Goal: Task Accomplishment & Management: Manage account settings

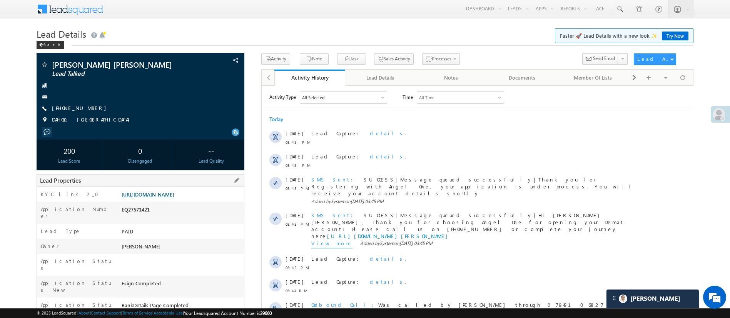
click at [159, 194] on link "https://angelbroking1-pk3em7sa.customui-test.leadsquared.com?leadId=d593b735-3e…" at bounding box center [148, 194] width 52 height 7
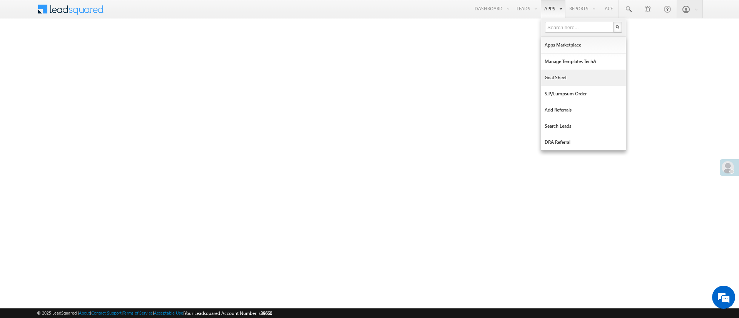
click at [569, 80] on link "Goal Sheet" at bounding box center [583, 78] width 85 height 16
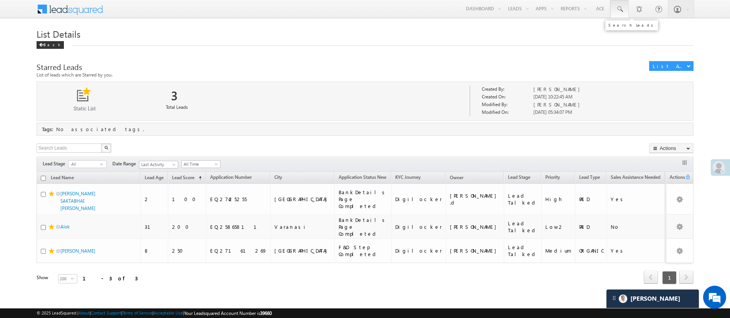
click at [621, 10] on span at bounding box center [619, 9] width 8 height 8
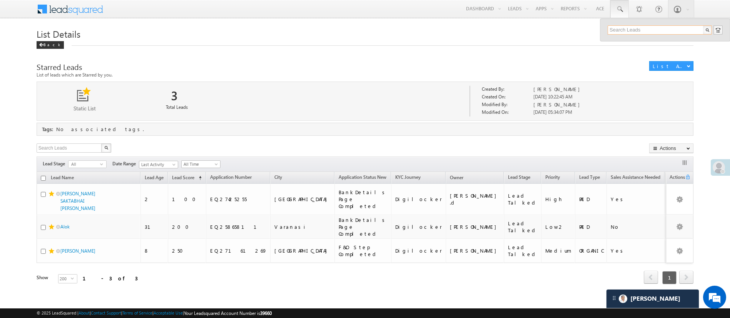
paste input "EQ20435037"
type input "EQ20435037"
click at [656, 42] on div "[PERSON_NAME]" at bounding box center [662, 41] width 103 height 8
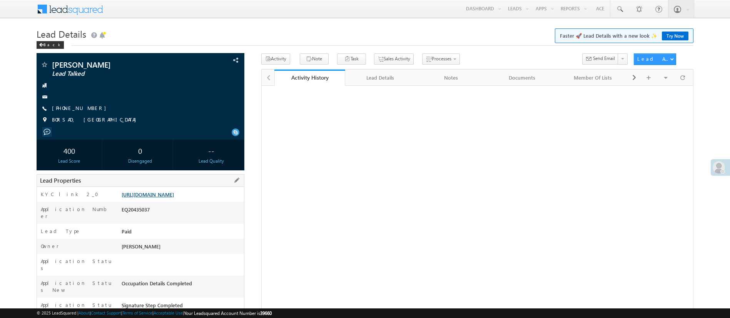
click at [174, 198] on link "https://angelbroking1-pk3em7sa.customui-test.leadsquared.com?leadId=be13f40e-72…" at bounding box center [148, 194] width 52 height 7
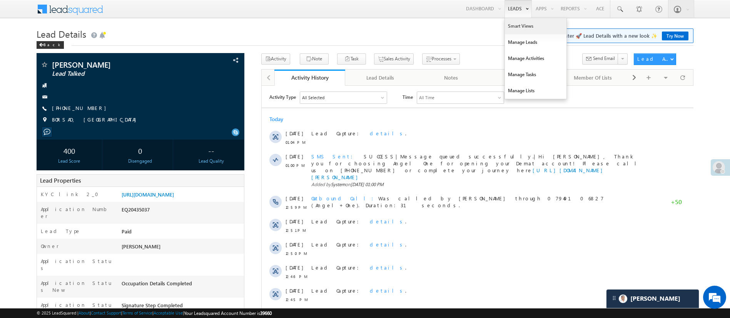
click at [511, 22] on link "Smart Views" at bounding box center [536, 26] width 62 height 16
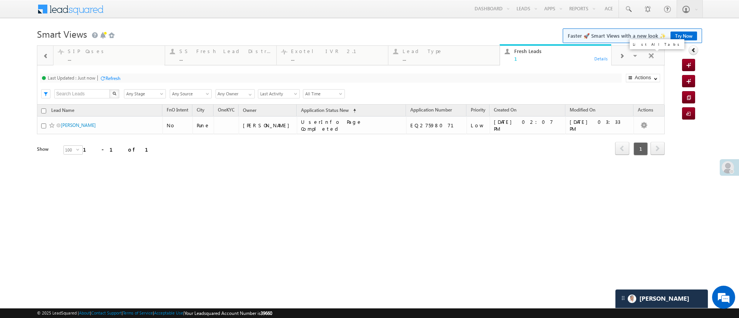
click at [636, 58] on span at bounding box center [636, 57] width 8 height 16
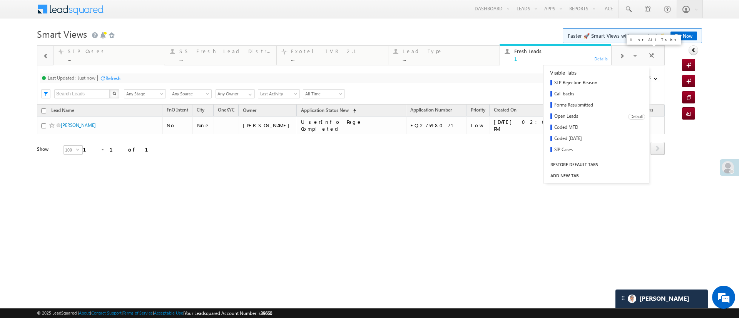
click at [580, 117] on link "Open Leads" at bounding box center [582, 116] width 79 height 11
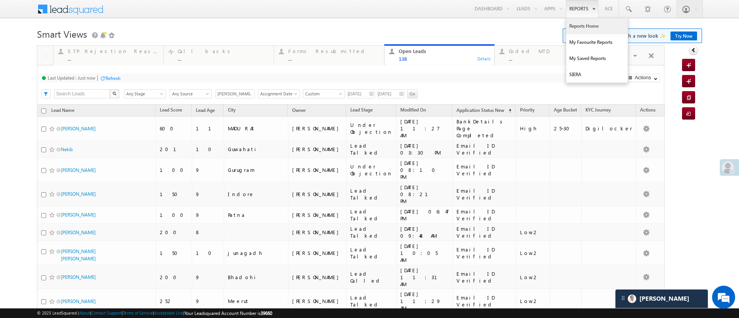
click at [566, 24] on link "Reports Home" at bounding box center [597, 26] width 62 height 16
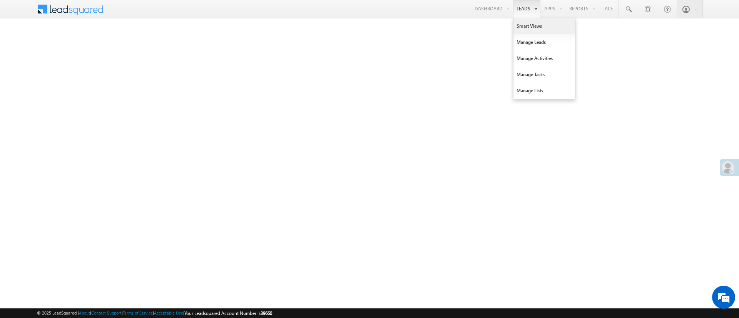
click at [521, 23] on link "Smart Views" at bounding box center [544, 26] width 62 height 16
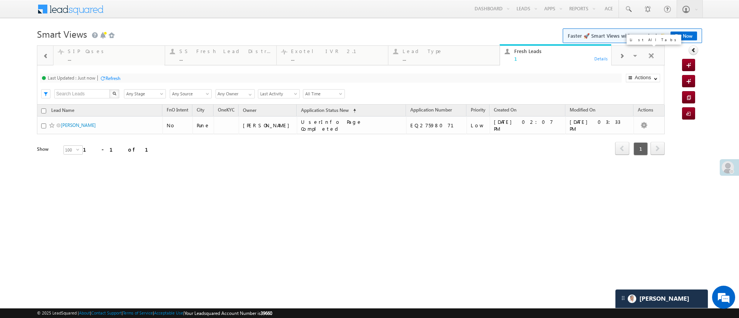
click at [630, 51] on div at bounding box center [621, 55] width 20 height 17
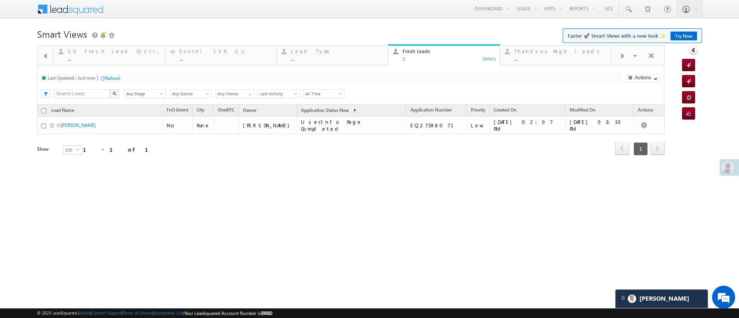
click at [630, 51] on div at bounding box center [621, 55] width 20 height 17
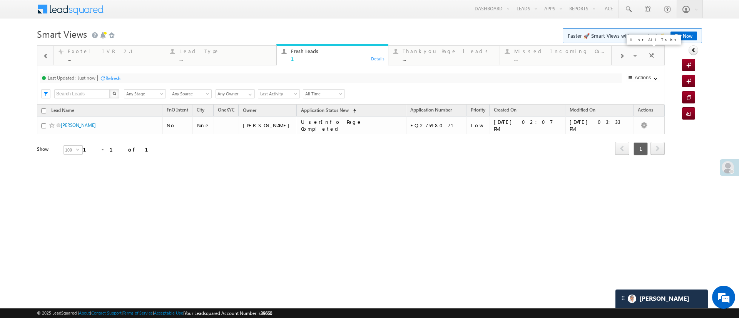
click at [631, 53] on div at bounding box center [621, 55] width 20 height 17
click at [634, 59] on span at bounding box center [636, 57] width 8 height 16
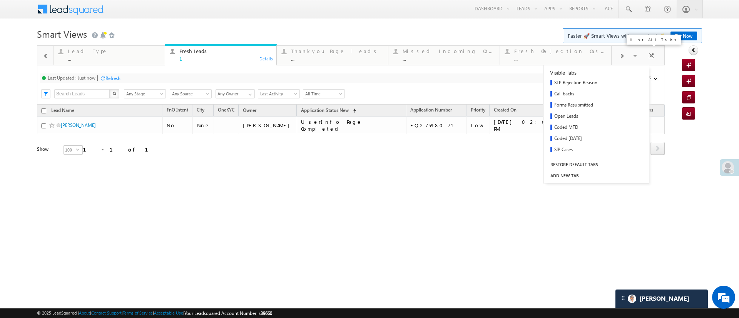
scroll to position [67, 0]
click at [639, 133] on div "Thankyou Page leads Default" at bounding box center [595, 138] width 105 height 11
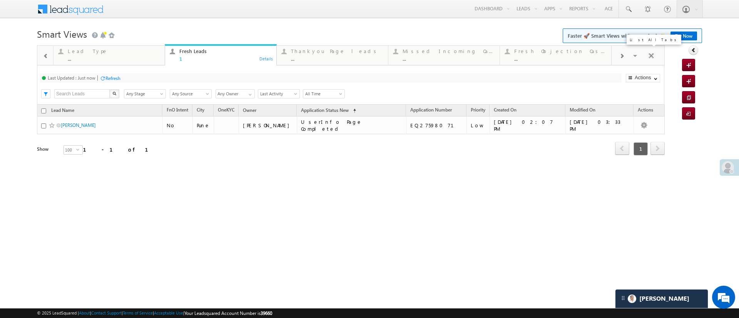
click at [633, 53] on span at bounding box center [636, 57] width 8 height 16
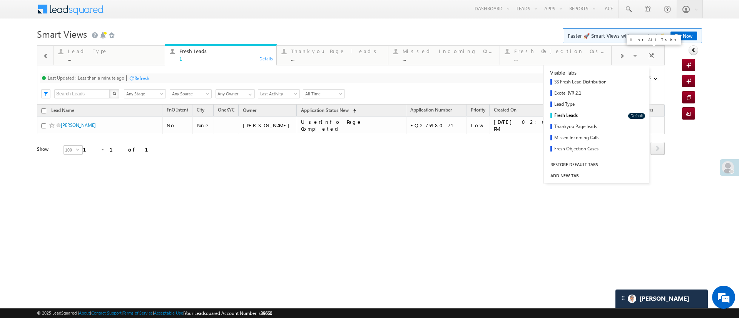
scroll to position [12, 0]
click at [584, 103] on link "Open Leads" at bounding box center [582, 105] width 79 height 11
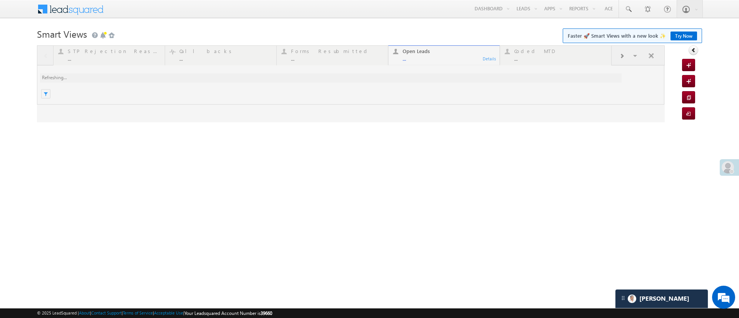
scroll to position [0, 0]
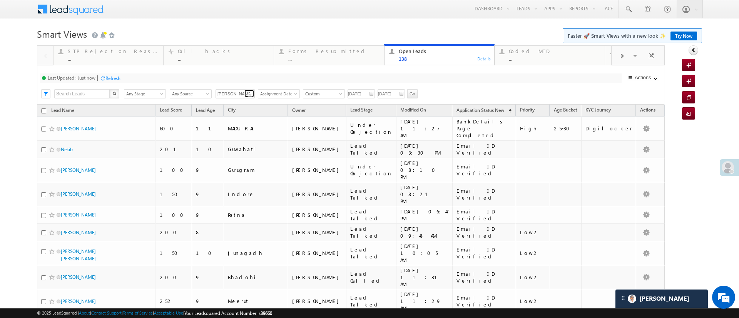
click at [247, 92] on span at bounding box center [250, 95] width 6 height 6
click at [245, 105] on link "Hemant Nandwana" at bounding box center [235, 102] width 40 height 9
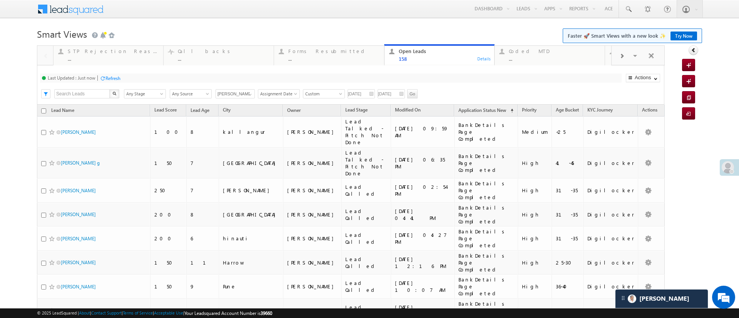
type input "Hemant Nandwana"
click at [352, 98] on input "08/11/25" at bounding box center [360, 93] width 27 height 9
click at [356, 92] on input "08/11/25" at bounding box center [360, 93] width 27 height 9
click at [359, 95] on input "08/11/25" at bounding box center [360, 93] width 27 height 9
click at [370, 93] on input "08/11/25" at bounding box center [360, 93] width 27 height 9
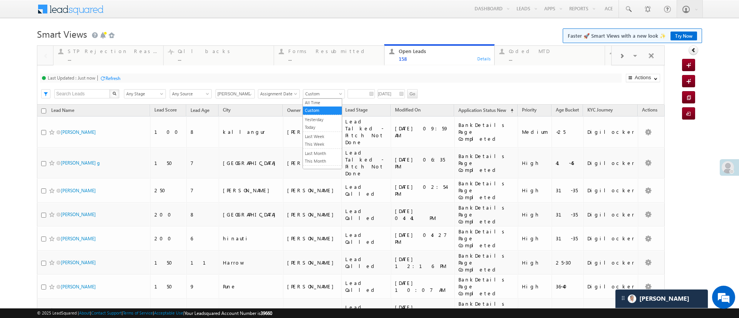
click at [341, 95] on span at bounding box center [341, 95] width 6 height 6
click at [323, 110] on link "Custom" at bounding box center [322, 110] width 39 height 7
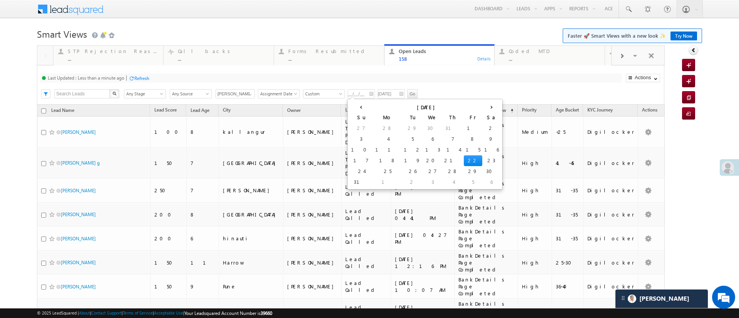
click at [360, 91] on input "__/__/__" at bounding box center [360, 93] width 27 height 9
click at [402, 157] on td "19" at bounding box center [413, 160] width 22 height 11
type input "[DATE]"
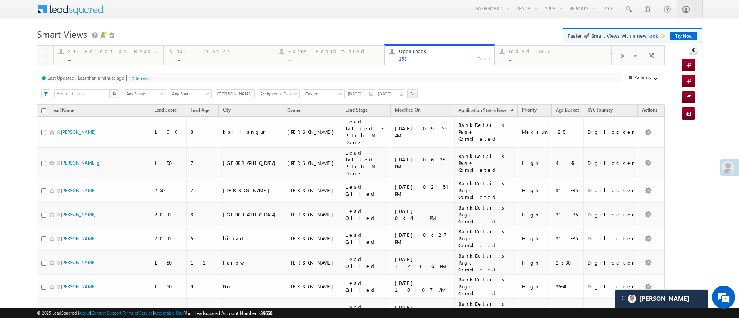
click at [395, 92] on input "08/16/25" at bounding box center [390, 93] width 27 height 9
click at [382, 92] on input "08/16/25" at bounding box center [390, 93] width 27 height 9
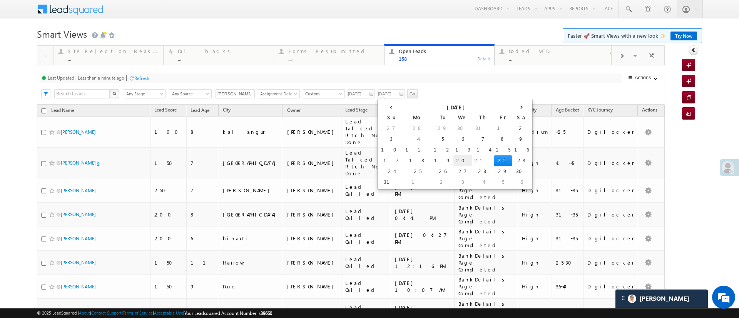
click at [453, 159] on td "20" at bounding box center [462, 160] width 19 height 11
type input "[DATE]"
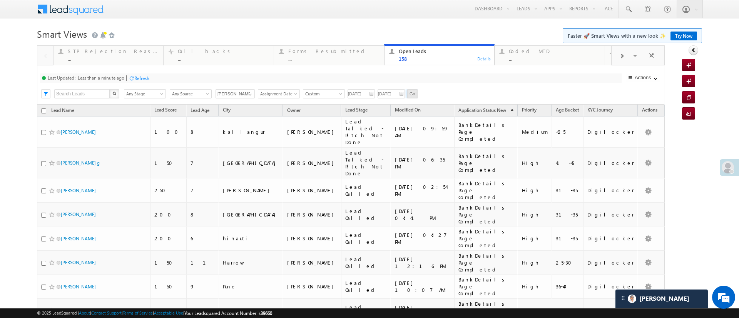
click at [410, 92] on input "Go" at bounding box center [412, 93] width 10 height 9
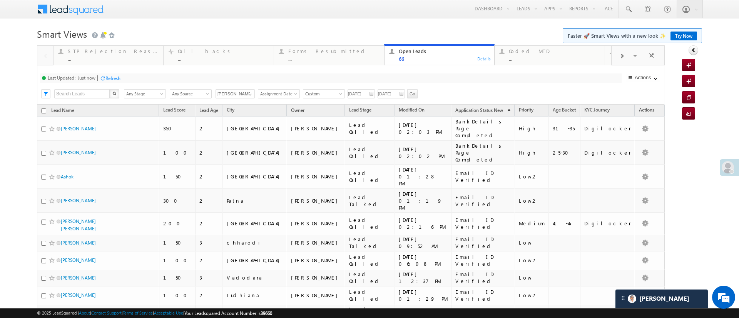
drag, startPoint x: 529, startPoint y: 42, endPoint x: 522, endPoint y: 39, distance: 7.2
click at [0, 0] on link "Manage Leads" at bounding box center [0, 0] width 0 height 0
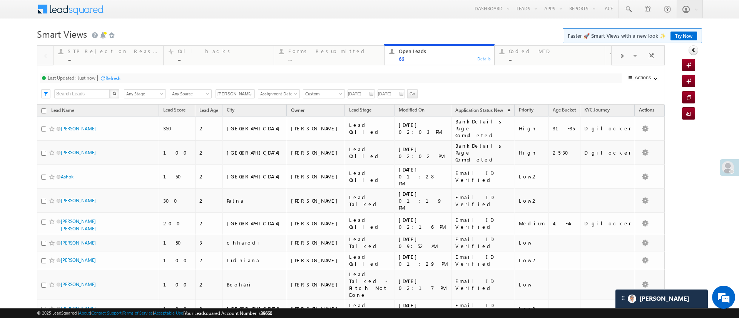
click at [522, 39] on h1 "Smart Views Getting Started Faster 🚀 Smart Views with a new look ✨ Try Now" at bounding box center [369, 33] width 665 height 15
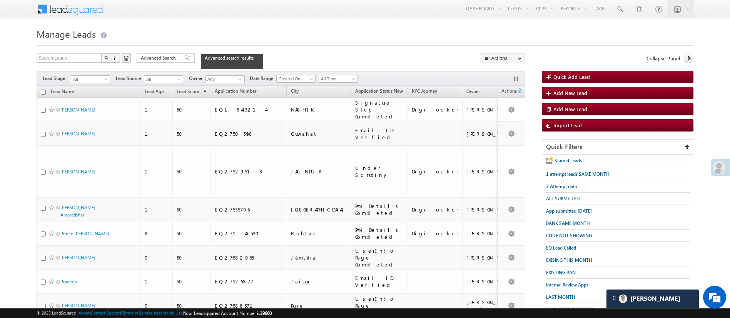
scroll to position [278, 0]
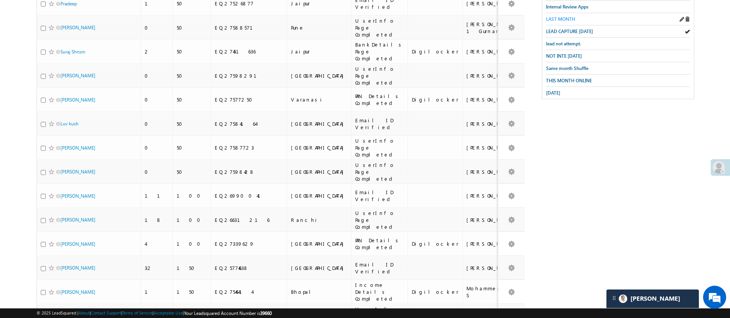
click at [562, 16] on span "LAST MONTH" at bounding box center [560, 19] width 29 height 6
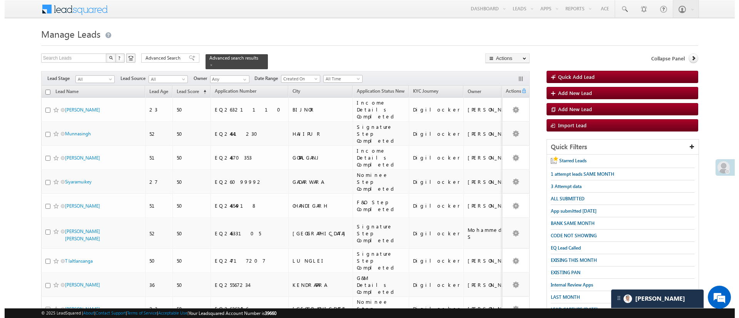
scroll to position [0, 0]
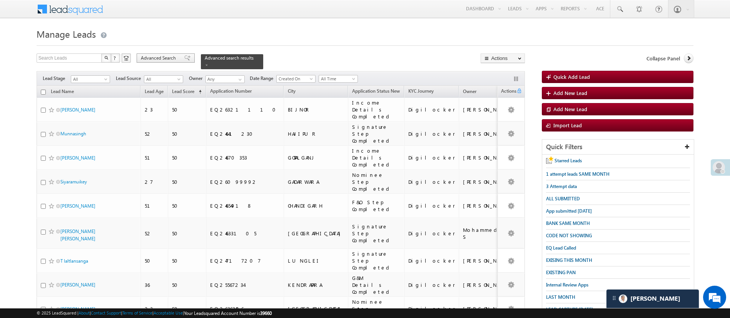
click at [165, 60] on span "Advanced Search" at bounding box center [159, 58] width 37 height 7
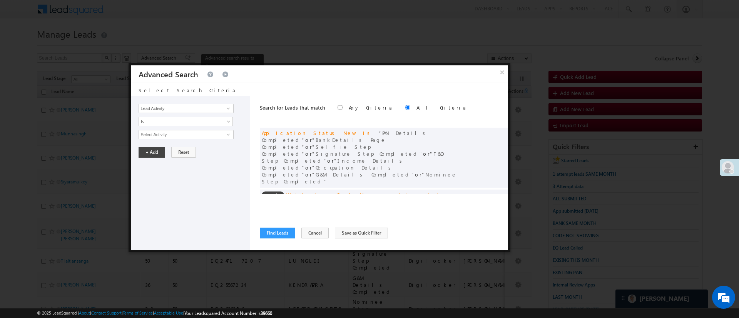
scroll to position [58, 0]
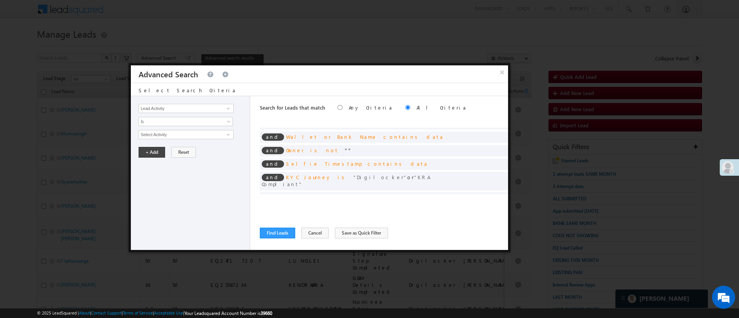
click at [487, 208] on span at bounding box center [489, 210] width 5 height 5
click at [226, 132] on link "Last Month" at bounding box center [185, 134] width 94 height 9
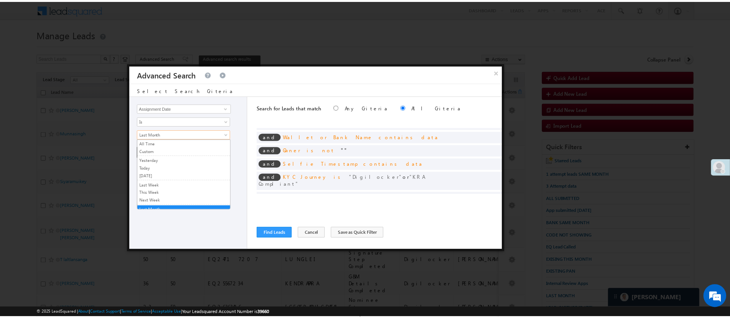
scroll to position [3, 0]
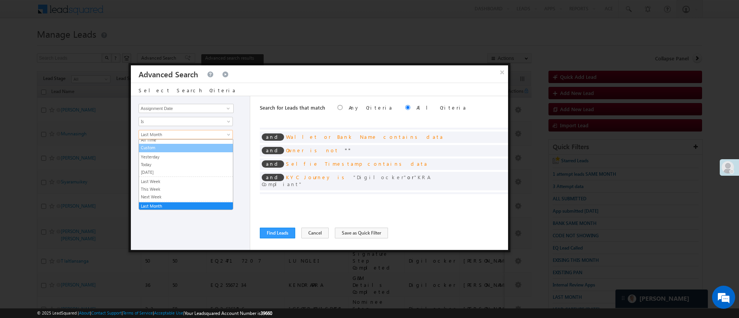
click at [182, 148] on link "Custom" at bounding box center [186, 147] width 94 height 7
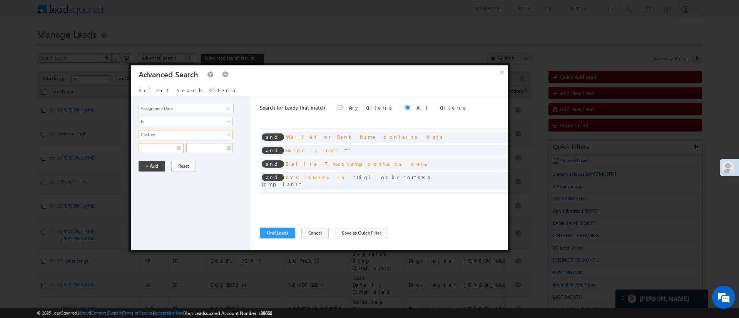
click at [169, 149] on input "text" at bounding box center [160, 148] width 45 height 10
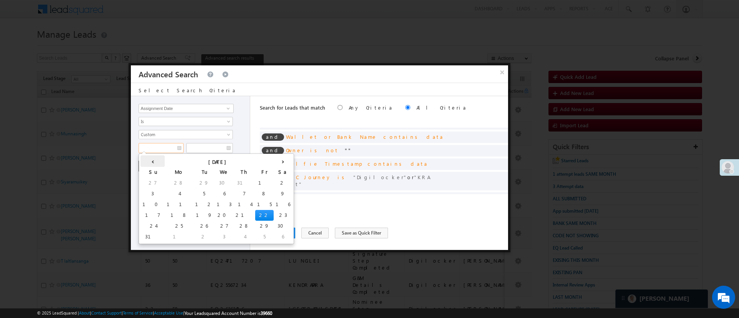
click at [145, 162] on th "‹" at bounding box center [152, 161] width 24 height 12
click at [181, 205] on td "15" at bounding box center [190, 204] width 18 height 11
type input "07/15/25"
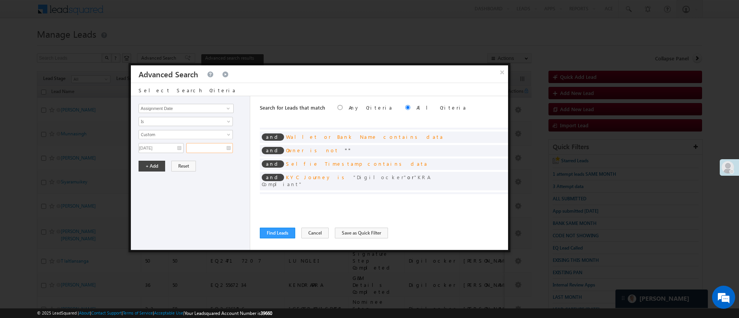
click at [205, 148] on input "text" at bounding box center [209, 148] width 47 height 10
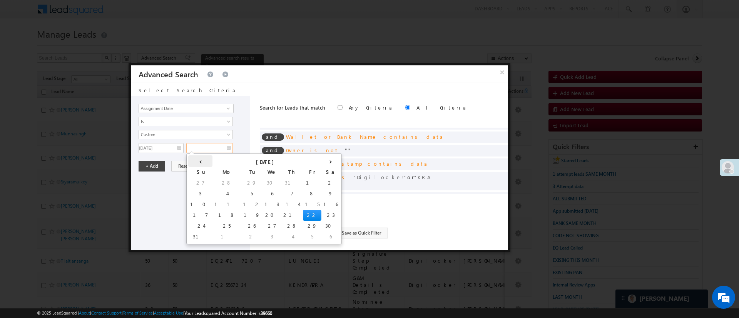
click at [193, 160] on th "‹" at bounding box center [200, 161] width 24 height 12
click at [265, 225] on td "31" at bounding box center [277, 226] width 24 height 11
type input "07/31/25"
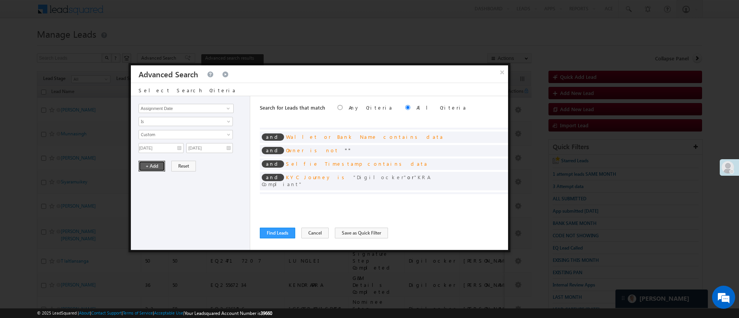
click at [158, 163] on button "+ Add" at bounding box center [151, 166] width 27 height 11
click at [280, 232] on button "Find Leads" at bounding box center [277, 233] width 35 height 11
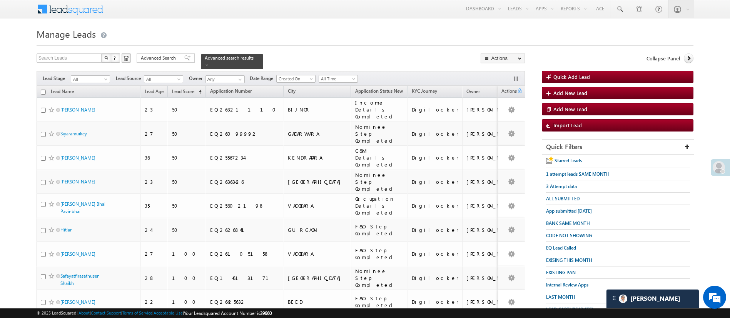
drag, startPoint x: 738, startPoint y: 76, endPoint x: 526, endPoint y: 31, distance: 217.1
click at [526, 31] on h1 "Manage Leads" at bounding box center [365, 33] width 657 height 15
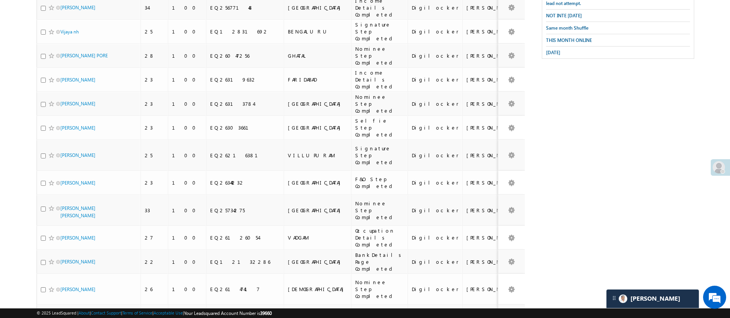
scroll to position [40, 0]
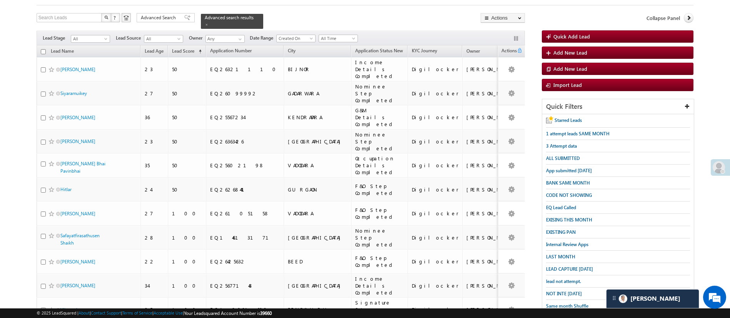
drag, startPoint x: 738, startPoint y: 80, endPoint x: 599, endPoint y: 5, distance: 158.7
click at [599, 5] on div at bounding box center [365, 2] width 657 height 5
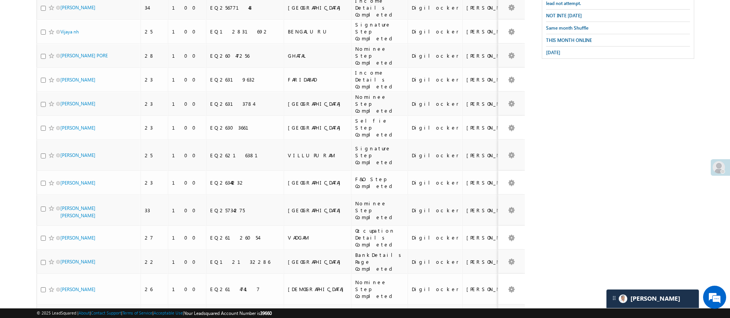
click at [60, 285] on li "50" at bounding box center [62, 288] width 18 height 8
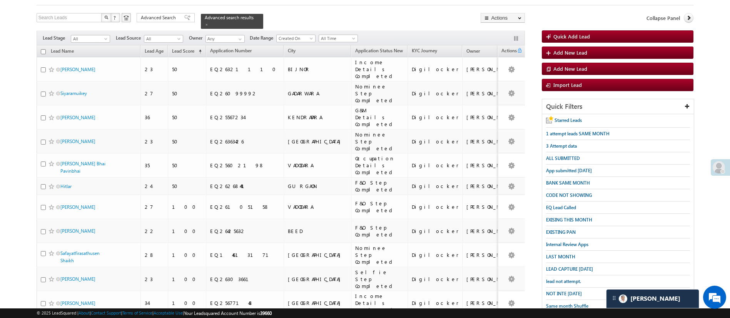
scroll to position [0, 0]
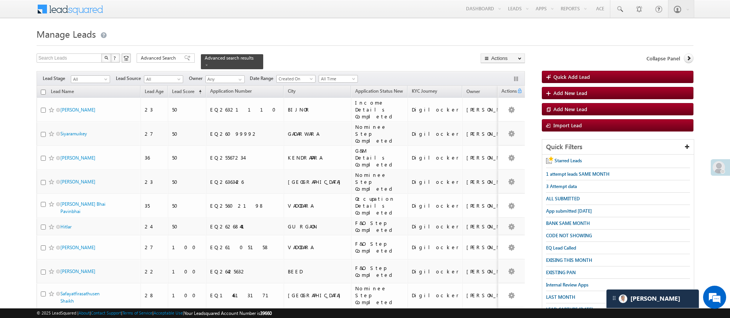
click at [45, 90] on input "checkbox" at bounding box center [43, 92] width 5 height 5
checkbox input "true"
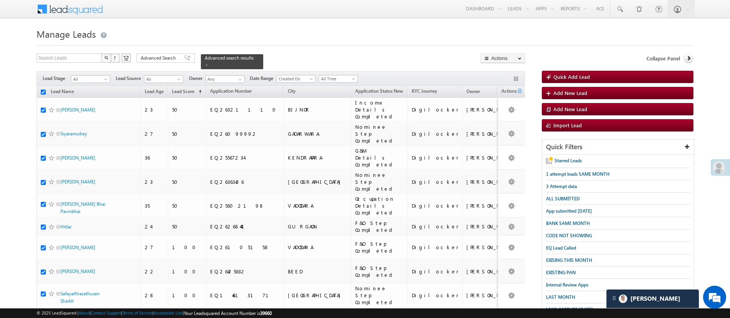
checkbox input "true"
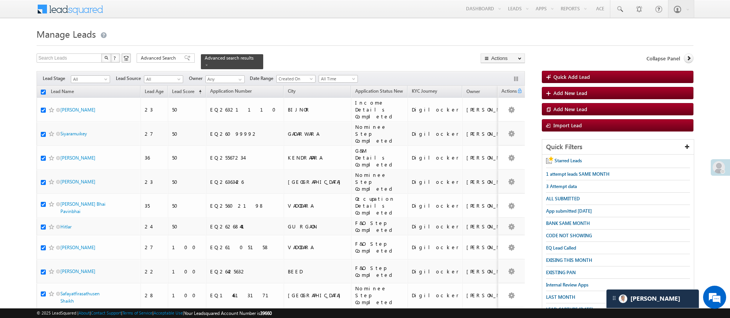
checkbox input "true"
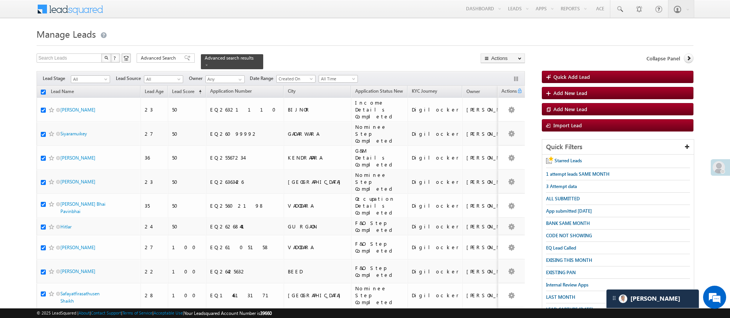
checkbox input "true"
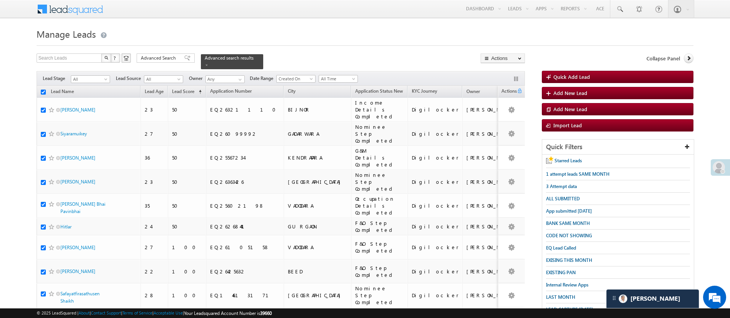
checkbox input "true"
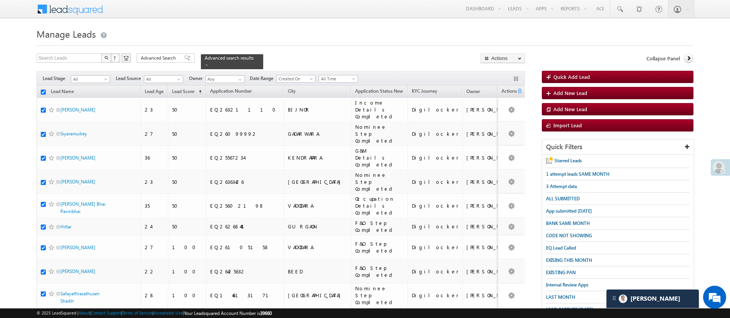
checkbox input "true"
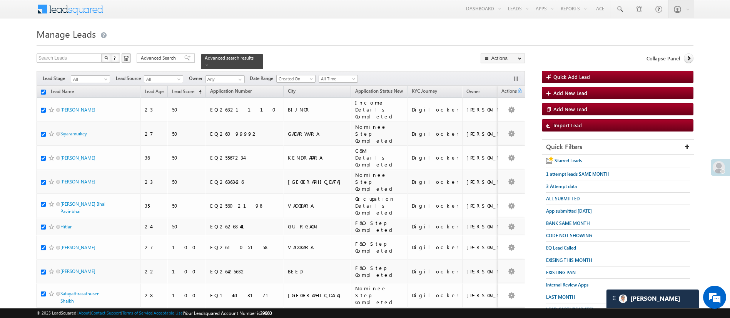
checkbox input "true"
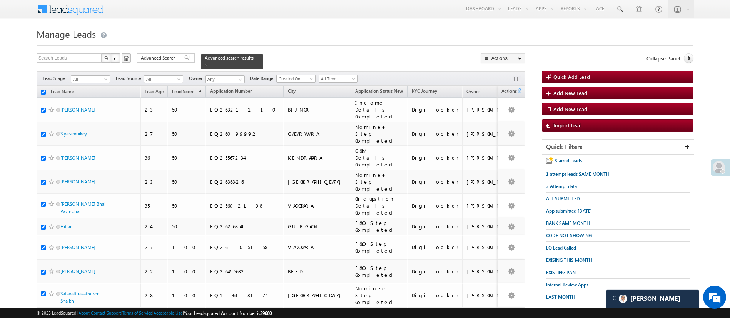
checkbox input "true"
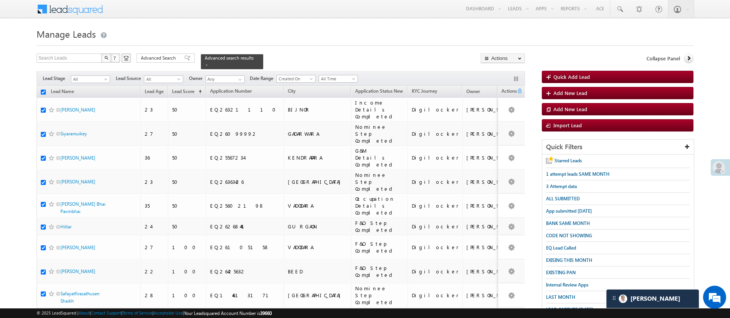
checkbox input "true"
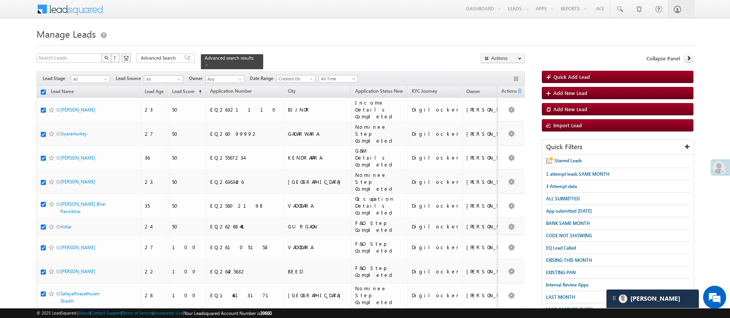
checkbox input "true"
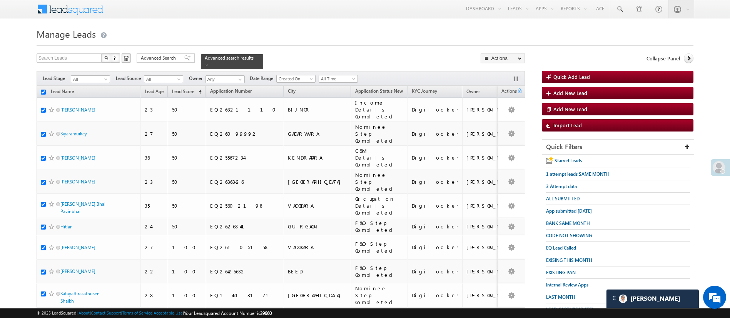
checkbox input "true"
click at [512, 114] on link "Change Owner" at bounding box center [502, 115] width 43 height 9
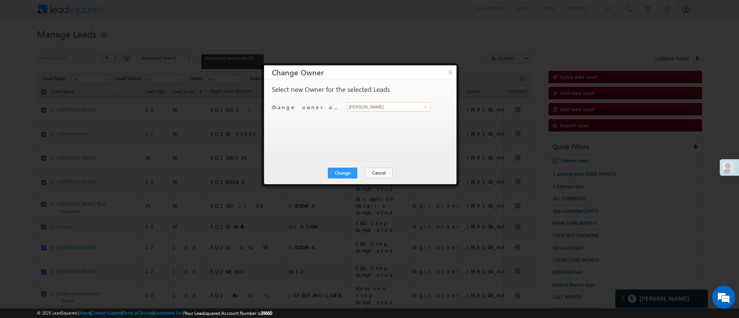
click at [398, 107] on input "[PERSON_NAME]" at bounding box center [388, 106] width 83 height 9
click at [388, 121] on span "Anuj.Rajak@angelbroking.com" at bounding box center [384, 122] width 69 height 6
type input "Anuj Rajak"
click at [345, 178] on div "Change Cancel Close" at bounding box center [360, 173] width 192 height 22
click at [346, 174] on button "Change" at bounding box center [342, 173] width 29 height 11
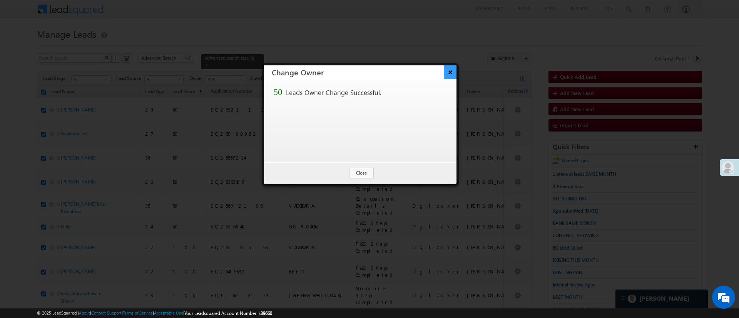
click at [451, 76] on button "×" at bounding box center [450, 71] width 13 height 13
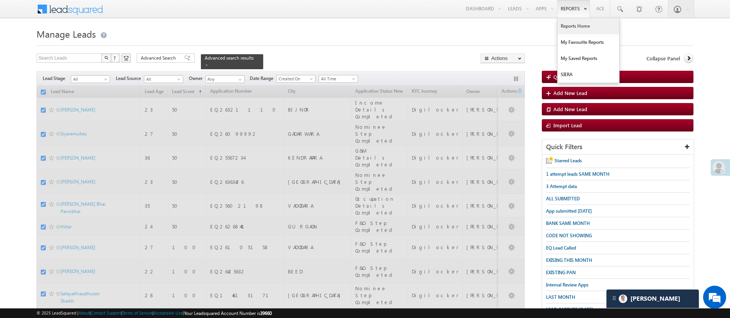
click at [578, 23] on link "Reports Home" at bounding box center [588, 26] width 62 height 16
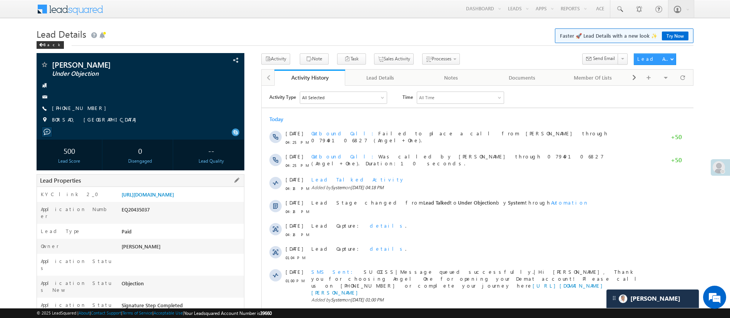
click at [139, 217] on div "EQ20435037" at bounding box center [182, 211] width 124 height 11
copy div "EQ20435037"
click at [164, 194] on link "[URL][DOMAIN_NAME]" at bounding box center [148, 194] width 52 height 7
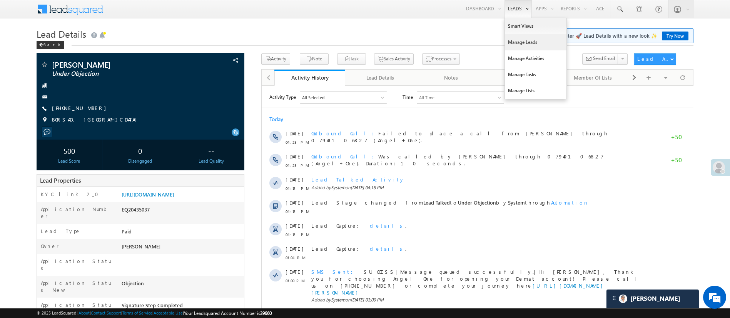
click at [524, 42] on link "Manage Leads" at bounding box center [536, 42] width 62 height 16
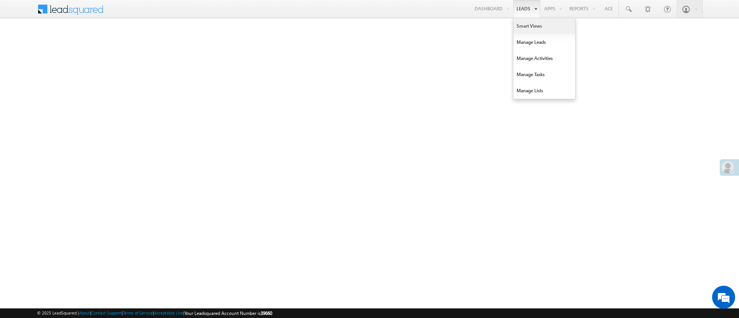
click at [531, 24] on link "Smart Views" at bounding box center [544, 26] width 62 height 16
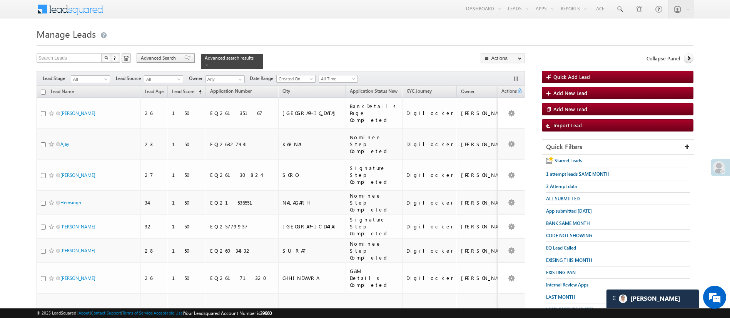
click at [167, 58] on span "Advanced Search" at bounding box center [159, 58] width 37 height 7
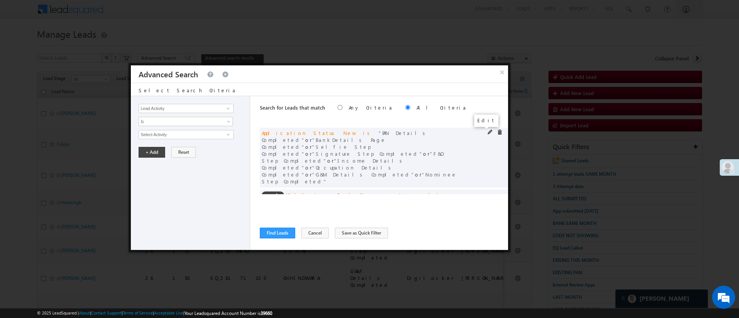
click at [487, 131] on span at bounding box center [489, 132] width 5 height 5
click at [210, 136] on span "9 selected" at bounding box center [182, 134] width 87 height 8
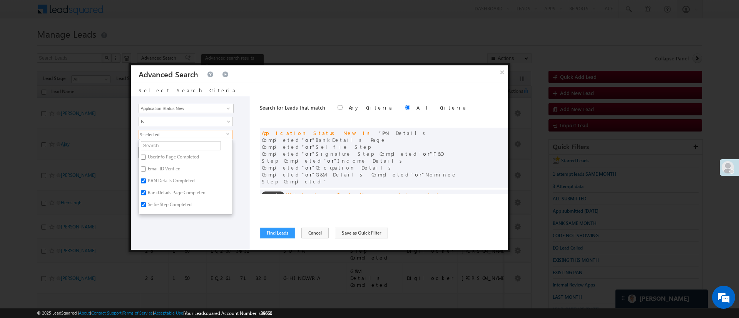
click at [192, 202] on label "Selfie Step Completed" at bounding box center [169, 206] width 60 height 12
click at [146, 202] on input "Selfie Step Completed" at bounding box center [143, 204] width 5 height 5
checkbox input "false"
click at [158, 145] on label "Nominee Step Completed" at bounding box center [173, 147] width 68 height 12
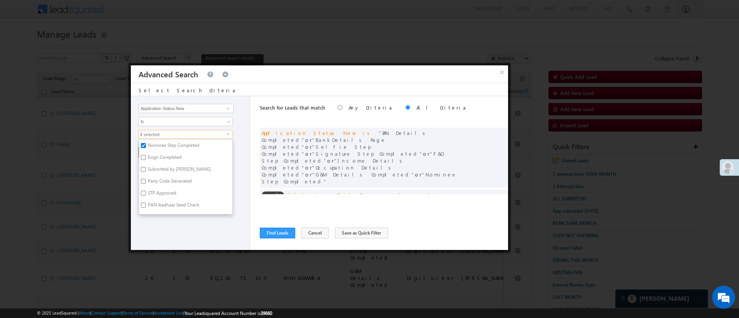
click at [146, 145] on input "Nominee Step Completed" at bounding box center [143, 145] width 5 height 5
checkbox input "false"
click at [170, 165] on label "F&O Step Completed" at bounding box center [168, 164] width 59 height 12
click at [146, 165] on input "F&O Step Completed" at bounding box center [143, 163] width 5 height 5
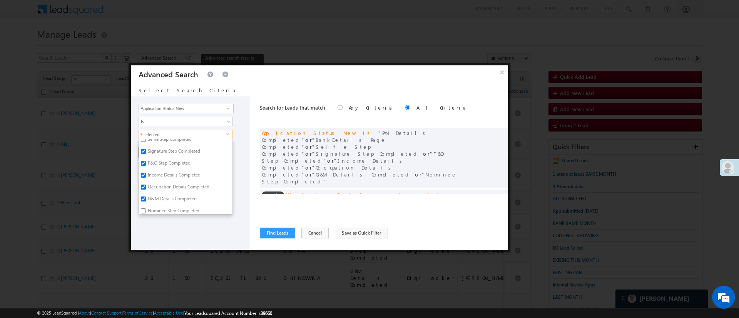
checkbox input "false"
click at [178, 155] on label "Signature Step Completed" at bounding box center [173, 153] width 69 height 12
click at [146, 154] on input "Signature Step Completed" at bounding box center [143, 151] width 5 height 5
checkbox input "false"
click at [179, 179] on label "Income Details Completed" at bounding box center [173, 176] width 69 height 12
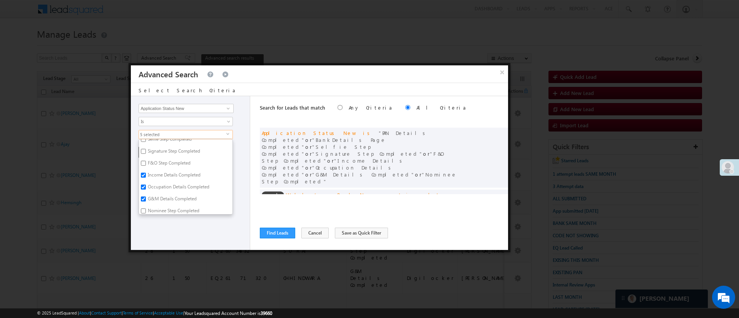
click at [146, 178] on input "Income Details Completed" at bounding box center [143, 175] width 5 height 5
checkbox input "false"
click at [177, 186] on label "Occupation Details Completed" at bounding box center [178, 188] width 78 height 12
click at [146, 186] on input "Occupation Details Completed" at bounding box center [143, 187] width 5 height 5
click at [171, 193] on label "Occupation Details Completed" at bounding box center [178, 188] width 78 height 12
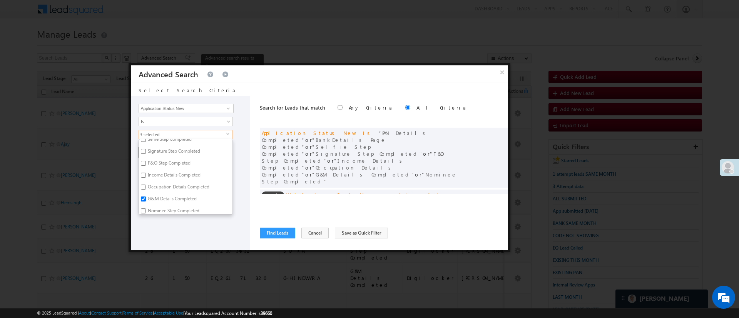
click at [146, 190] on input "Occupation Details Completed" at bounding box center [143, 187] width 5 height 5
checkbox input "true"
click at [170, 197] on label "G&M Details Completed" at bounding box center [171, 200] width 65 height 12
click at [146, 197] on input "G&M Details Completed" at bounding box center [143, 199] width 5 height 5
checkbox input "false"
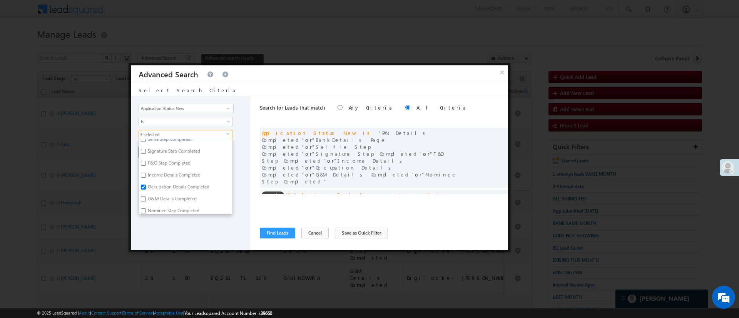
click at [173, 184] on label "Occupation Details Completed" at bounding box center [178, 188] width 78 height 12
click at [146, 185] on input "Occupation Details Completed" at bounding box center [143, 187] width 5 height 5
checkbox input "false"
click at [204, 238] on div "Lead Activity Task Sales Group Prospect Id WA Last Message Timestamp 4th Day Di…" at bounding box center [190, 173] width 119 height 154
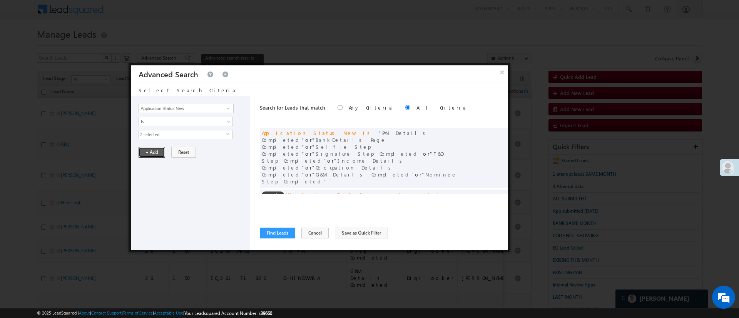
click at [157, 149] on button "+ Add" at bounding box center [151, 152] width 27 height 11
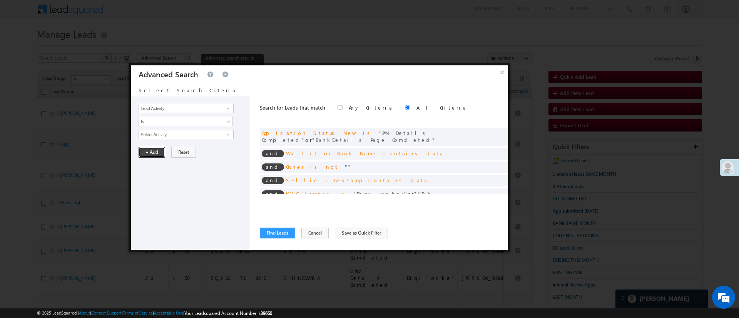
scroll to position [41, 0]
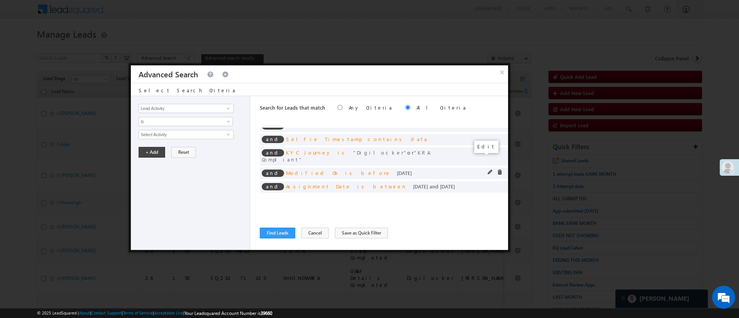
click at [487, 170] on span at bounding box center [489, 172] width 5 height 5
click at [182, 134] on span "Today" at bounding box center [180, 134] width 83 height 7
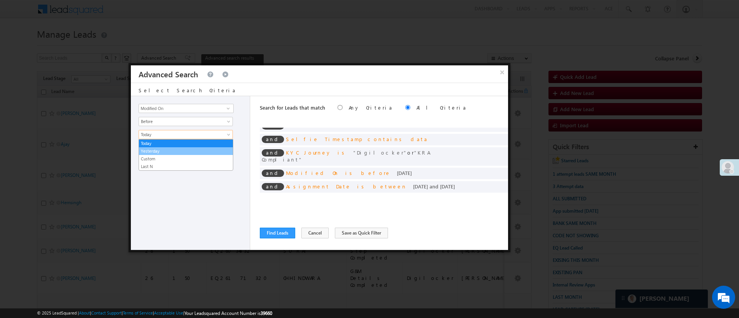
click at [175, 148] on link "Yesterday" at bounding box center [186, 151] width 94 height 7
click at [155, 150] on button "+ Add" at bounding box center [151, 152] width 27 height 11
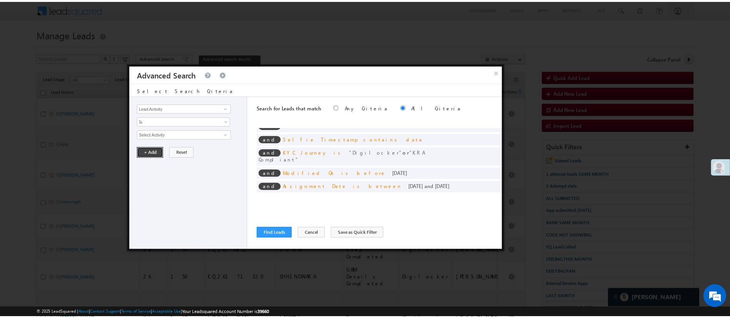
scroll to position [0, 0]
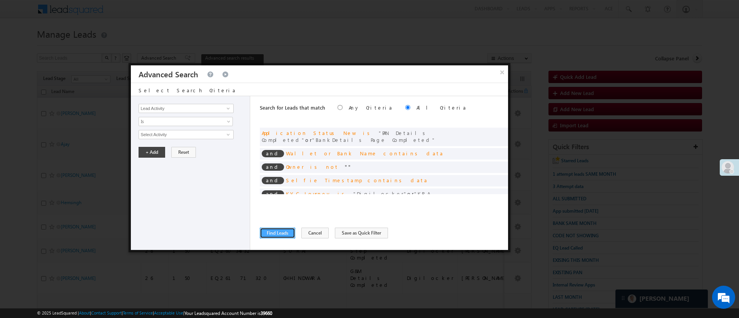
click at [277, 235] on button "Find Leads" at bounding box center [277, 233] width 35 height 11
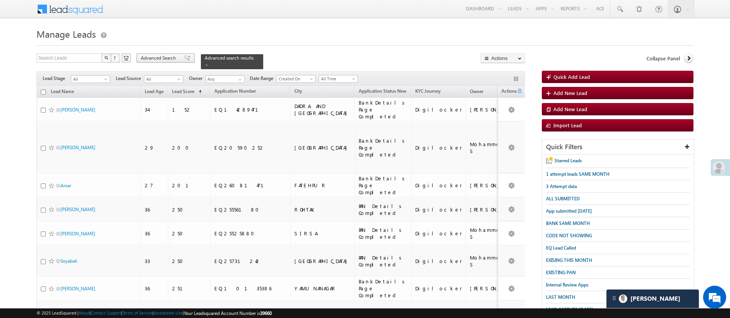
click at [175, 57] on span "Advanced Search" at bounding box center [159, 58] width 37 height 7
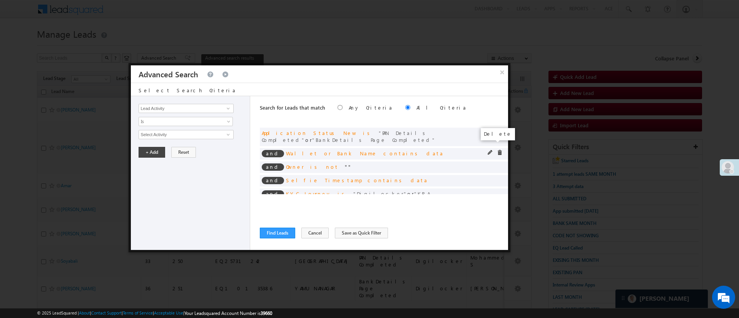
click at [497, 150] on span at bounding box center [499, 152] width 5 height 5
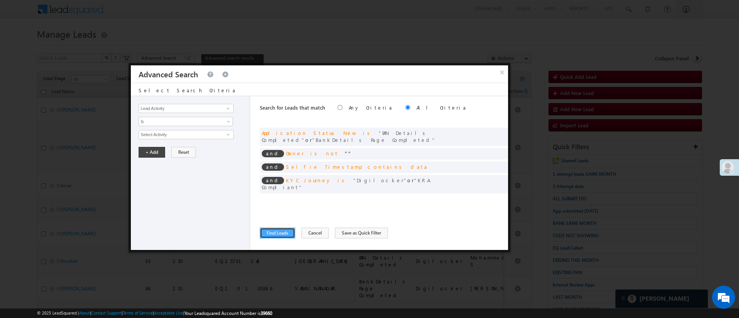
click at [280, 233] on button "Find Leads" at bounding box center [277, 233] width 35 height 11
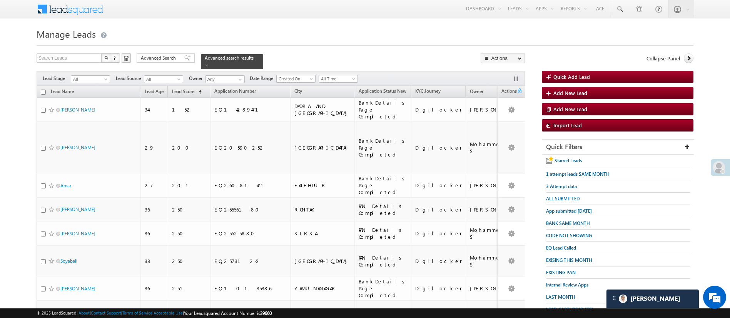
click at [165, 58] on span "Advanced Search" at bounding box center [159, 58] width 37 height 7
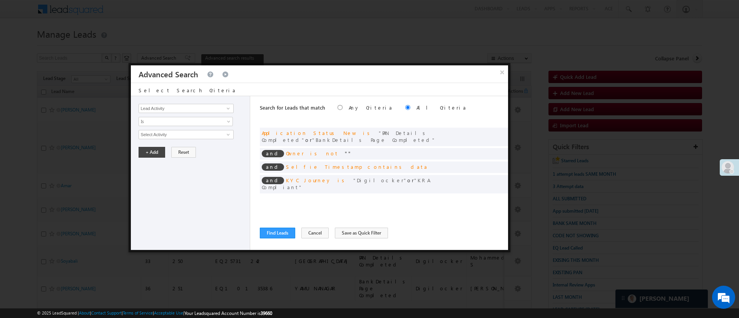
scroll to position [28, 0]
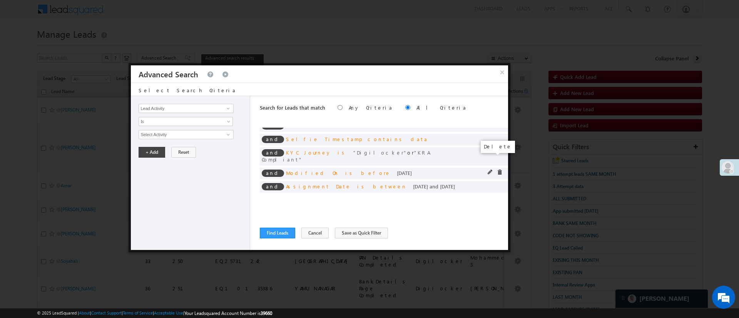
click at [497, 170] on span at bounding box center [499, 172] width 5 height 5
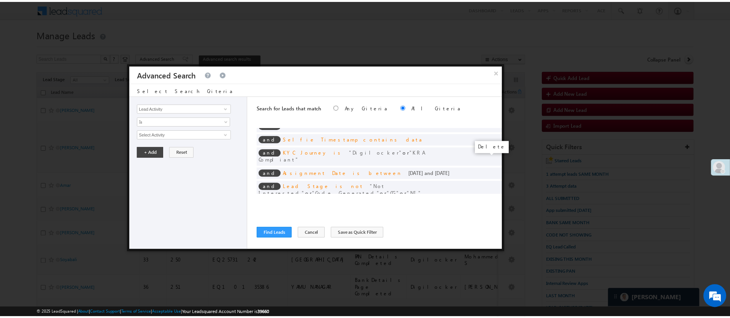
scroll to position [14, 0]
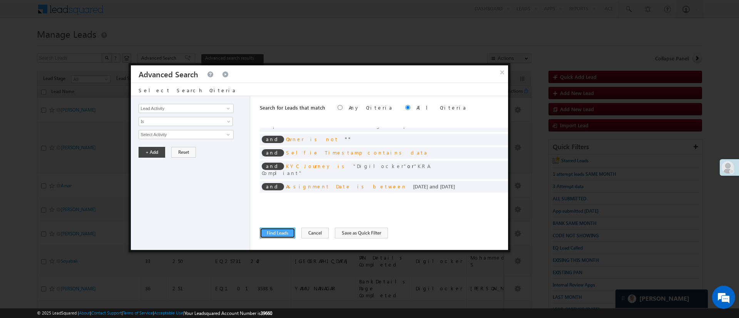
click at [282, 232] on button "Find Leads" at bounding box center [277, 233] width 35 height 11
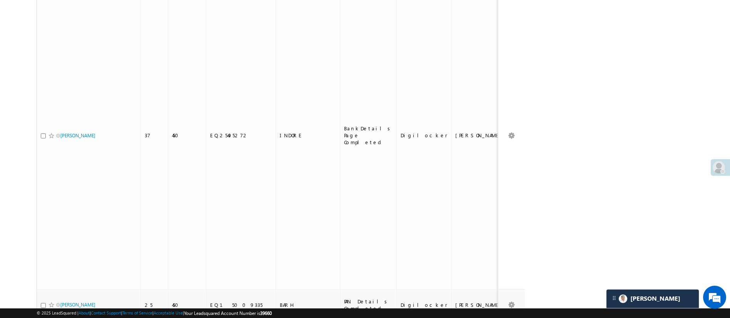
scroll to position [0, 0]
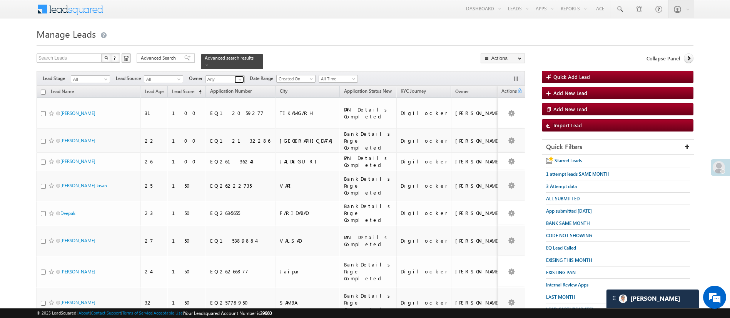
click at [235, 76] on link at bounding box center [239, 80] width 10 height 8
click at [244, 90] on span "Lavisha.Gautam@angelbroking.com" at bounding box center [242, 93] width 69 height 6
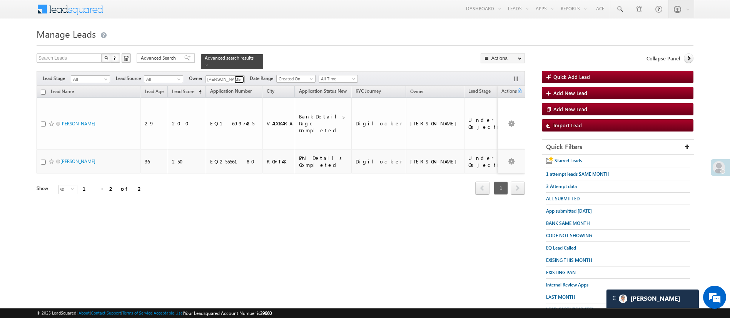
click at [239, 77] on span at bounding box center [240, 80] width 6 height 6
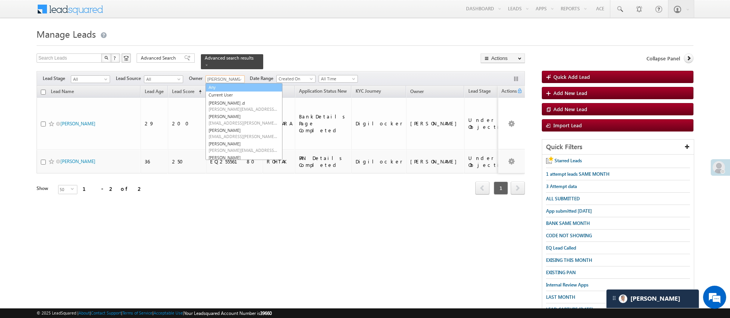
click at [231, 83] on link "Any" at bounding box center [243, 87] width 77 height 9
type input "Any"
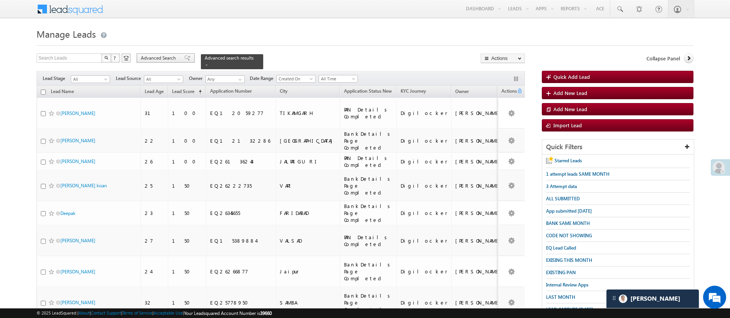
click at [153, 55] on span "Advanced Search" at bounding box center [159, 58] width 37 height 7
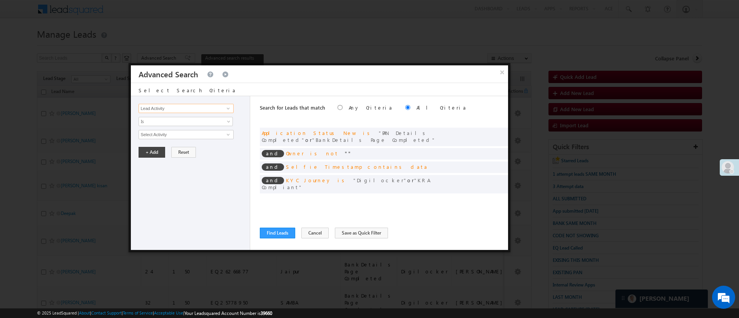
click at [233, 107] on input "Lead Activity" at bounding box center [185, 108] width 95 height 9
click at [228, 108] on span at bounding box center [228, 108] width 6 height 6
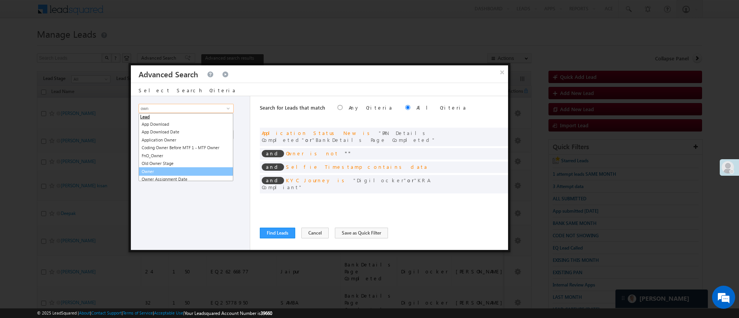
click at [157, 169] on link "Owner" at bounding box center [185, 171] width 95 height 9
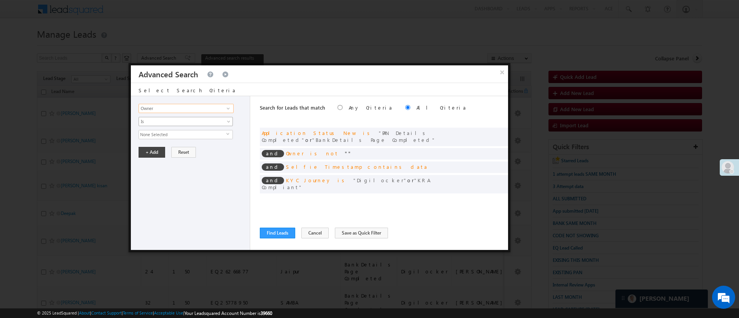
type input "Owner"
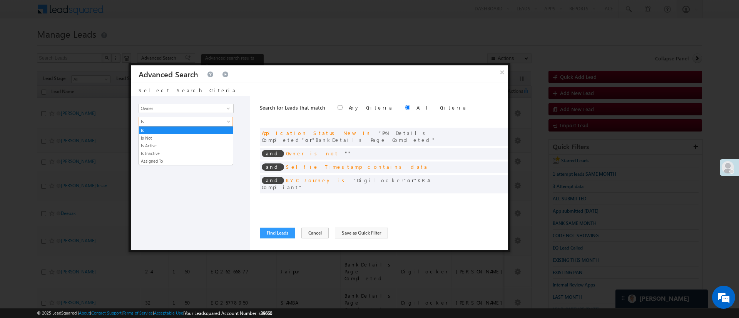
click at [190, 122] on span "Is" at bounding box center [180, 121] width 83 height 7
click at [164, 137] on link "Is Not" at bounding box center [186, 138] width 94 height 7
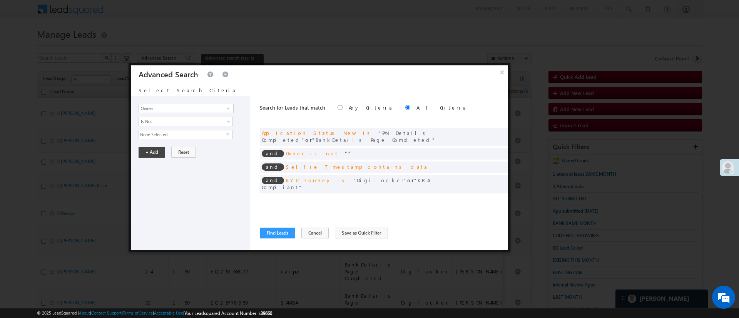
click at [173, 133] on span "None Selected" at bounding box center [182, 134] width 87 height 8
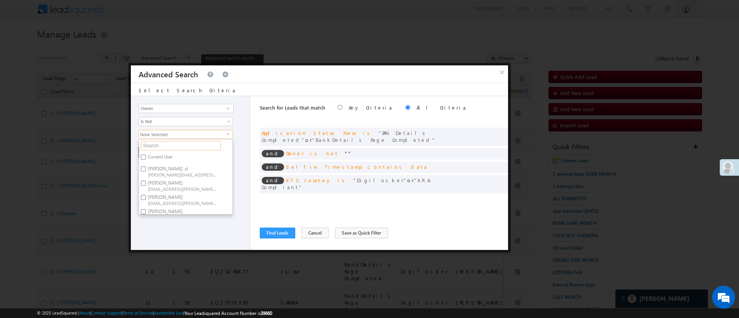
click at [174, 144] on input "text" at bounding box center [181, 145] width 80 height 9
type input "hem"
click at [168, 160] on span "Hemant.Nandwana@angelbroking.com" at bounding box center [182, 163] width 69 height 6
click at [146, 160] on input "Hemant Nandwana Hemant.Nandwana@angelbroking.com" at bounding box center [143, 157] width 5 height 5
checkbox input "true"
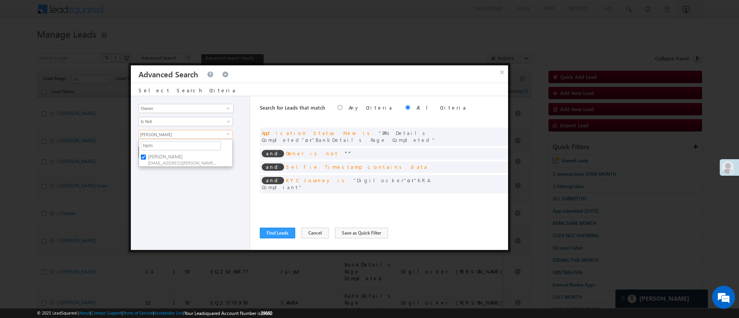
click at [169, 185] on div "Lead Activity Task Sales Group Prospect Id WA Last Message Timestamp 4th Day Di…" at bounding box center [190, 173] width 119 height 154
click at [160, 153] on button "+ Add" at bounding box center [151, 152] width 27 height 11
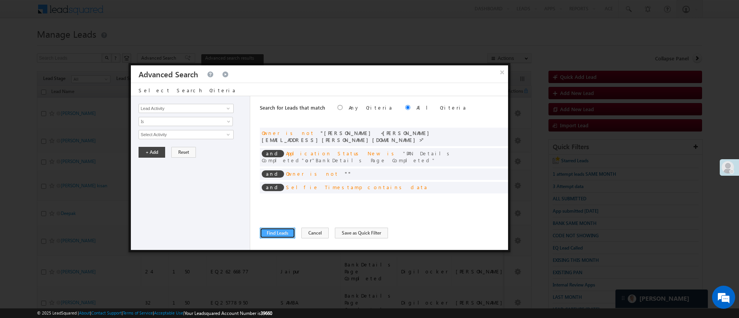
click at [265, 233] on button "Find Leads" at bounding box center [277, 233] width 35 height 11
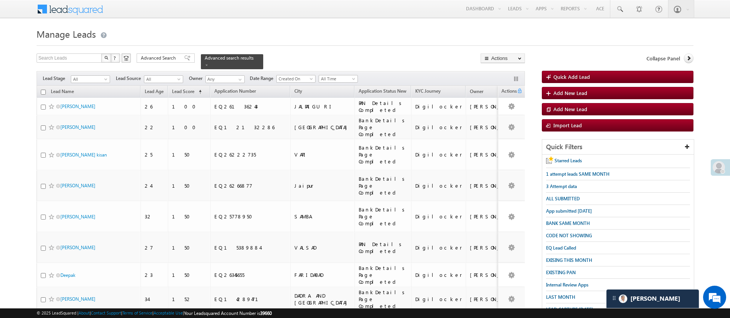
click at [44, 90] on input "checkbox" at bounding box center [43, 92] width 5 height 5
checkbox input "true"
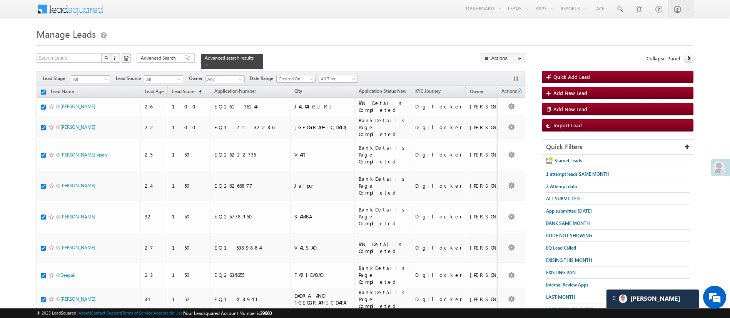
checkbox input "true"
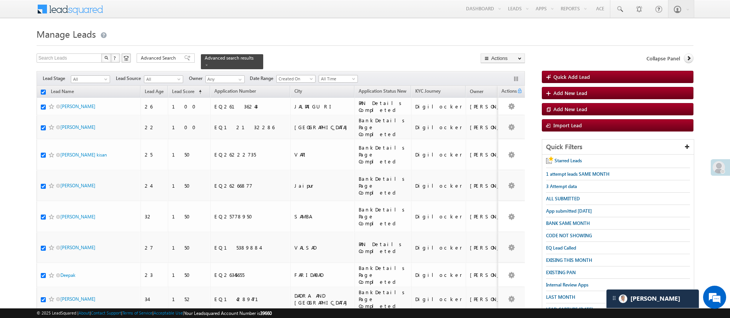
checkbox input "true"
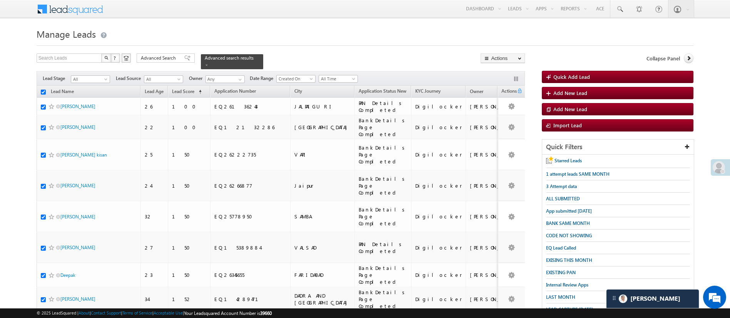
checkbox input "true"
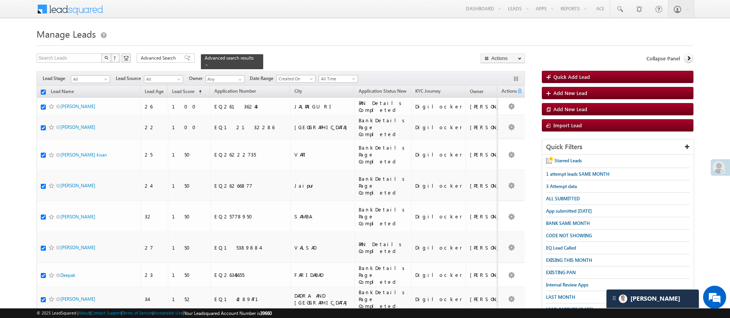
checkbox input "true"
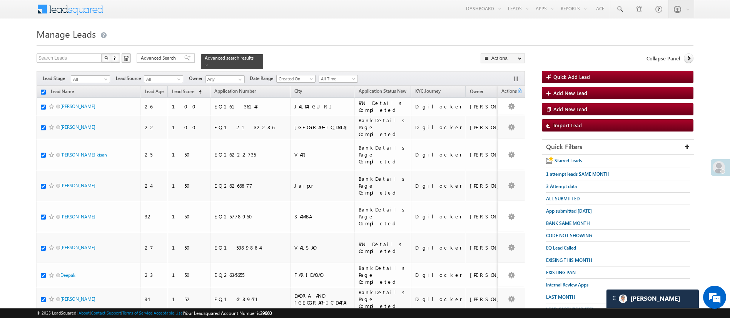
checkbox input "true"
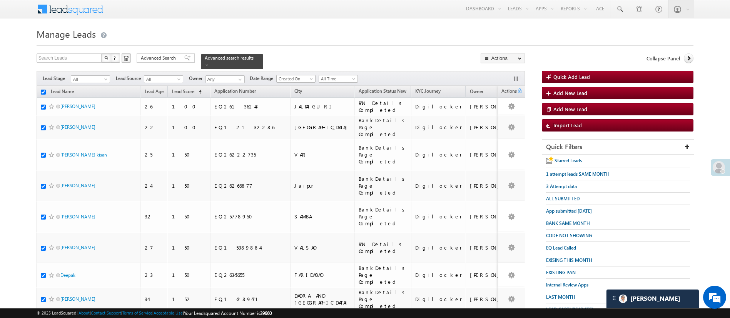
checkbox input "true"
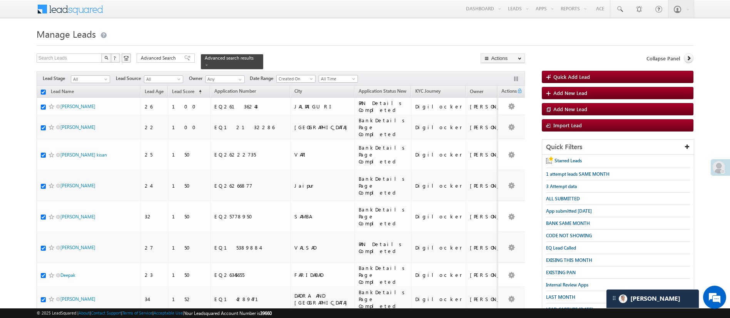
checkbox input "true"
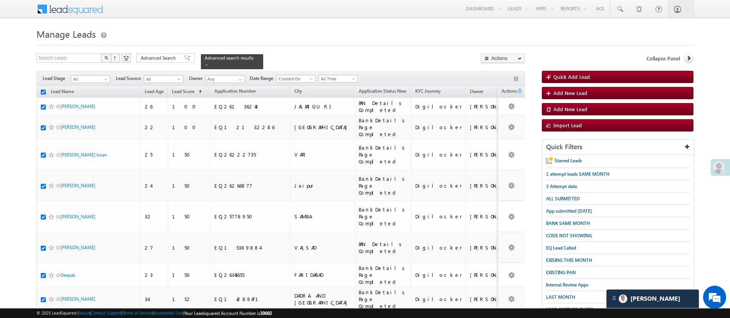
checkbox input "true"
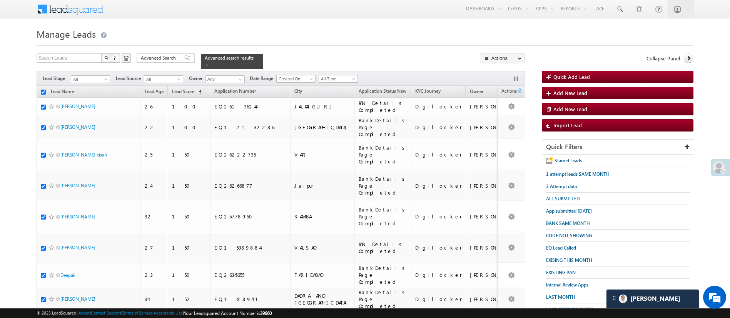
checkbox input "true"
click at [504, 57] on button "Actions" at bounding box center [502, 58] width 44 height 10
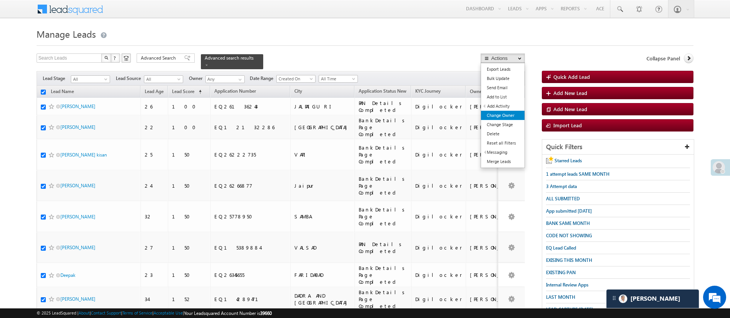
click at [503, 113] on link "Change Owner" at bounding box center [502, 115] width 43 height 9
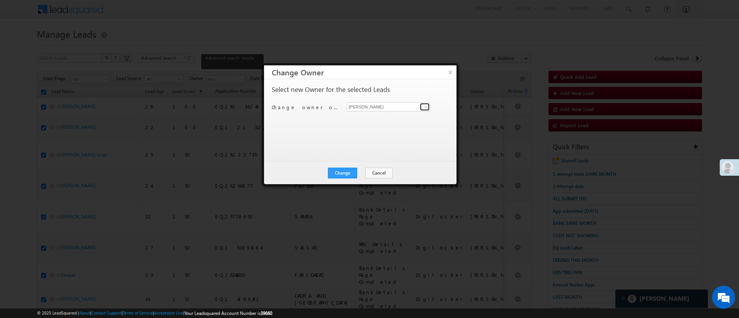
click at [423, 104] on span at bounding box center [425, 107] width 6 height 6
click at [391, 120] on span "[EMAIL_ADDRESS][PERSON_NAME][DOMAIN_NAME]" at bounding box center [384, 122] width 69 height 6
type input "[PERSON_NAME]"
click at [345, 168] on button "Change" at bounding box center [342, 173] width 29 height 11
click at [361, 170] on button "Close" at bounding box center [361, 173] width 25 height 11
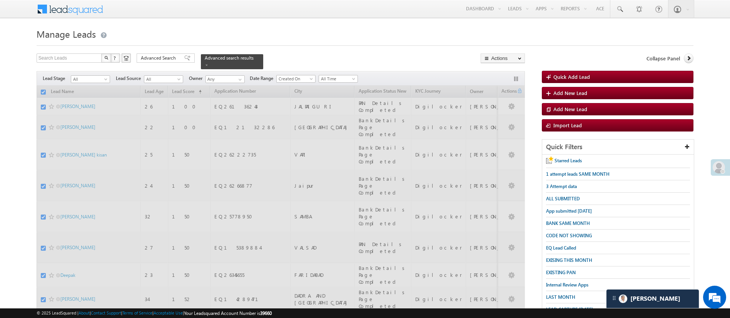
checkbox input "false"
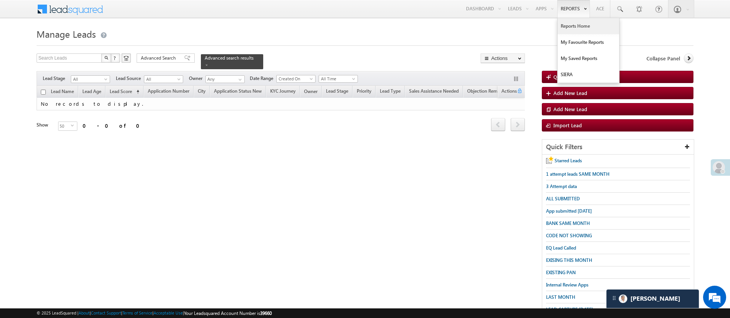
click at [575, 29] on link "Reports Home" at bounding box center [588, 26] width 62 height 16
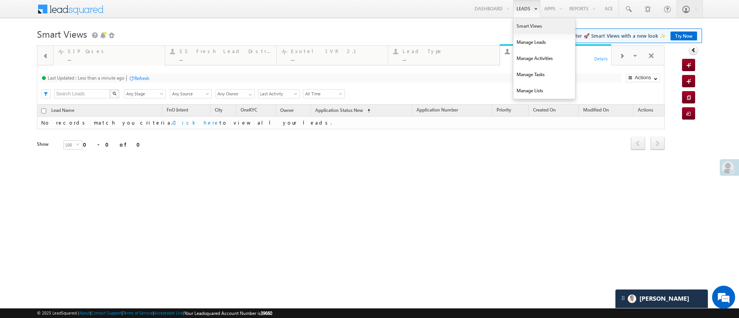
click at [529, 22] on link "Smart Views" at bounding box center [544, 26] width 62 height 16
click at [522, 24] on link "Smart Views" at bounding box center [544, 26] width 62 height 16
click at [534, 36] on link "Manage Leads" at bounding box center [544, 42] width 62 height 16
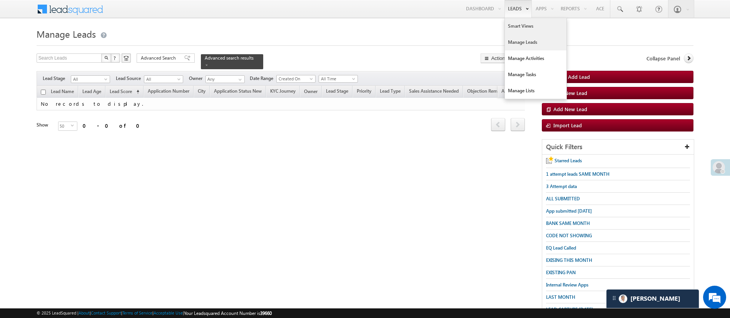
click at [527, 23] on link "Smart Views" at bounding box center [536, 26] width 62 height 16
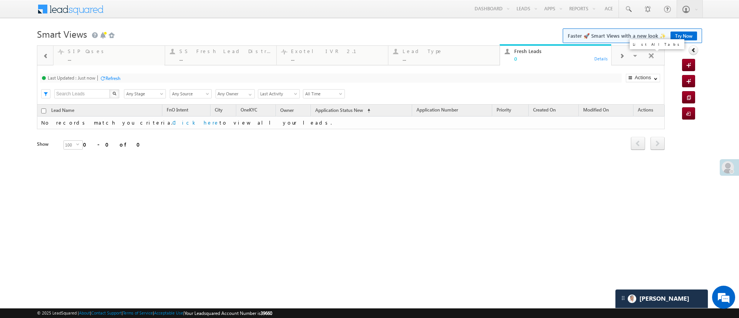
click at [634, 54] on span at bounding box center [636, 57] width 8 height 16
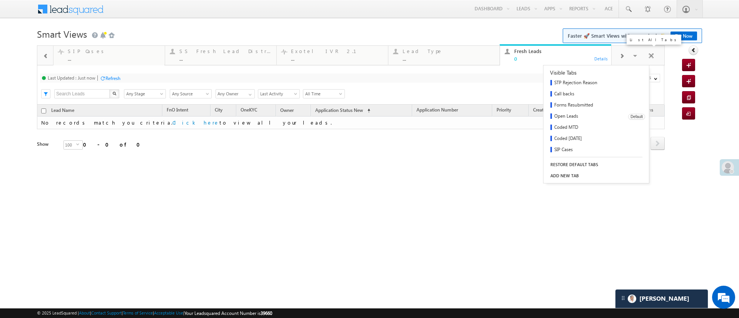
click at [572, 114] on link "Open Leads" at bounding box center [582, 116] width 79 height 11
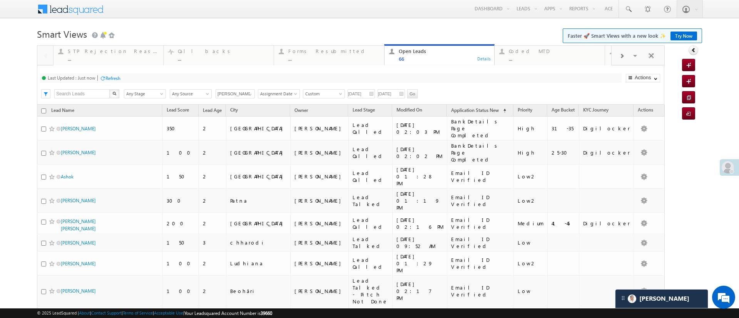
drag, startPoint x: 738, startPoint y: 146, endPoint x: 524, endPoint y: 88, distance: 222.4
click at [524, 88] on div "Search X Lead Stage Any Stage Any Stage Lead Source Any Source Any Source Owner…" at bounding box center [356, 93] width 613 height 12
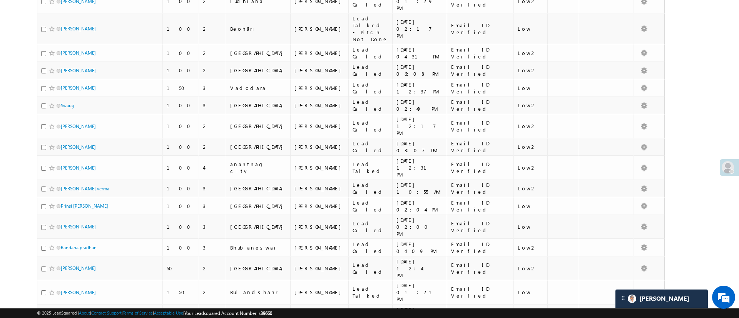
scroll to position [298, 0]
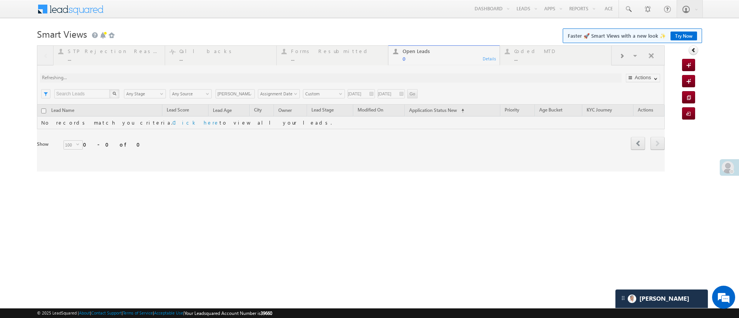
scroll to position [0, 0]
click at [738, 70] on body "Menu Manish Panchal Manis h.1Pa nchal @ange lbrok ing.c om" at bounding box center [369, 109] width 739 height 218
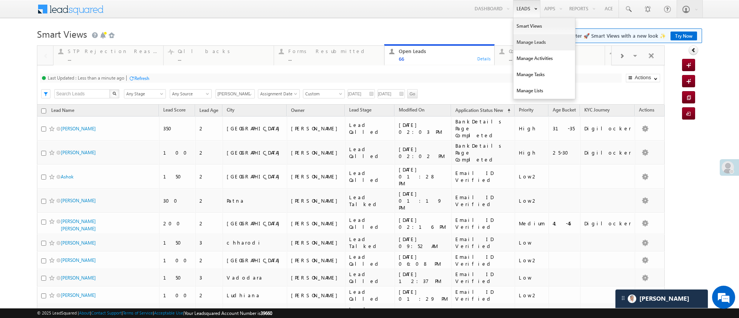
click at [527, 41] on link "Manage Leads" at bounding box center [544, 42] width 62 height 16
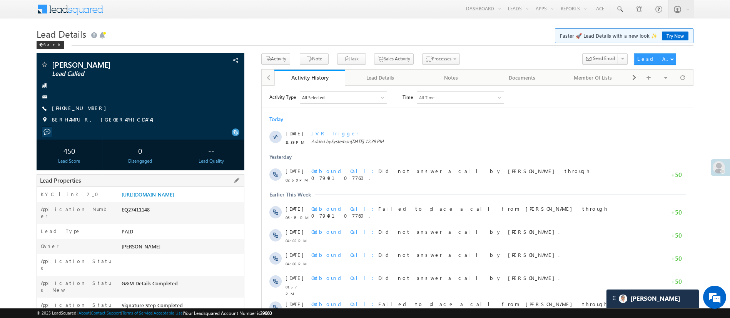
click at [180, 202] on div "[URL][DOMAIN_NAME]" at bounding box center [182, 196] width 124 height 11
click at [174, 191] on link "[URL][DOMAIN_NAME]" at bounding box center [148, 194] width 52 height 7
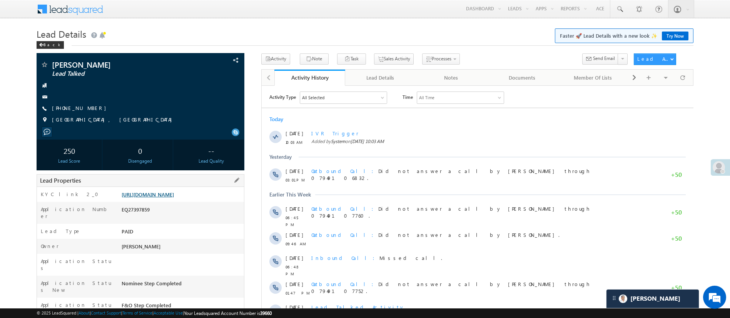
click at [174, 196] on link "[URL][DOMAIN_NAME]" at bounding box center [148, 194] width 52 height 7
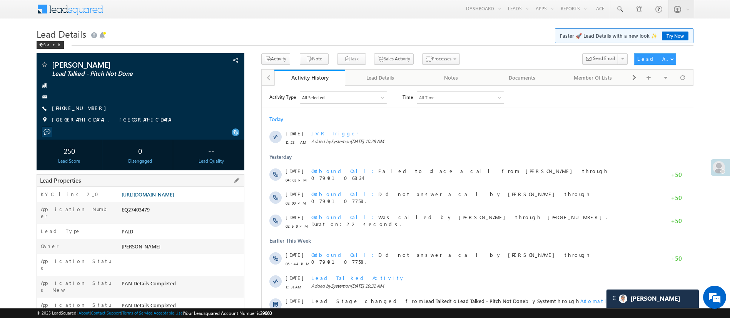
click at [174, 198] on link "[URL][DOMAIN_NAME]" at bounding box center [148, 194] width 52 height 7
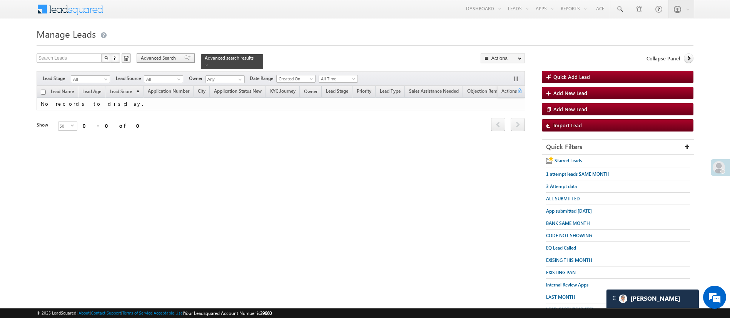
click at [163, 57] on span "Advanced Search" at bounding box center [159, 58] width 37 height 7
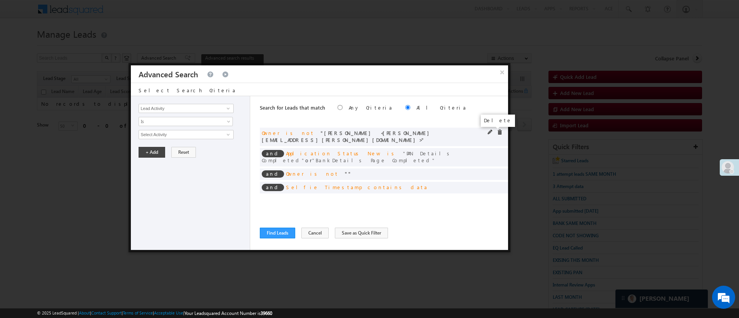
click at [497, 133] on span at bounding box center [499, 132] width 5 height 5
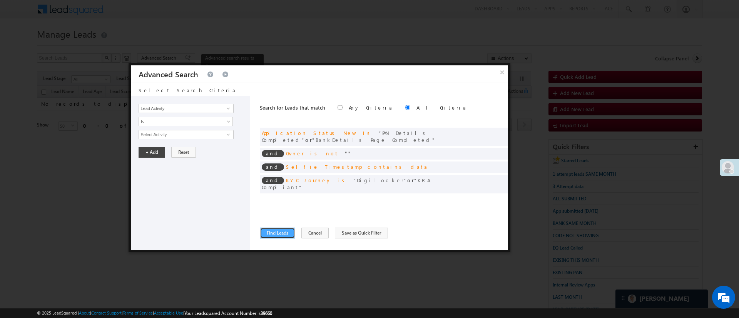
click at [282, 228] on button "Find Leads" at bounding box center [277, 233] width 35 height 11
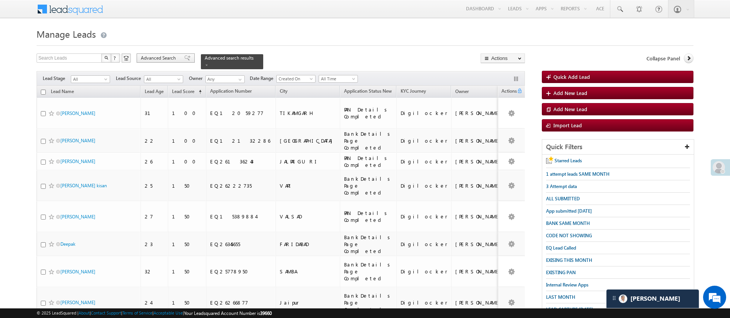
click at [150, 56] on span "Advanced Search" at bounding box center [159, 58] width 37 height 7
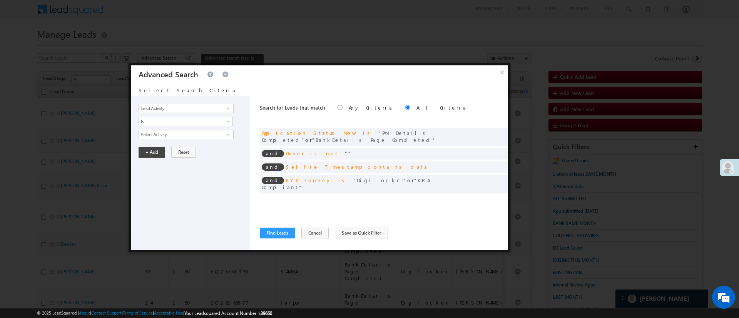
scroll to position [14, 0]
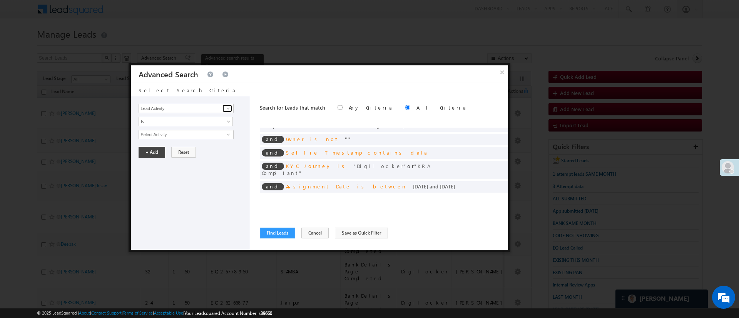
click at [228, 106] on span at bounding box center [228, 108] width 6 height 6
click at [164, 139] on link "Modified On" at bounding box center [185, 140] width 95 height 9
click at [230, 108] on span at bounding box center [228, 108] width 6 height 6
click at [180, 138] on link "Modified On" at bounding box center [185, 140] width 95 height 9
type input "Modified On"
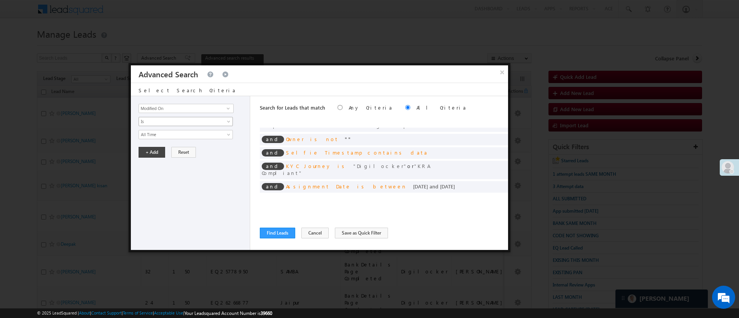
click at [185, 123] on span "Is" at bounding box center [180, 121] width 83 height 7
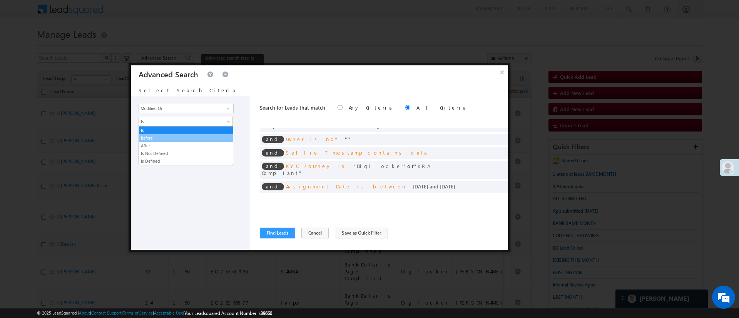
click at [173, 139] on link "Before" at bounding box center [186, 138] width 94 height 7
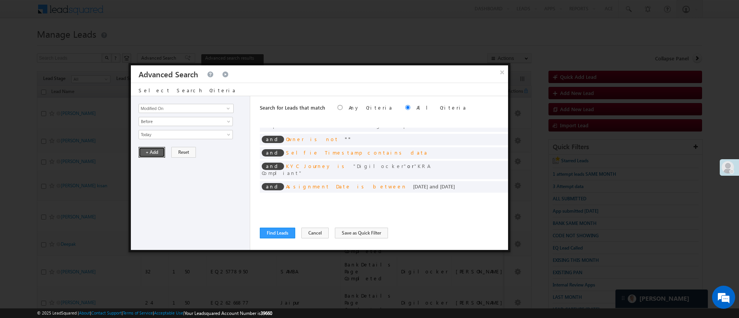
click at [157, 152] on button "+ Add" at bounding box center [151, 152] width 27 height 11
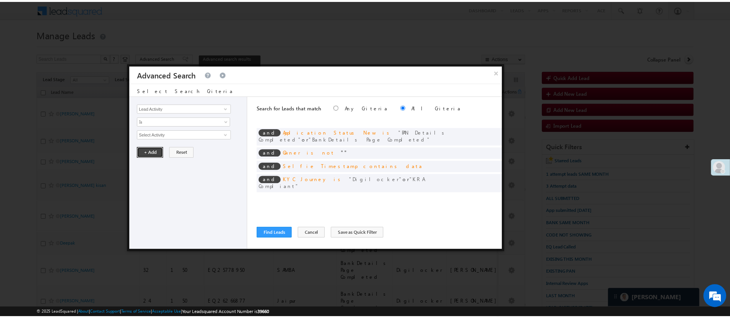
scroll to position [35, 0]
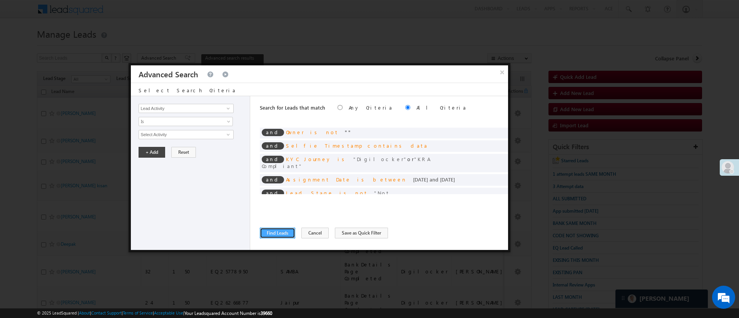
click at [265, 232] on button "Find Leads" at bounding box center [277, 233] width 35 height 11
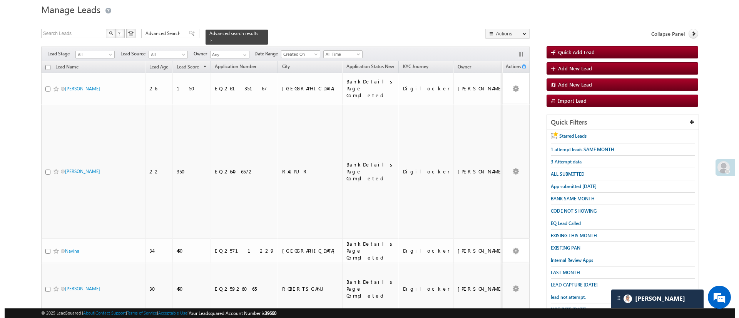
scroll to position [23, 0]
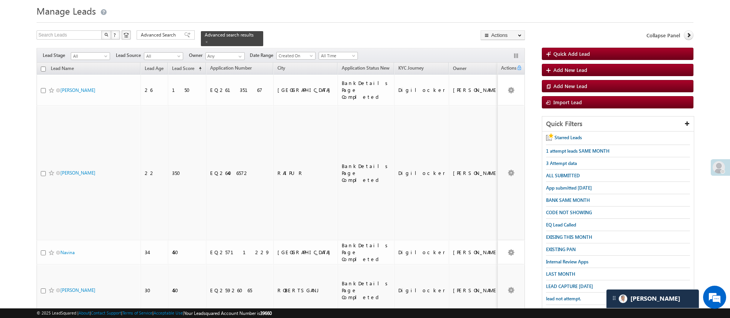
click at [43, 67] on input "checkbox" at bounding box center [43, 69] width 5 height 5
checkbox input "true"
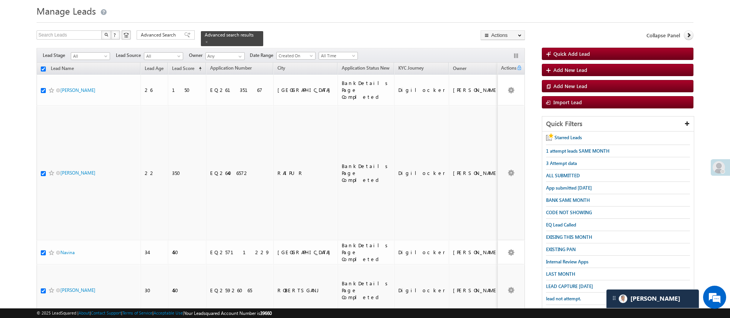
checkbox input "true"
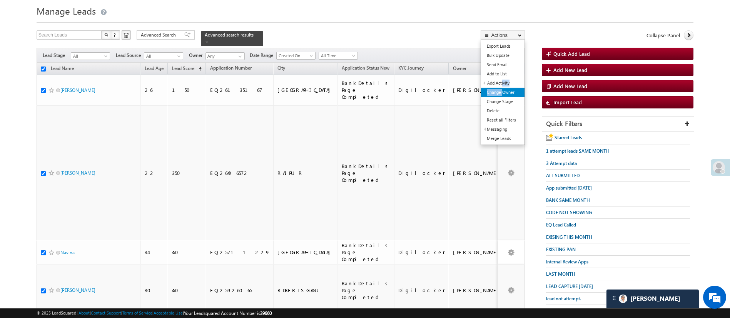
drag, startPoint x: 502, startPoint y: 87, endPoint x: 502, endPoint y: 92, distance: 4.6
click at [502, 92] on ul "Export Leads Bulk Update Send Email Add to List Add Activity DRA Activation Suc…" at bounding box center [502, 92] width 44 height 105
click at [502, 92] on link "Change Owner" at bounding box center [502, 92] width 43 height 9
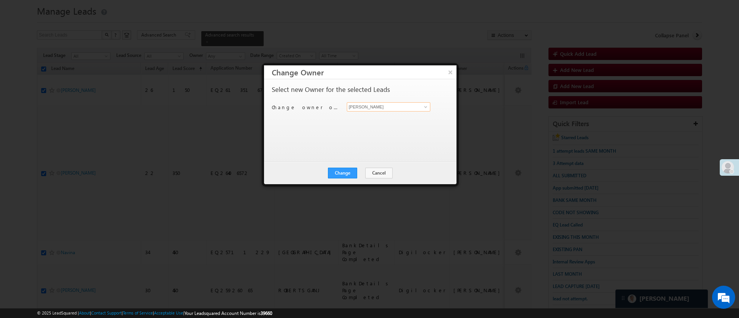
click at [415, 105] on input "[PERSON_NAME]" at bounding box center [388, 106] width 83 height 9
click at [382, 123] on span "[PERSON_NAME][EMAIL_ADDRESS][DOMAIN_NAME]" at bounding box center [384, 122] width 69 height 6
type input "[PERSON_NAME]"
click at [347, 177] on button "Change" at bounding box center [342, 173] width 29 height 11
click at [362, 176] on button "Close" at bounding box center [361, 173] width 25 height 11
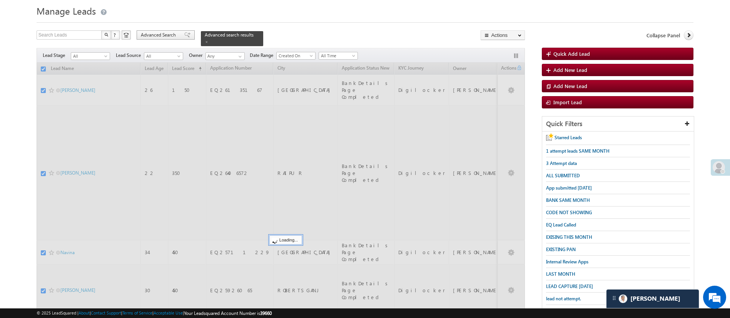
checkbox input "false"
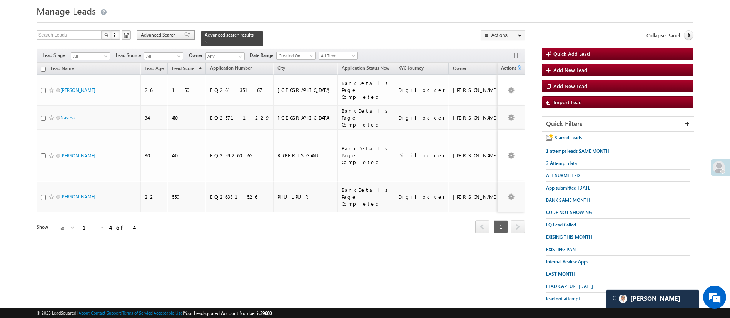
click at [170, 38] on div "Advanced Search" at bounding box center [166, 34] width 58 height 9
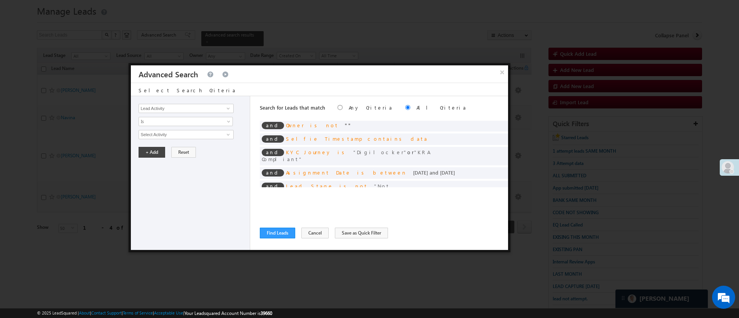
scroll to position [0, 0]
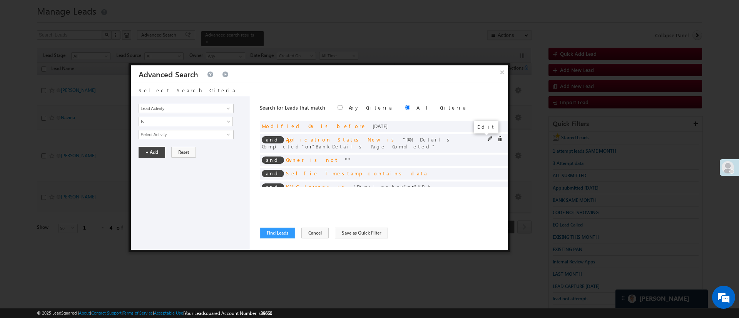
click at [487, 137] on span at bounding box center [489, 138] width 5 height 5
click at [224, 137] on span "2 selected" at bounding box center [182, 134] width 87 height 8
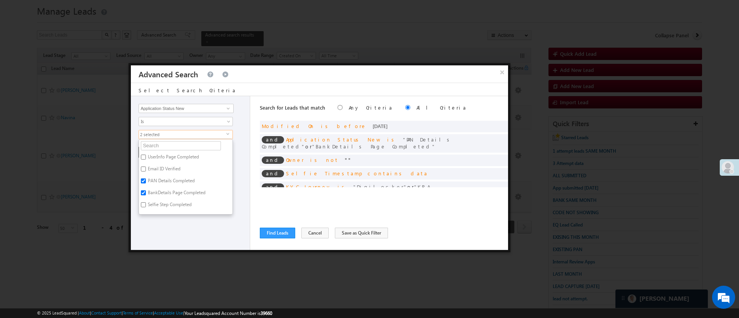
click at [182, 207] on label "Selfie Step Completed" at bounding box center [169, 206] width 60 height 12
click at [146, 207] on input "Selfie Step Completed" at bounding box center [143, 204] width 5 height 5
checkbox input "true"
click at [181, 151] on label "Signature Step Completed" at bounding box center [173, 153] width 69 height 12
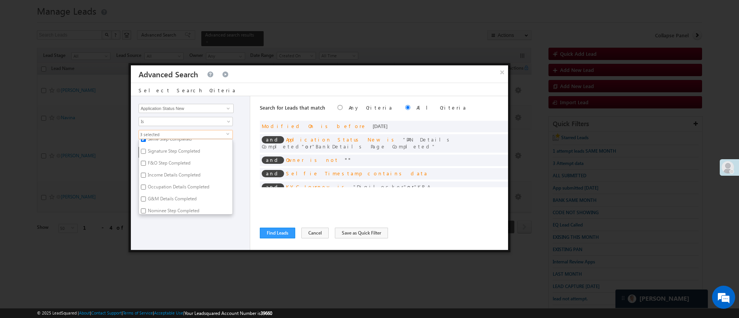
click at [146, 151] on input "Signature Step Completed" at bounding box center [143, 151] width 5 height 5
checkbox input "true"
click at [177, 159] on label "F&O Step Completed" at bounding box center [168, 164] width 59 height 12
click at [146, 161] on input "F&O Step Completed" at bounding box center [143, 163] width 5 height 5
checkbox input "true"
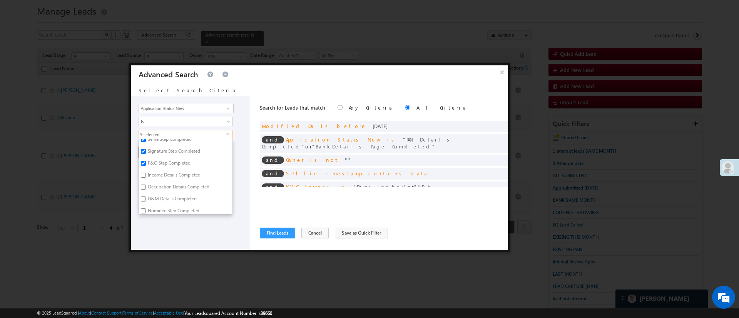
click at [176, 170] on label "Income Details Completed" at bounding box center [173, 176] width 69 height 12
click at [146, 173] on input "Income Details Completed" at bounding box center [143, 175] width 5 height 5
checkbox input "true"
click at [187, 223] on div "Lead Activity Task Sales Group Prospect Id WA Last Message Timestamp 4th Day Di…" at bounding box center [190, 173] width 119 height 154
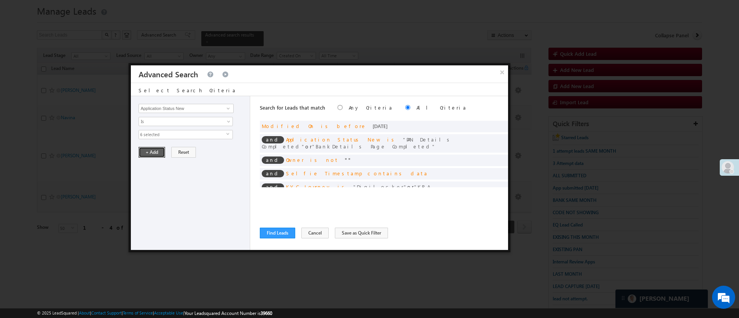
click at [157, 153] on button "+ Add" at bounding box center [151, 152] width 27 height 11
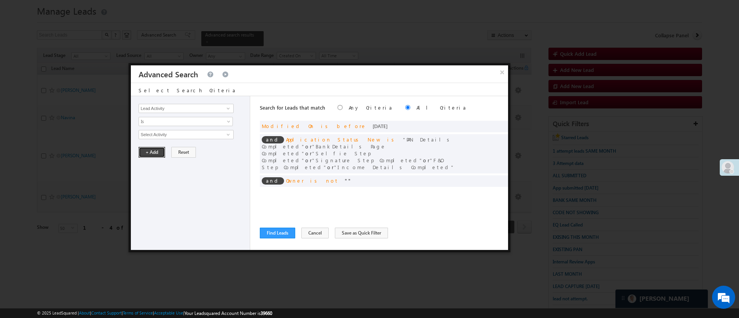
scroll to position [42, 0]
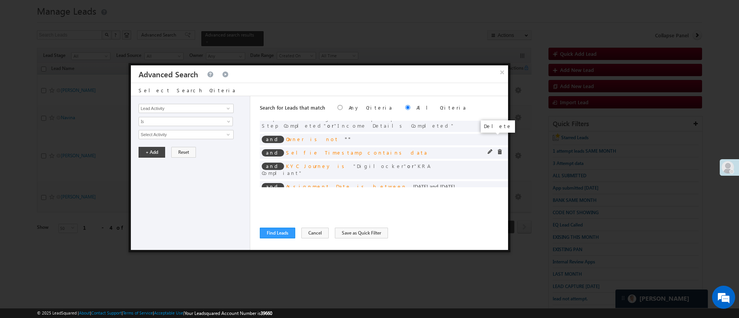
click at [497, 149] on span at bounding box center [499, 151] width 5 height 5
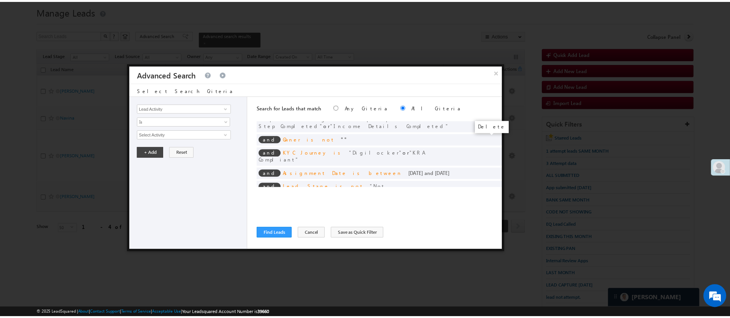
scroll to position [28, 0]
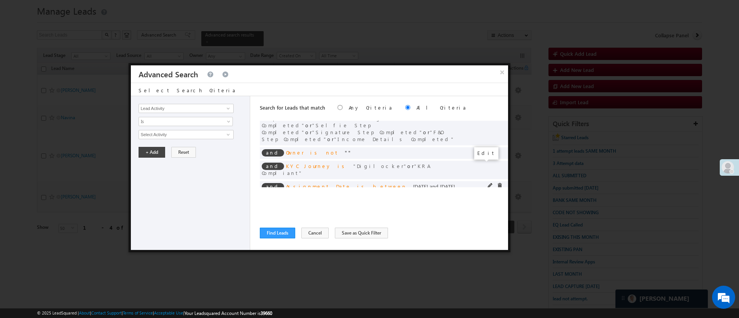
click at [487, 183] on span at bounding box center [489, 185] width 5 height 5
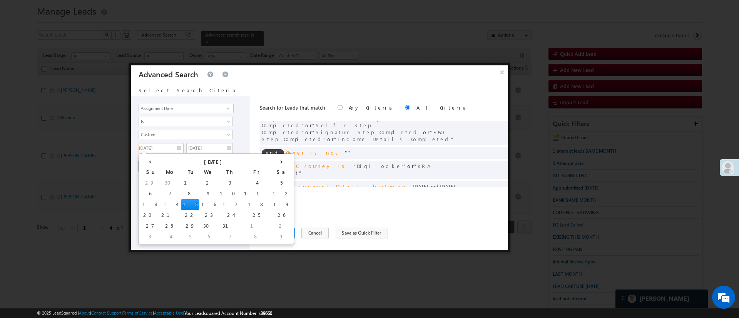
click at [162, 148] on input "[DATE]" at bounding box center [160, 148] width 45 height 10
click at [270, 214] on td "26" at bounding box center [281, 215] width 22 height 11
type input "[DATE]"
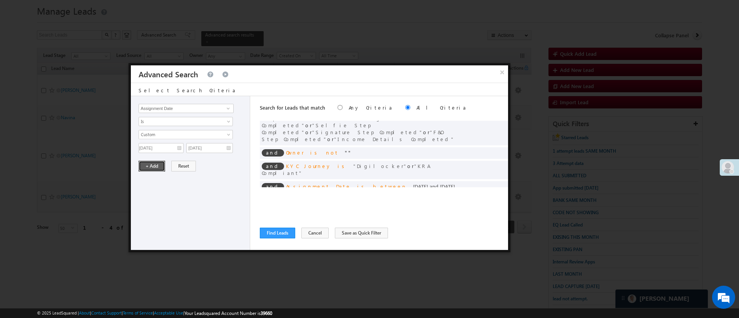
click at [159, 169] on button "+ Add" at bounding box center [151, 166] width 27 height 11
click at [281, 238] on div "Search for Leads that match Any Criteria All Criteria Note that the current tri…" at bounding box center [384, 173] width 248 height 154
click at [282, 237] on button "Find Leads" at bounding box center [277, 233] width 35 height 11
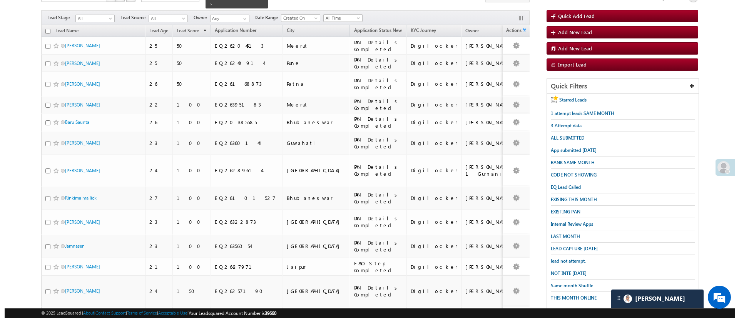
scroll to position [23, 0]
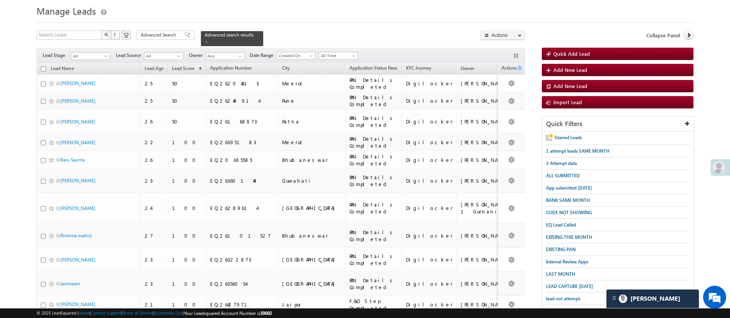
drag, startPoint x: 167, startPoint y: 32, endPoint x: 280, endPoint y: 74, distance: 120.7
click at [167, 32] on span "Advanced Search" at bounding box center [159, 35] width 37 height 7
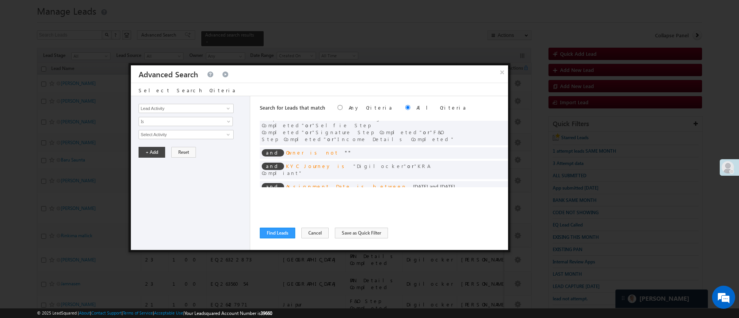
scroll to position [0, 0]
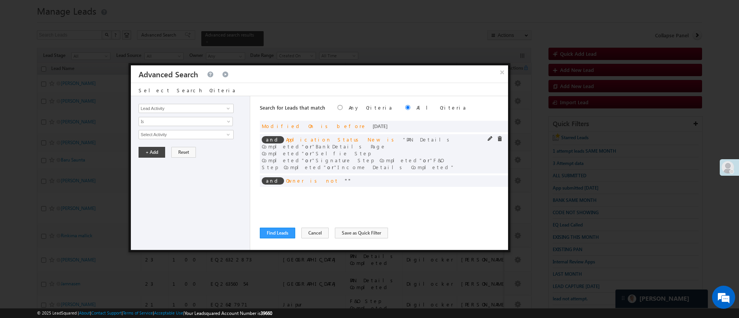
click at [480, 135] on div "and Application Status New is PAN Details Completed or BankDetails Page Complet…" at bounding box center [384, 153] width 248 height 39
click at [487, 138] on span at bounding box center [489, 138] width 5 height 5
click at [178, 139] on div "Lead Activity Task Sales Group Prospect Id WA Last Message Timestamp 4th Day Di…" at bounding box center [190, 173] width 119 height 154
click at [179, 135] on span "6 selected" at bounding box center [182, 134] width 87 height 8
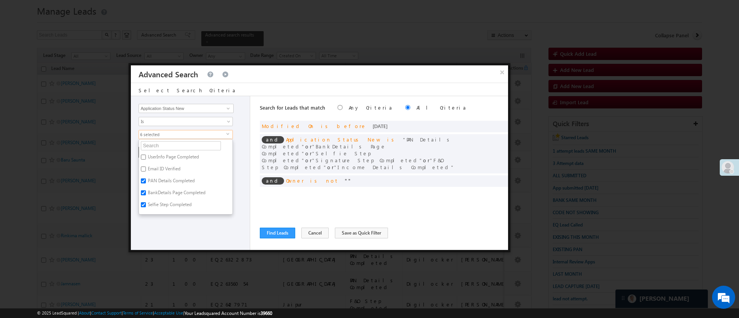
click at [165, 181] on label "PAN Details Completed" at bounding box center [170, 182] width 63 height 12
click at [146, 181] on input "PAN Details Completed" at bounding box center [143, 180] width 5 height 5
checkbox input "false"
click at [165, 197] on label "BankDetails Page Completed" at bounding box center [176, 194] width 74 height 12
click at [146, 195] on input "BankDetails Page Completed" at bounding box center [143, 192] width 5 height 5
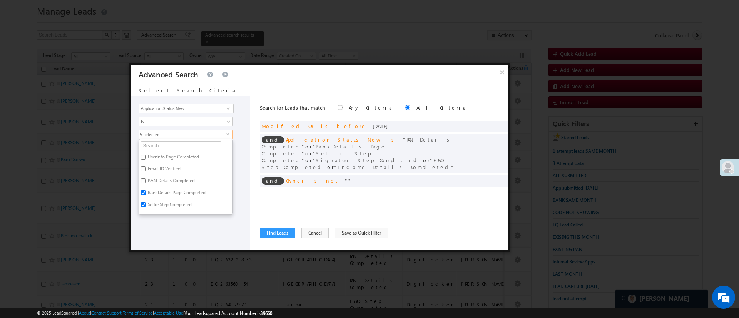
checkbox input "false"
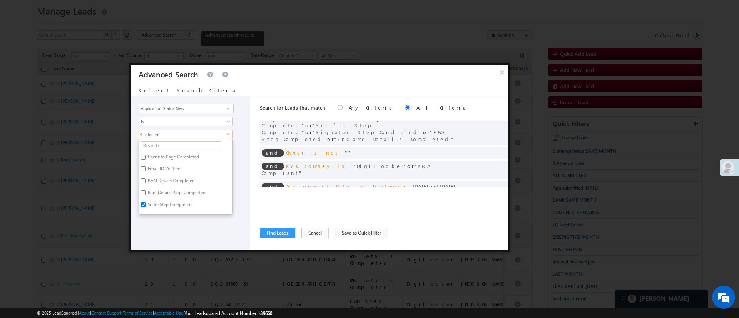
click at [242, 232] on div "Lead Activity Task Sales Group Prospect Id WA Last Message Timestamp 4th Day Di…" at bounding box center [190, 173] width 119 height 154
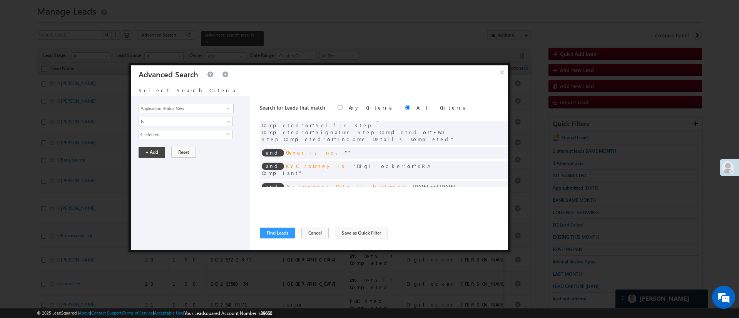
click at [155, 145] on div "Lead Activity Task Sales Group Prospect Id WA Last Message Timestamp 4th Day Di…" at bounding box center [190, 173] width 119 height 154
click at [156, 146] on div "Lead Activity Task Sales Group Prospect Id WA Last Message Timestamp 4th Day Di…" at bounding box center [190, 173] width 119 height 154
click at [158, 146] on div "Lead Activity Task Sales Group Prospect Id WA Last Message Timestamp 4th Day Di…" at bounding box center [190, 173] width 119 height 154
click at [157, 152] on button "+ Add" at bounding box center [151, 152] width 27 height 11
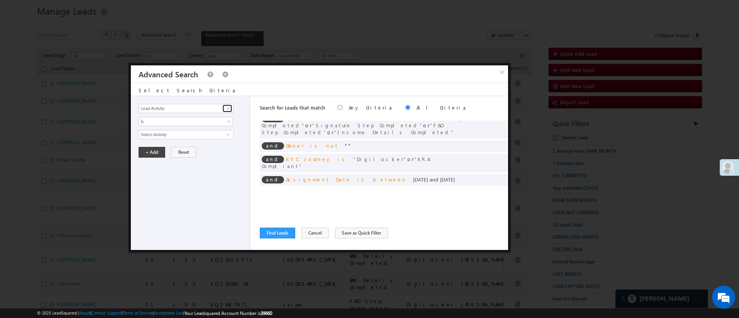
click at [228, 107] on span at bounding box center [228, 108] width 6 height 6
click at [193, 126] on link "Selfie Timestamp" at bounding box center [185, 124] width 95 height 9
type input "Selfie Timestamp"
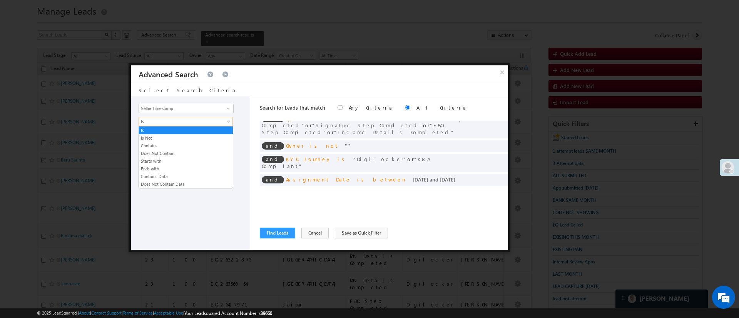
click at [193, 124] on span "Is" at bounding box center [180, 121] width 83 height 7
click at [172, 174] on link "Contains Data" at bounding box center [186, 176] width 94 height 7
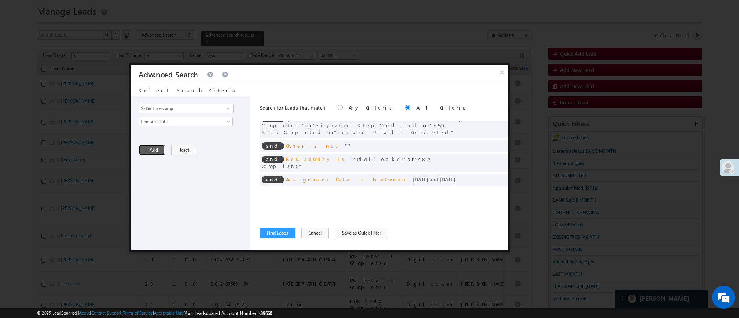
click at [153, 147] on button "+ Add" at bounding box center [151, 150] width 27 height 11
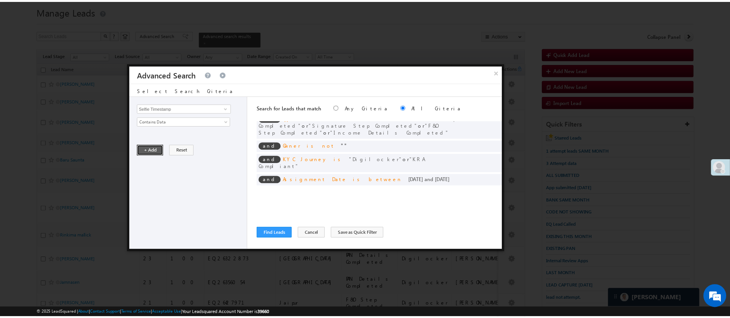
scroll to position [35, 0]
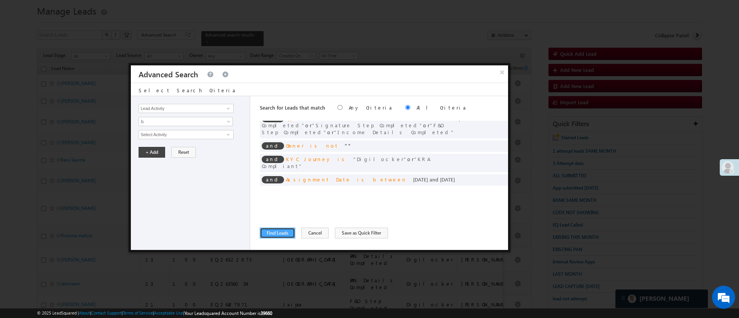
click at [277, 229] on button "Find Leads" at bounding box center [277, 233] width 35 height 11
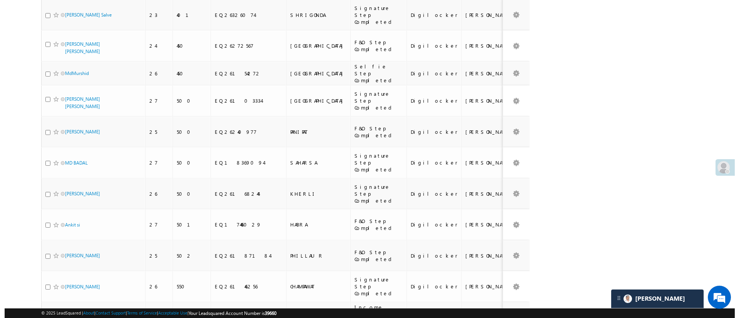
scroll to position [0, 0]
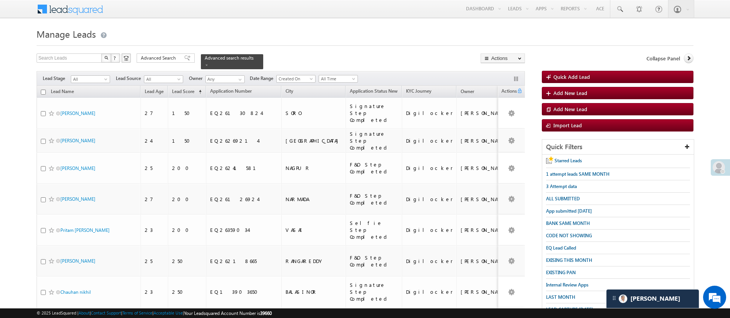
click at [42, 90] on input "checkbox" at bounding box center [43, 92] width 5 height 5
checkbox input "true"
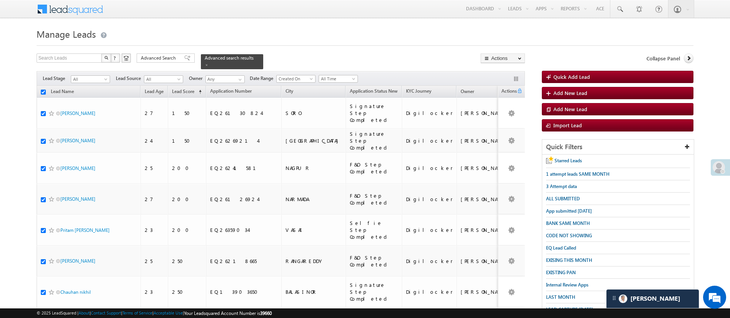
checkbox input "true"
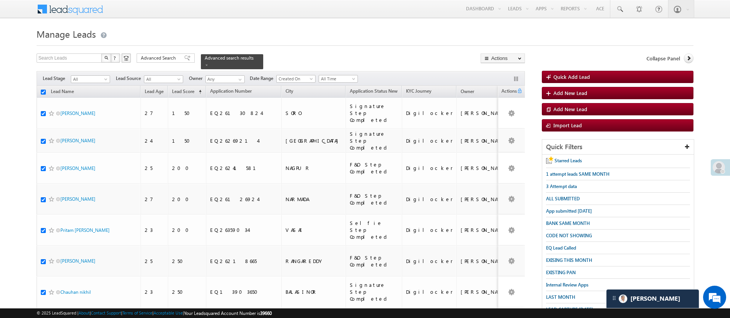
checkbox input "true"
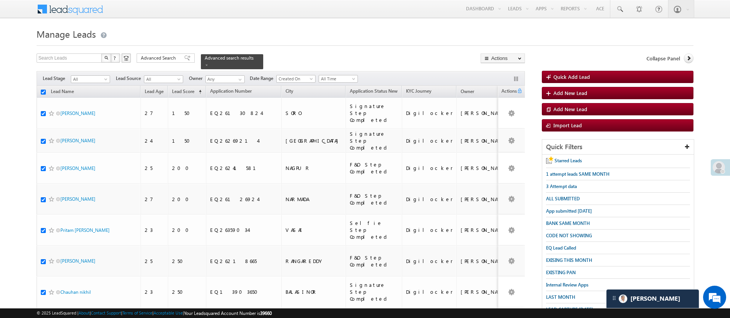
checkbox input "true"
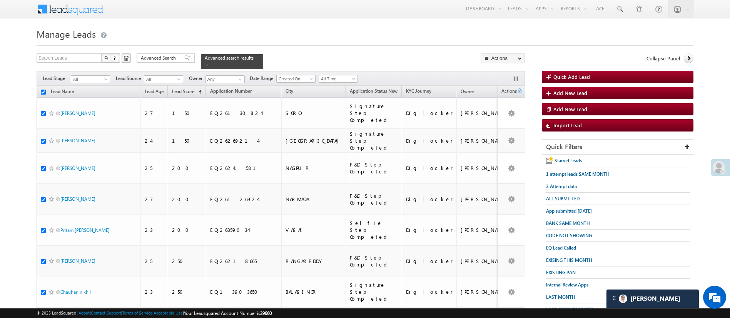
checkbox input "true"
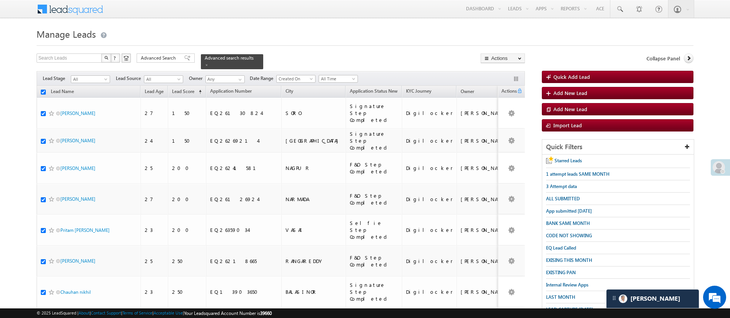
checkbox input "true"
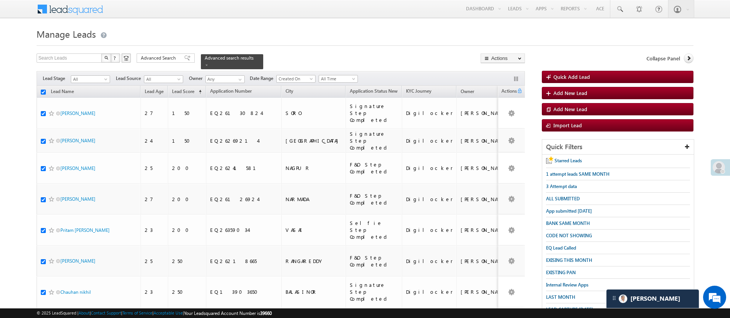
checkbox input "true"
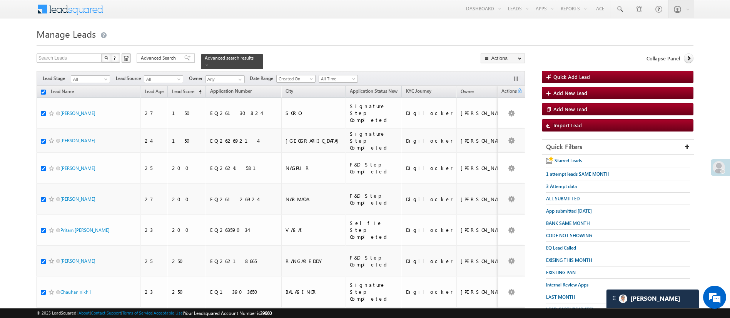
checkbox input "true"
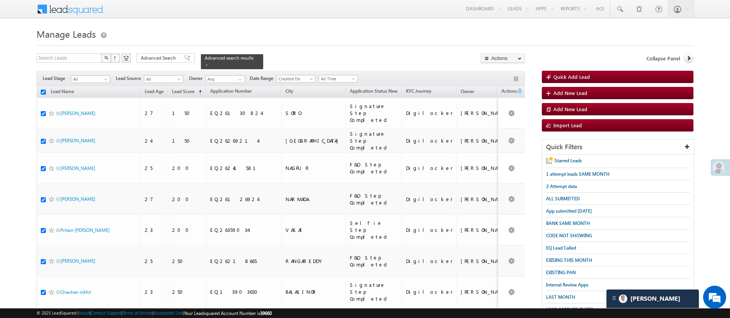
checkbox input "true"
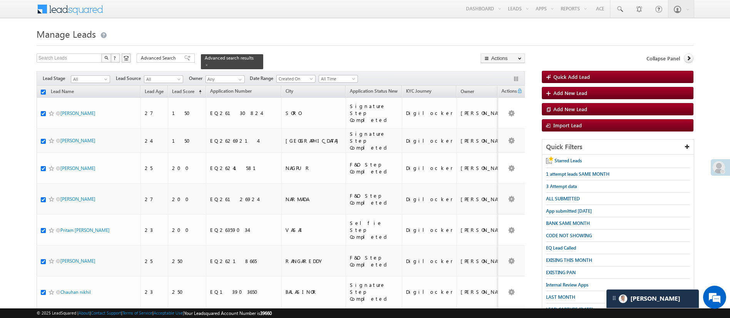
checkbox input "true"
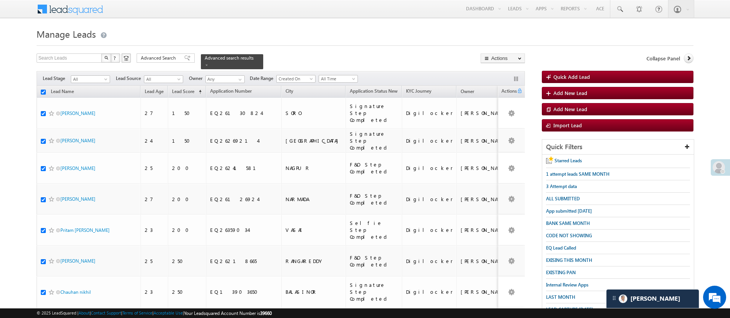
checkbox input "true"
click at [169, 55] on span "Advanced Search" at bounding box center [159, 58] width 37 height 7
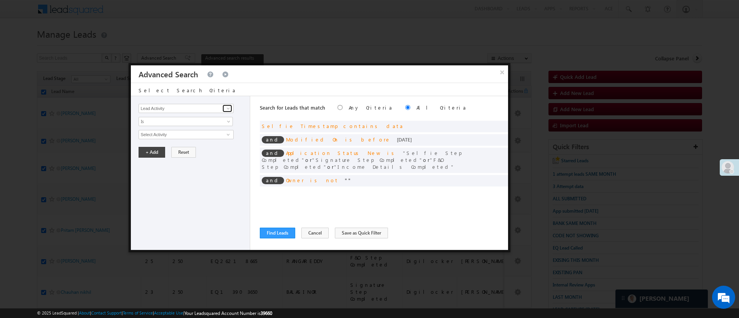
click at [228, 110] on span at bounding box center [228, 108] width 6 height 6
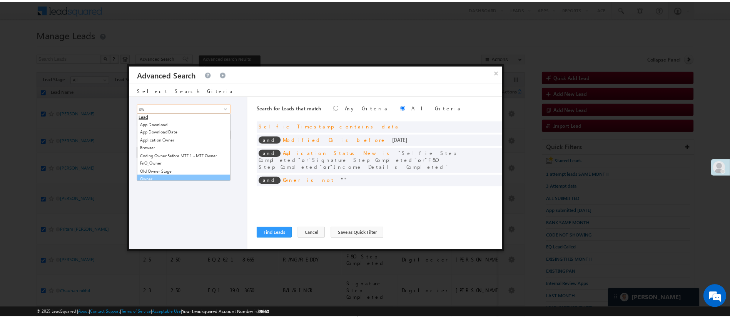
scroll to position [4, 0]
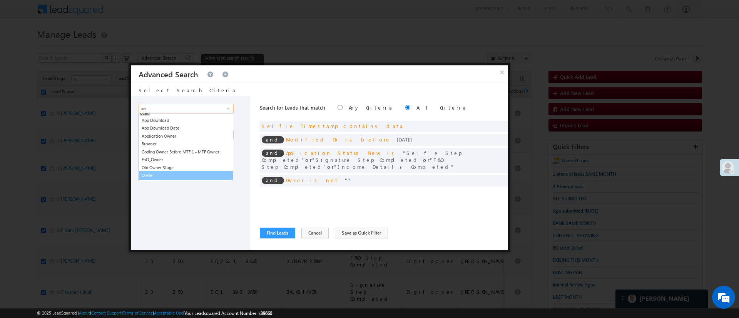
click at [155, 174] on link "Owner" at bounding box center [185, 175] width 95 height 9
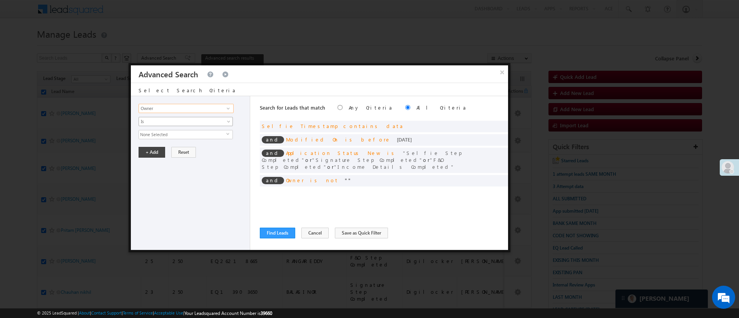
type input "Owner"
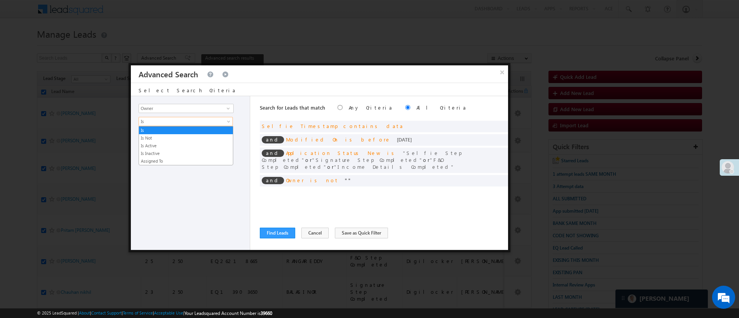
click at [179, 121] on span "Is" at bounding box center [180, 121] width 83 height 7
drag, startPoint x: 168, startPoint y: 133, endPoint x: 167, endPoint y: 138, distance: 5.1
click at [167, 138] on ul "Is Is Not Is Active Is Inactive Assigned To" at bounding box center [185, 145] width 95 height 39
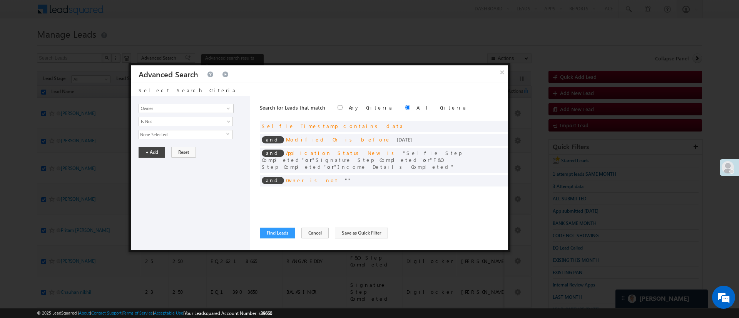
click at [167, 138] on span "None Selected" at bounding box center [182, 134] width 87 height 8
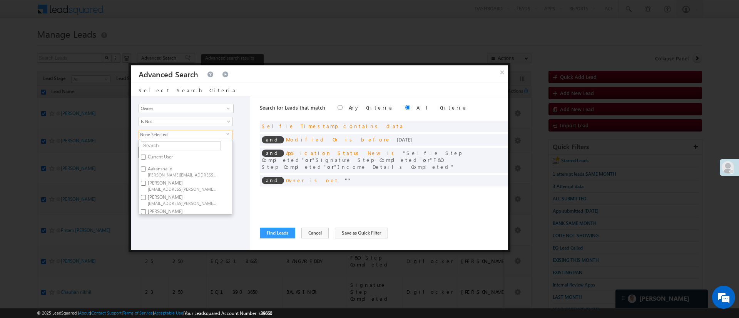
click at [167, 138] on span "None Selected" at bounding box center [182, 134] width 87 height 8
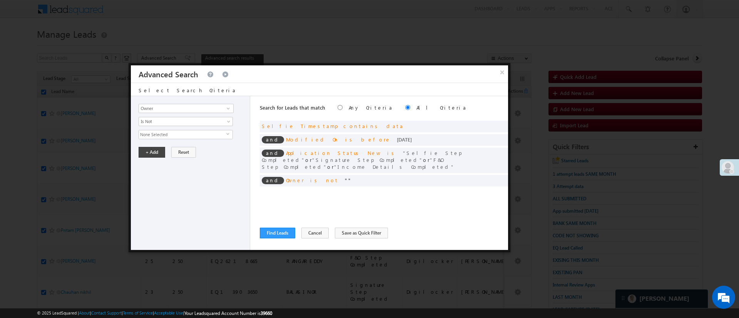
click at [167, 138] on span "None Selected" at bounding box center [182, 134] width 87 height 8
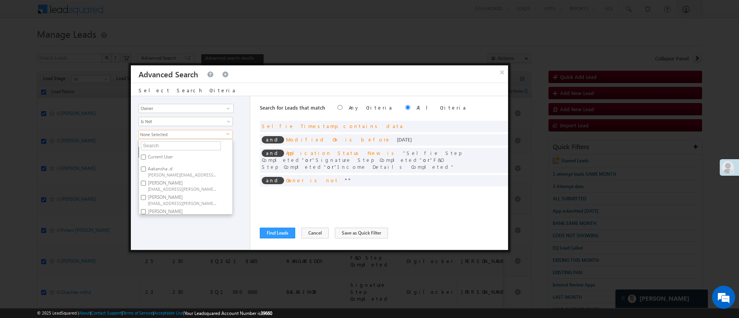
click at [173, 150] on ul "Current User Aakansha .d Aakansha.D@angelbroking.com Anuj Rajak Anuj.Rajak@ange…" at bounding box center [185, 177] width 94 height 76
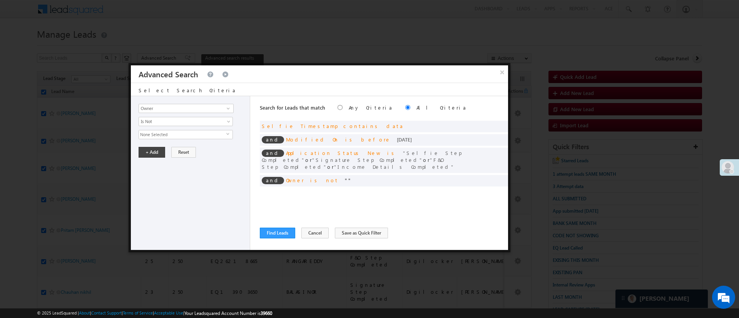
click at [177, 135] on span "None Selected" at bounding box center [182, 134] width 87 height 8
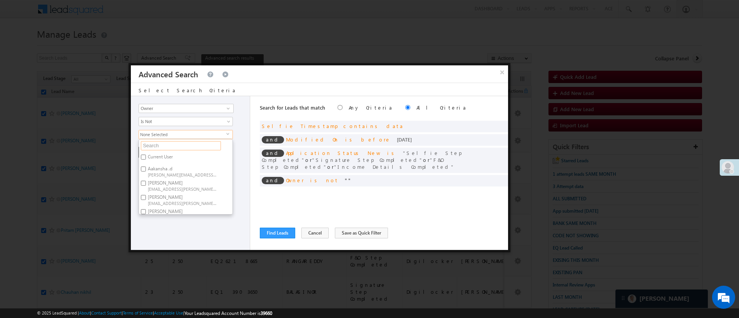
click at [174, 143] on input "text" at bounding box center [181, 145] width 80 height 9
type input "mon"
click at [168, 159] on label "Monika Jain Monika.Jain@angelbroking.com" at bounding box center [182, 159] width 86 height 14
click at [146, 159] on input "Monika Jain Monika.Jain@angelbroking.com" at bounding box center [143, 157] width 5 height 5
checkbox input "true"
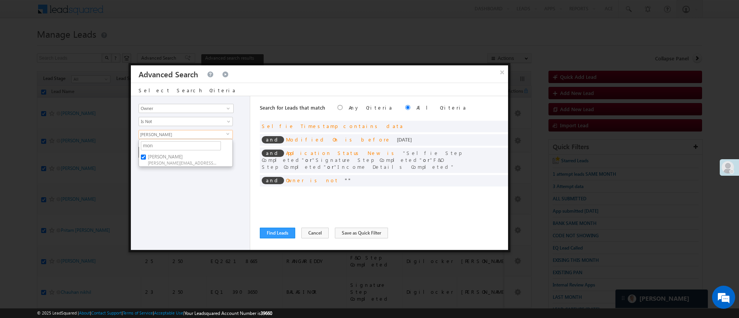
click at [171, 181] on div "Lead Activity Task Sales Group Prospect Id WA Last Message Timestamp 4th Day Di…" at bounding box center [190, 173] width 119 height 154
click at [158, 151] on button "+ Add" at bounding box center [151, 152] width 27 height 11
click at [285, 232] on button "Find Leads" at bounding box center [277, 233] width 35 height 11
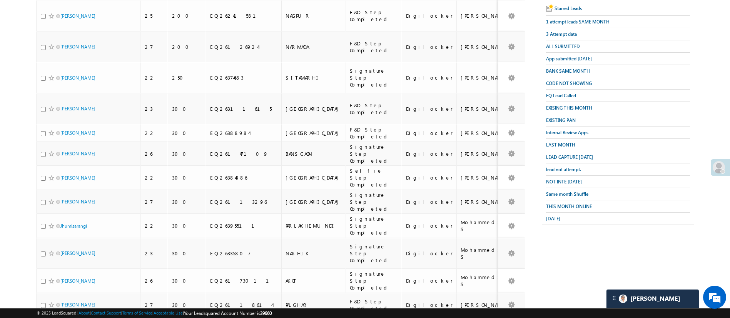
scroll to position [0, 0]
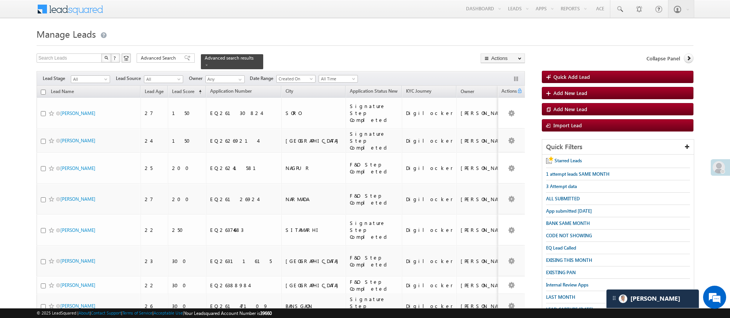
click at [44, 90] on input "checkbox" at bounding box center [43, 92] width 5 height 5
checkbox input "true"
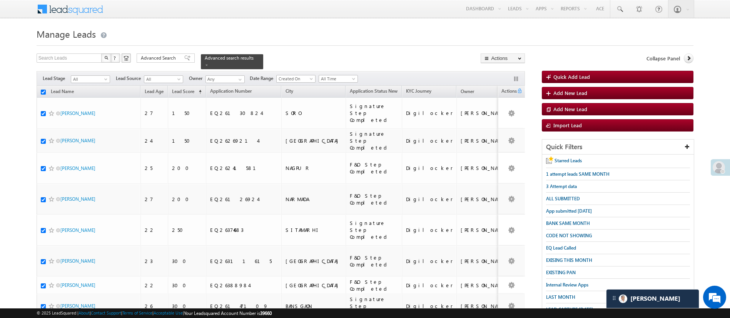
checkbox input "true"
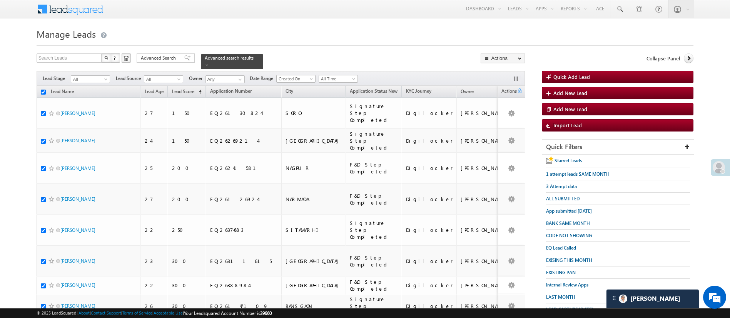
checkbox input "true"
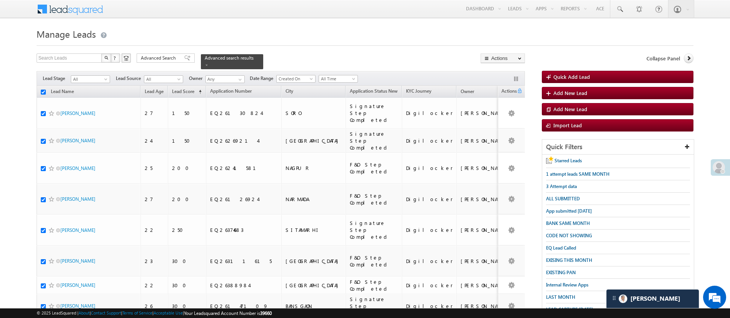
checkbox input "true"
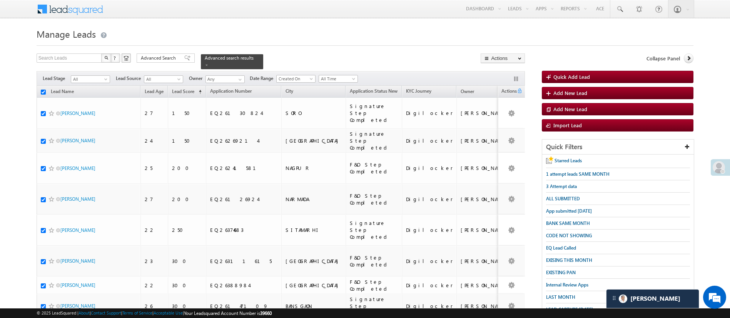
checkbox input "true"
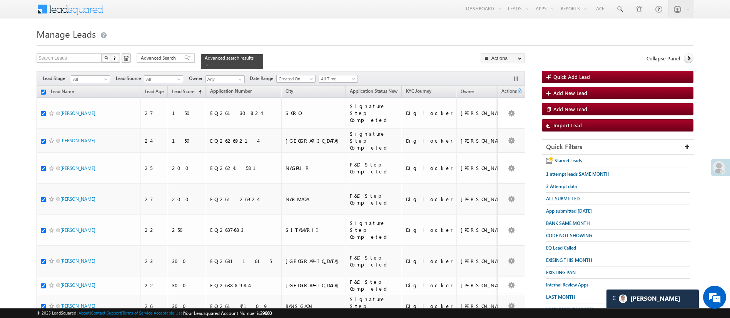
checkbox input "true"
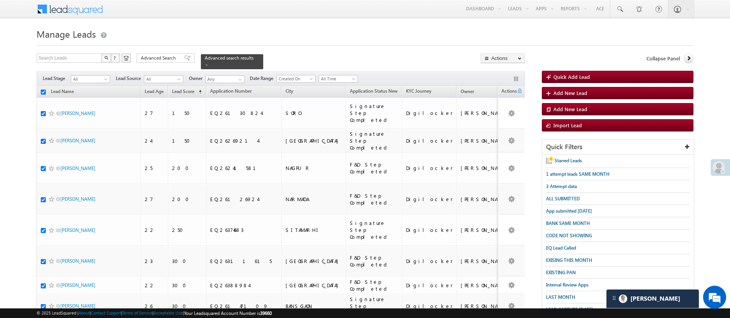
checkbox input "true"
click at [520, 113] on link "Change Owner" at bounding box center [502, 115] width 43 height 9
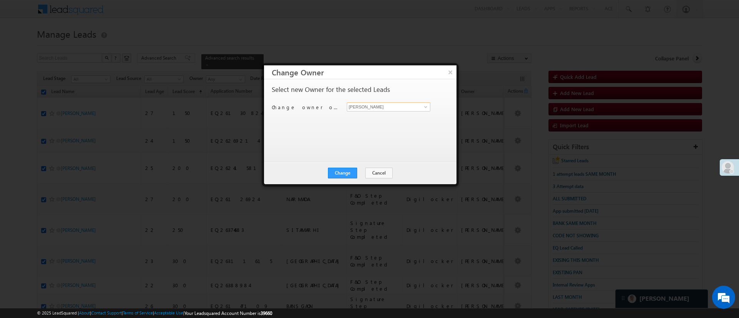
click at [419, 105] on input "[PERSON_NAME]" at bounding box center [388, 106] width 83 height 9
click at [397, 114] on link "[PERSON_NAME] [PERSON_NAME][EMAIL_ADDRESS][DOMAIN_NAME]" at bounding box center [388, 119] width 83 height 15
type input "[PERSON_NAME]"
click at [337, 174] on button "Change" at bounding box center [342, 173] width 29 height 11
click at [365, 175] on button "Close" at bounding box center [361, 173] width 25 height 11
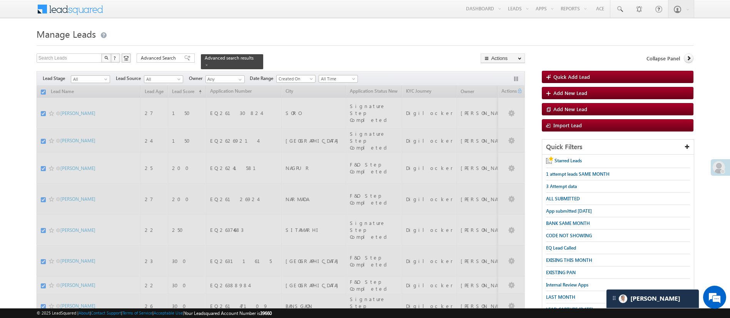
checkbox input "false"
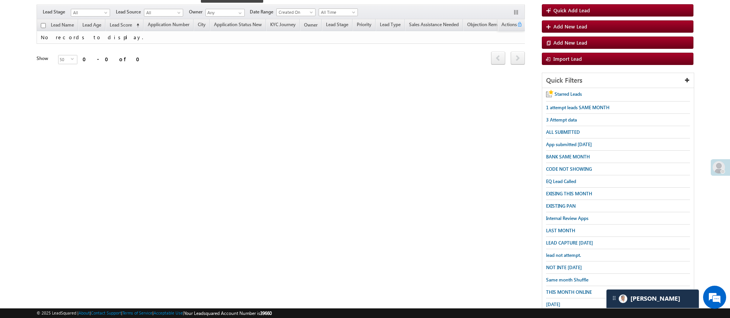
scroll to position [80, 0]
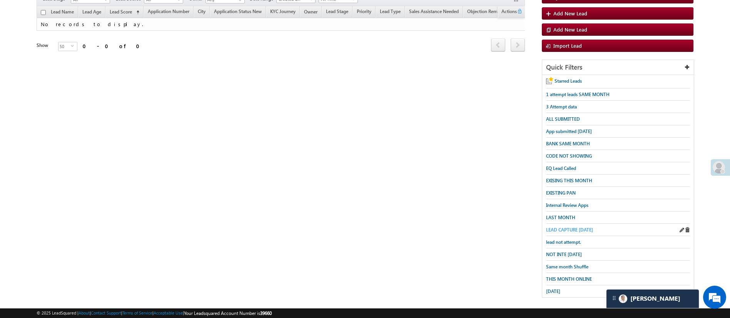
click at [562, 227] on span "LEAD CAPTURE TODAY" at bounding box center [569, 230] width 47 height 6
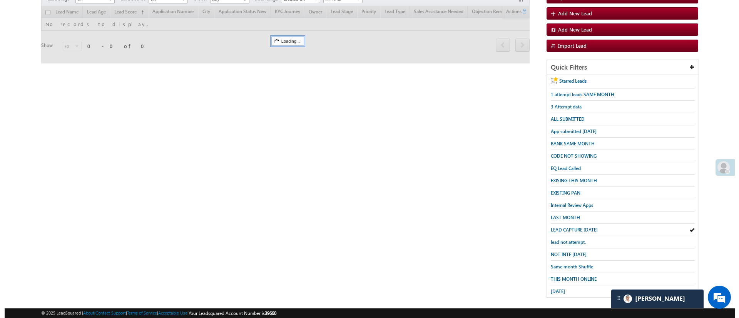
scroll to position [0, 0]
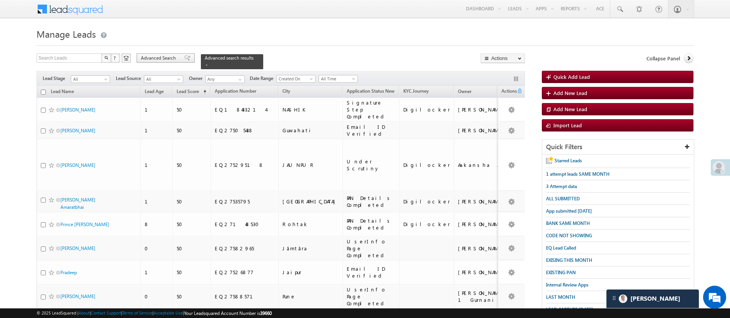
click at [169, 58] on span "Advanced Search" at bounding box center [159, 58] width 37 height 7
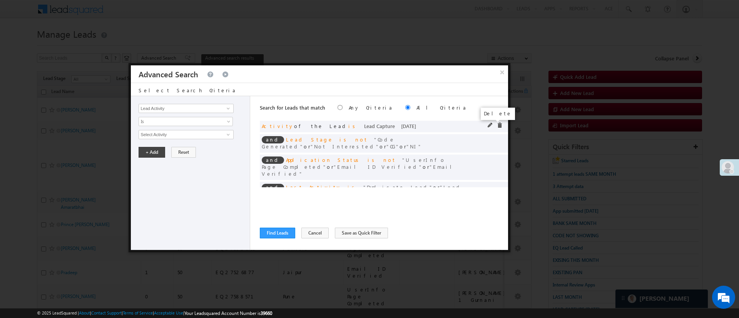
click at [497, 126] on span at bounding box center [499, 125] width 5 height 5
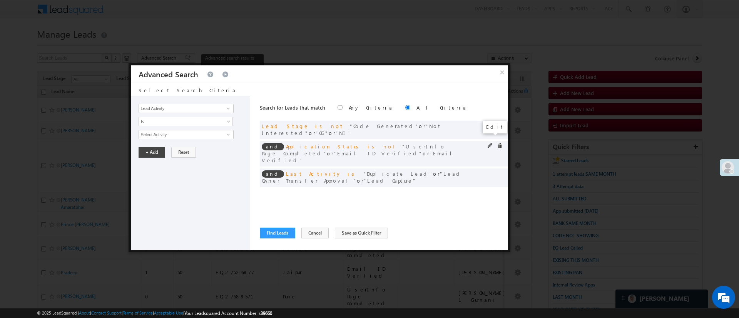
click at [489, 143] on span at bounding box center [489, 145] width 5 height 5
click at [178, 138] on span "3 selected" at bounding box center [182, 134] width 87 height 8
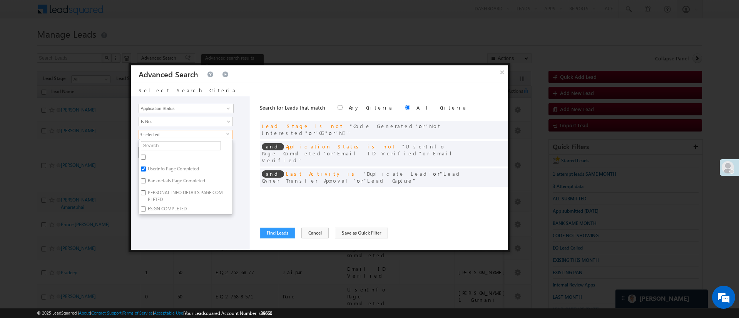
click at [172, 166] on label "UserInfo Page Completed" at bounding box center [173, 170] width 68 height 12
click at [146, 167] on input "UserInfo Page Completed" at bounding box center [143, 169] width 5 height 5
checkbox input "false"
click at [489, 143] on span at bounding box center [489, 145] width 5 height 5
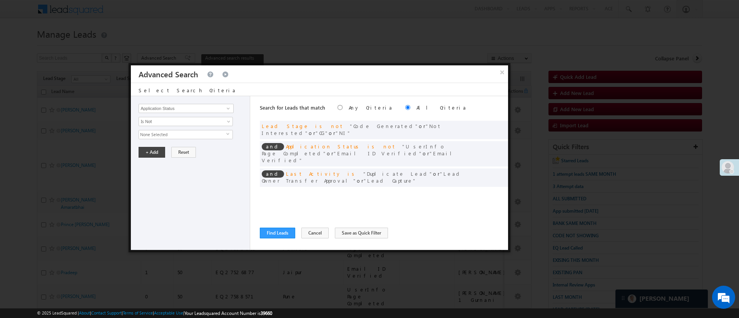
click at [198, 138] on span "None Selected" at bounding box center [182, 134] width 87 height 8
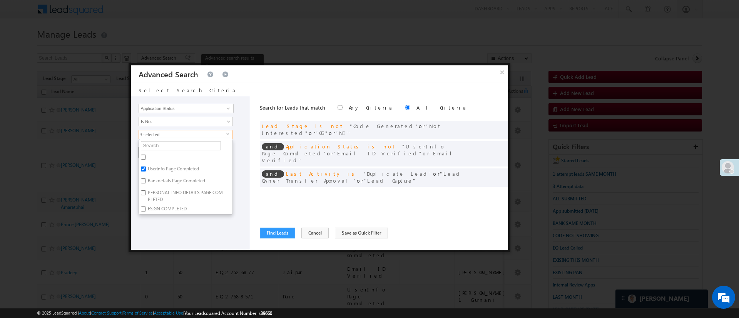
click at [181, 169] on label "UserInfo Page Completed" at bounding box center [173, 170] width 68 height 12
click at [146, 169] on input "UserInfo Page Completed" at bounding box center [143, 169] width 5 height 5
checkbox input "false"
click at [181, 177] on label "Bankdetails Page Completed" at bounding box center [176, 182] width 74 height 12
click at [146, 178] on input "Bankdetails Page Completed" at bounding box center [143, 180] width 5 height 5
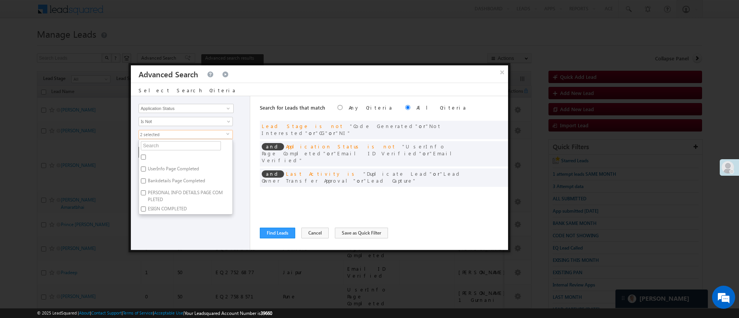
checkbox input "true"
click at [232, 191] on ul "UserInfo Page Completed Bankdetails Page Completed PERSONAL INFO DETAILS PAGE C…" at bounding box center [185, 177] width 94 height 76
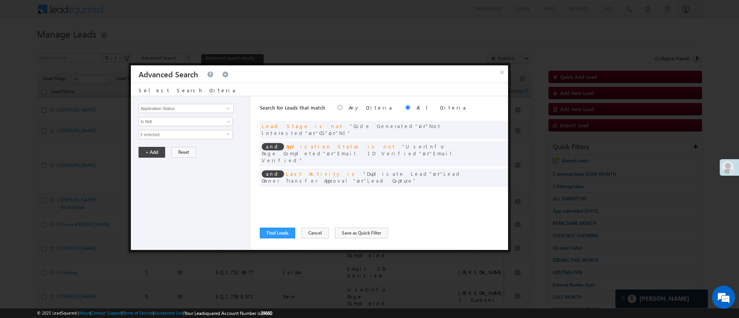
click at [193, 136] on span "3 selected" at bounding box center [182, 134] width 87 height 8
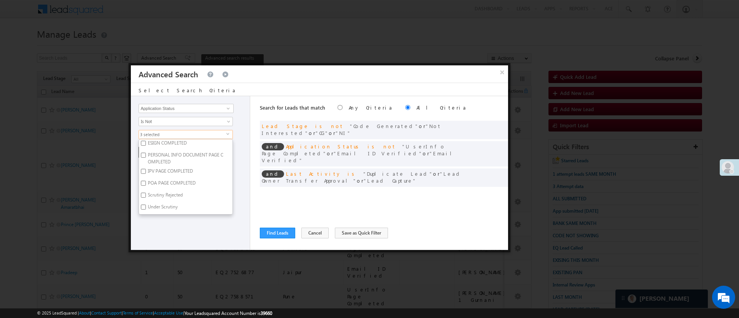
scroll to position [0, 0]
click at [210, 146] on input "text" at bounding box center [181, 145] width 80 height 9
type input "p"
type input "pan"
click at [178, 157] on label "PAN Details completed" at bounding box center [170, 158] width 63 height 12
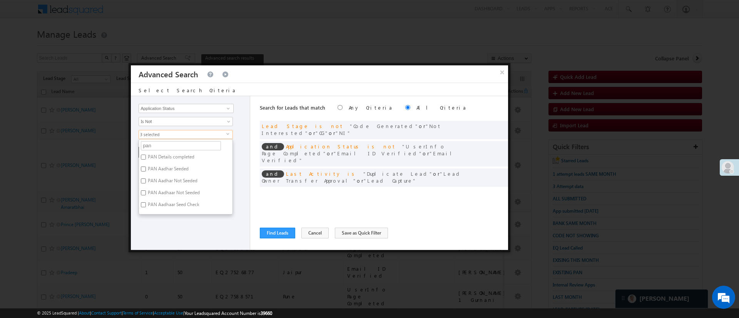
click at [146, 157] on input "PAN Details completed" at bounding box center [143, 157] width 5 height 5
checkbox input "true"
click at [217, 230] on div "Lead Activity Task Sales Group Prospect Id WA Last Message Timestamp 4th Day Di…" at bounding box center [190, 173] width 119 height 154
click at [153, 153] on button "+ Add" at bounding box center [151, 152] width 27 height 11
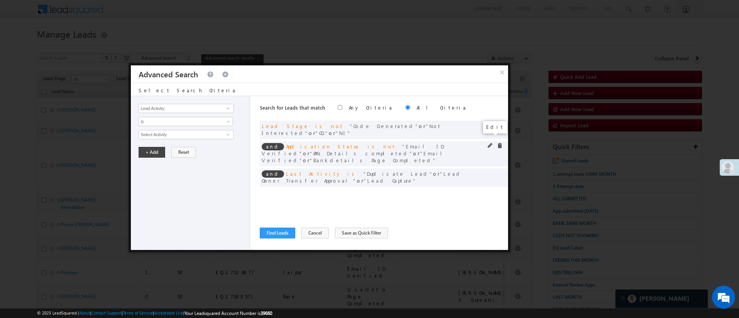
click at [488, 143] on span at bounding box center [489, 145] width 5 height 5
click at [203, 135] on span "4 selected" at bounding box center [182, 134] width 87 height 8
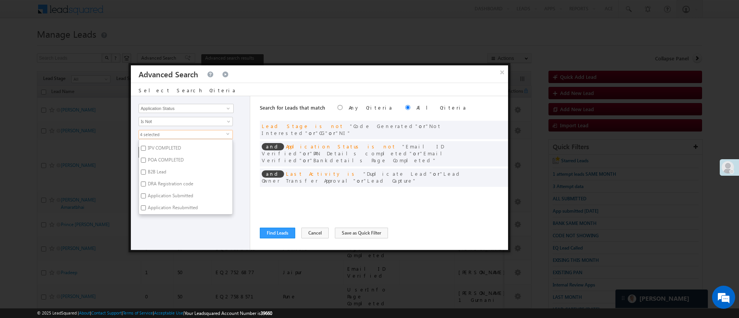
scroll to position [262, 0]
click at [177, 157] on label "Email ID Verified" at bounding box center [163, 156] width 49 height 12
click at [146, 157] on input "Email ID Verified" at bounding box center [143, 154] width 5 height 5
checkbox input "false"
click at [168, 177] on label "Email Verified" at bounding box center [161, 179] width 44 height 12
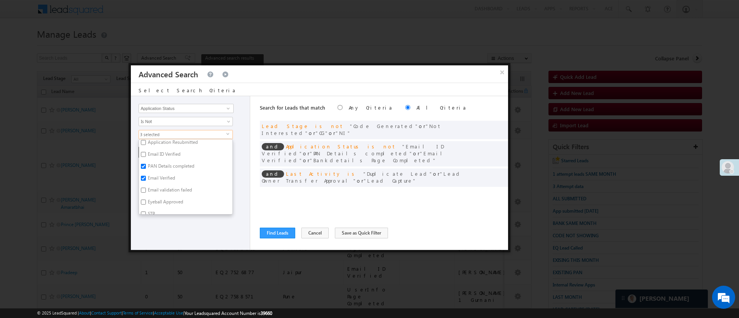
click at [146, 177] on input "Email Verified" at bounding box center [143, 178] width 5 height 5
checkbox input "false"
click at [191, 220] on div "Lead Activity Task Sales Group Prospect Id WA Last Message Timestamp 4th Day Di…" at bounding box center [190, 173] width 119 height 154
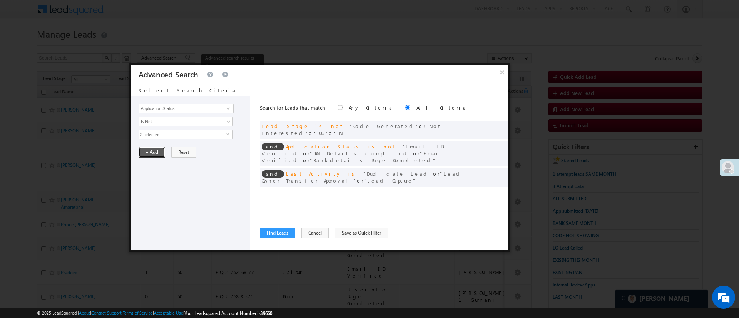
click at [157, 153] on button "+ Add" at bounding box center [151, 152] width 27 height 11
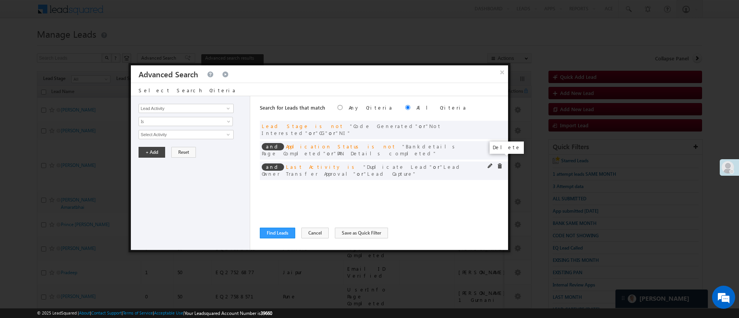
click at [500, 163] on span at bounding box center [499, 165] width 5 height 5
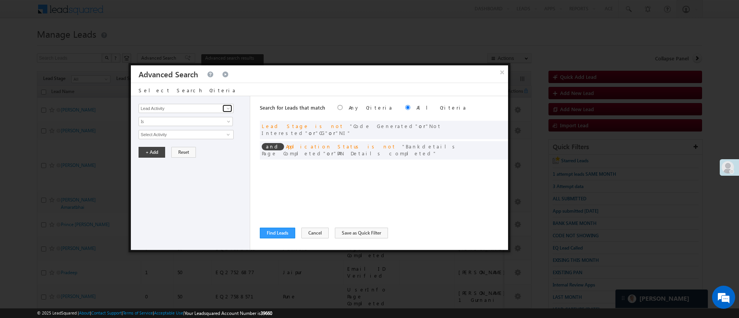
click at [230, 107] on span at bounding box center [228, 108] width 6 height 6
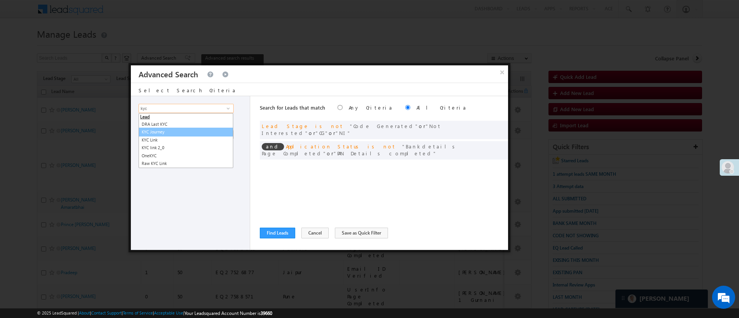
click at [181, 133] on link "KYC Journey" at bounding box center [185, 132] width 95 height 9
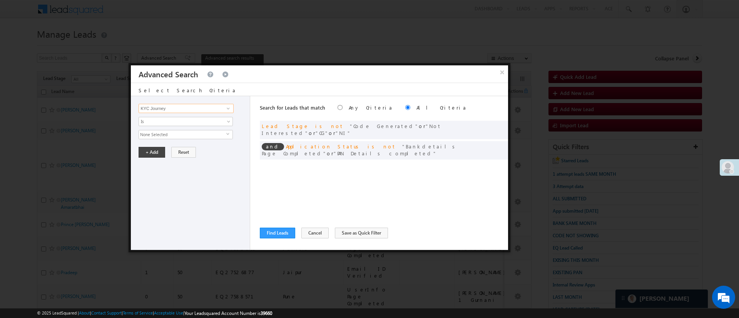
type input "KYC Journey"
click at [182, 133] on span "None Selected" at bounding box center [182, 134] width 87 height 8
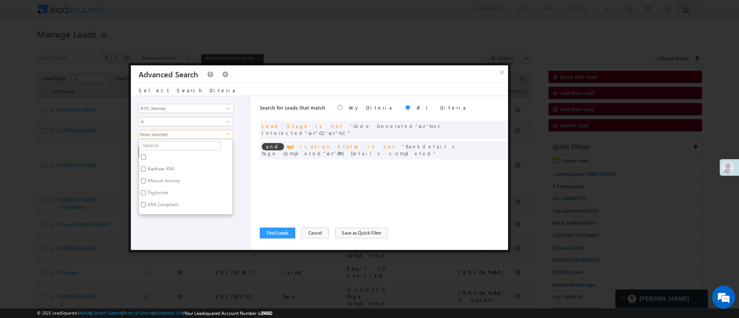
click at [158, 192] on label "Digilocker" at bounding box center [157, 194] width 37 height 12
click at [146, 192] on input "Digilocker" at bounding box center [143, 192] width 5 height 5
checkbox input "true"
click at [172, 220] on div "Lead Activity Task Sales Group Prospect Id WA Last Message Timestamp 4th Day Di…" at bounding box center [190, 173] width 119 height 154
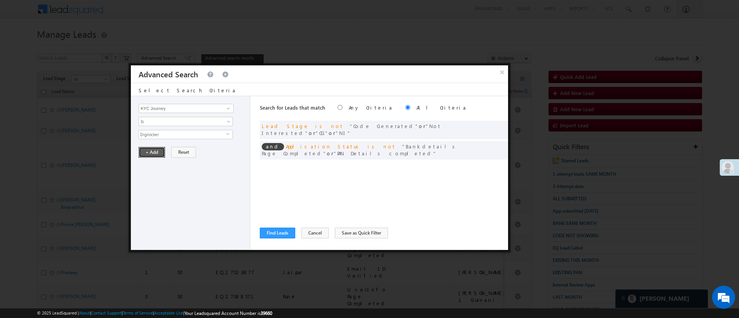
click at [147, 153] on button "+ Add" at bounding box center [151, 152] width 27 height 11
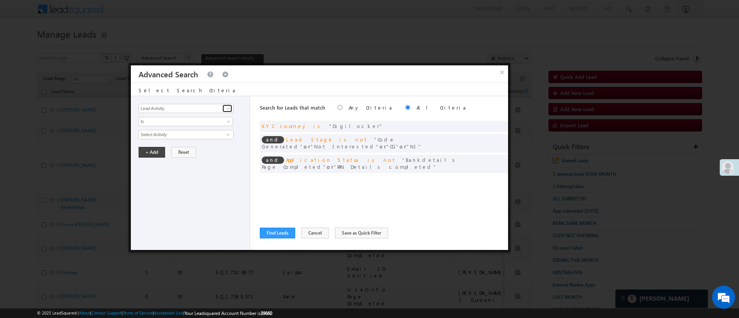
click at [228, 110] on span at bounding box center [228, 108] width 6 height 6
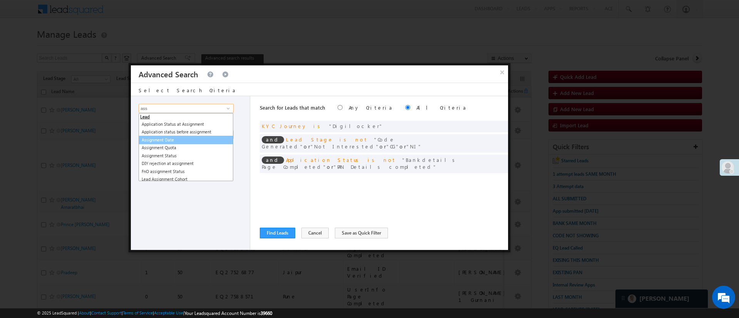
click at [170, 140] on link "Assignment Date" at bounding box center [185, 140] width 95 height 9
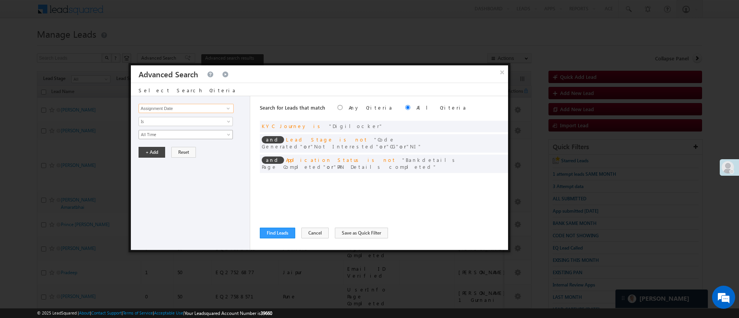
type input "Assignment Date"
click at [182, 136] on span "All Time" at bounding box center [180, 134] width 83 height 7
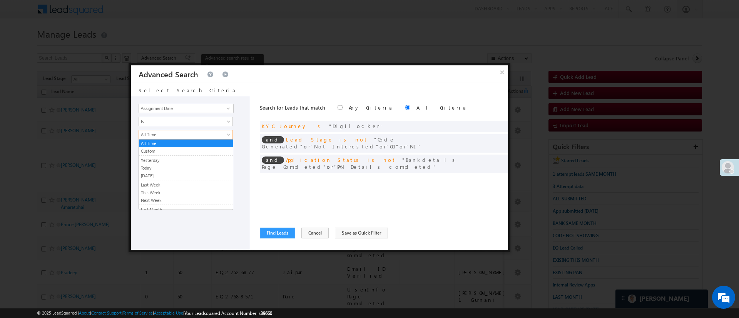
scroll to position [52, 0]
click at [195, 159] on link "Last Month" at bounding box center [186, 158] width 94 height 7
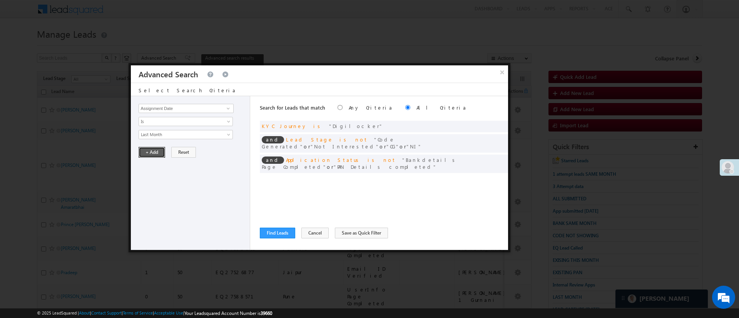
click at [157, 153] on button "+ Add" at bounding box center [151, 152] width 27 height 11
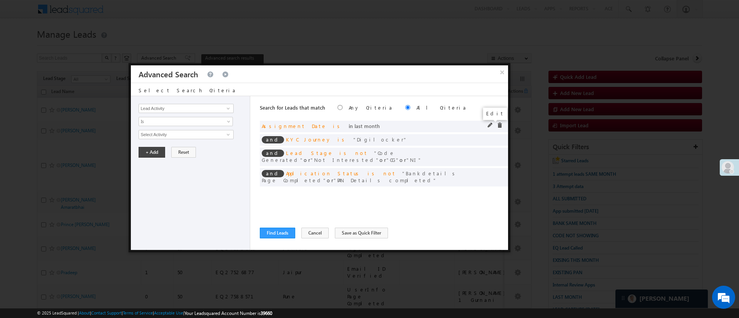
click at [490, 125] on span at bounding box center [489, 125] width 5 height 5
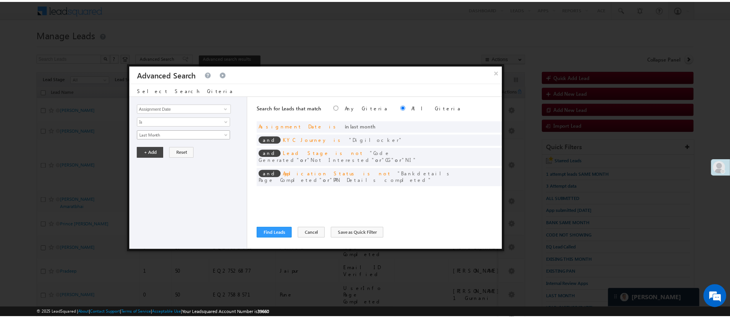
scroll to position [3, 0]
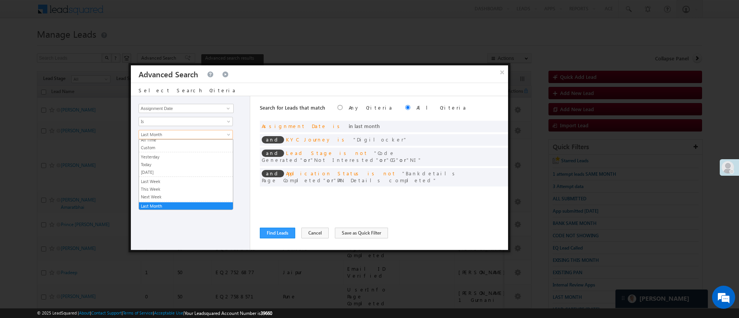
click at [208, 137] on span "Last Month" at bounding box center [180, 134] width 83 height 7
click at [206, 147] on link "Custom" at bounding box center [186, 147] width 94 height 7
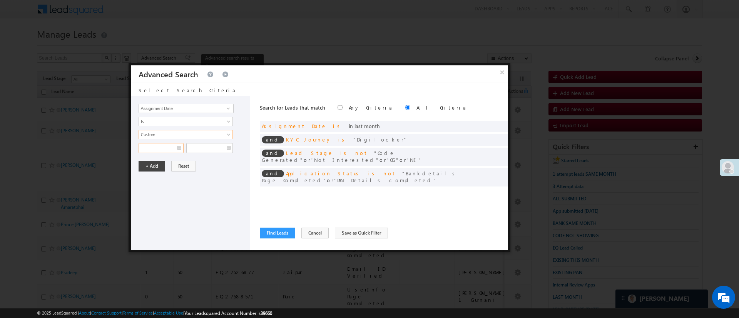
click at [156, 149] on input "text" at bounding box center [160, 148] width 45 height 10
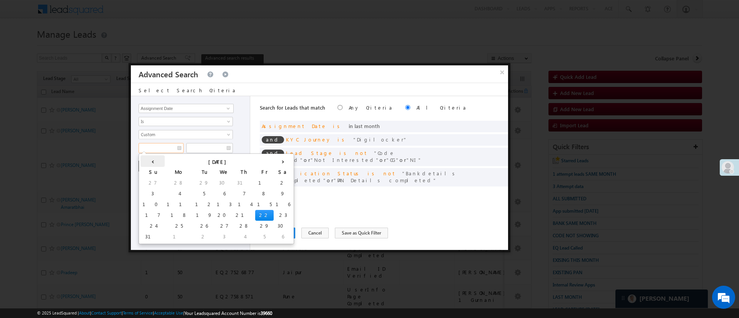
click at [148, 158] on th "‹" at bounding box center [152, 161] width 24 height 12
click at [150, 213] on td "20" at bounding box center [149, 215] width 19 height 11
type input "07/20/25"
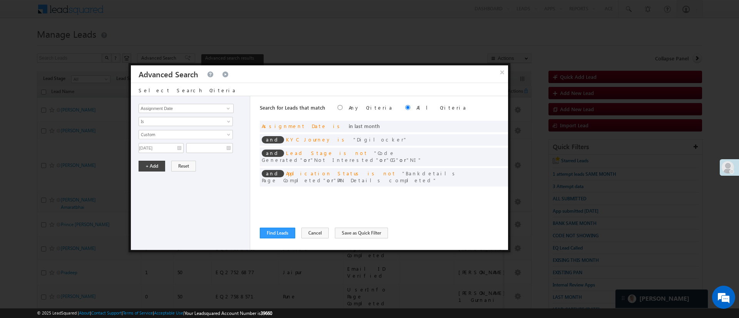
click at [206, 140] on div "All Time Custom Yesterday Today Tomorrow Last Week This Week Next Week Last Mon…" at bounding box center [191, 141] width 107 height 23
click at [207, 146] on input "text" at bounding box center [209, 148] width 47 height 10
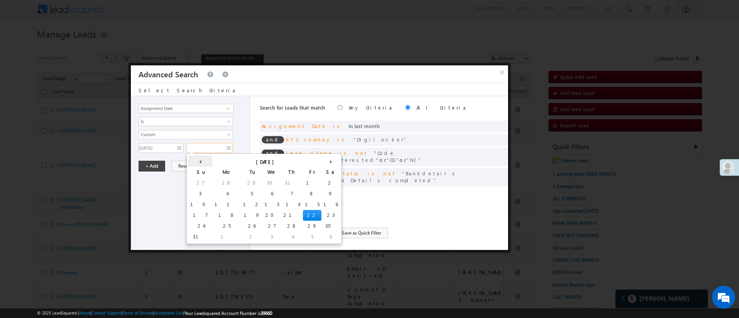
click at [196, 159] on th "‹" at bounding box center [200, 161] width 24 height 12
click at [265, 222] on td "31" at bounding box center [277, 226] width 24 height 11
type input "07/31/25"
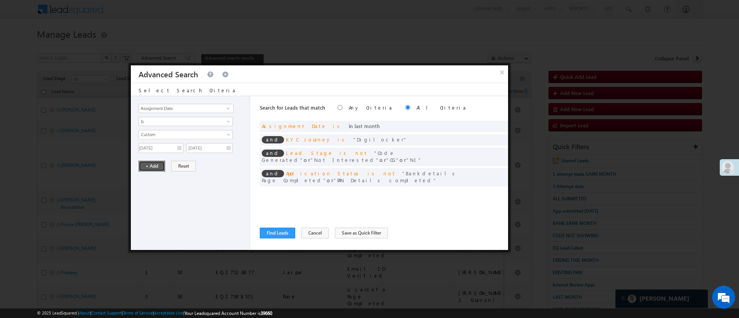
click at [154, 165] on button "+ Add" at bounding box center [151, 166] width 27 height 11
click at [227, 110] on span at bounding box center [228, 108] width 6 height 6
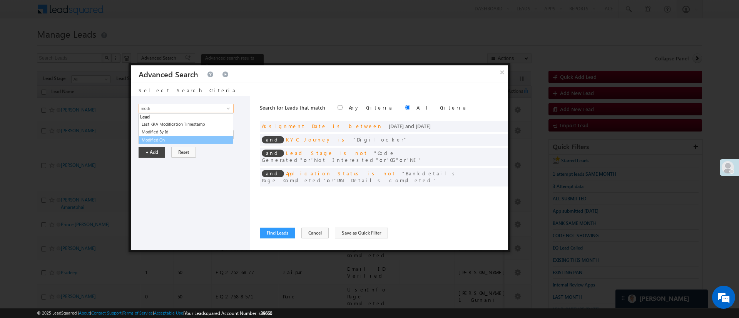
click at [171, 138] on link "Modified On" at bounding box center [185, 140] width 95 height 9
type input "Modified On"
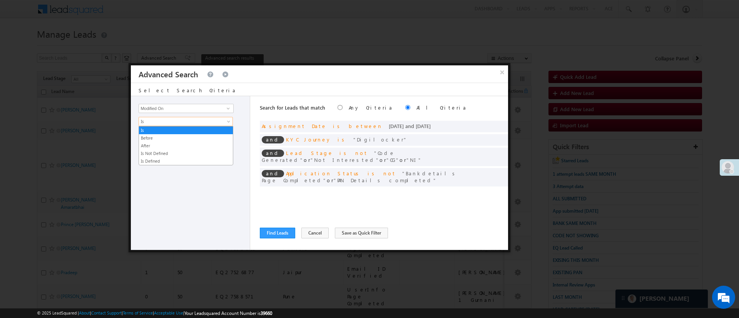
click at [183, 118] on span "Is" at bounding box center [180, 121] width 83 height 7
click at [165, 137] on link "Before" at bounding box center [186, 138] width 94 height 7
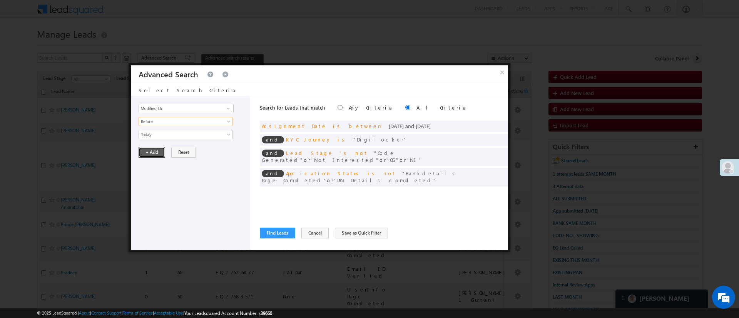
click at [154, 148] on button "+ Add" at bounding box center [151, 152] width 27 height 11
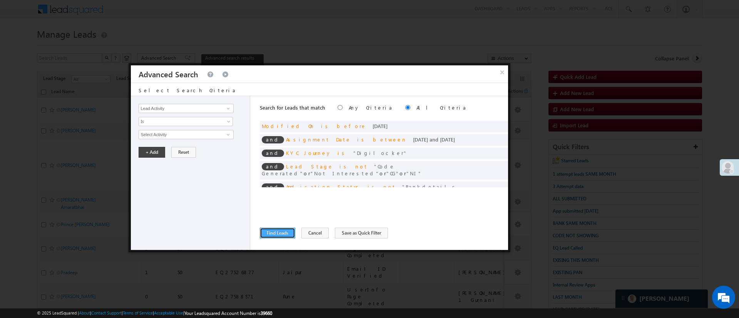
click at [279, 237] on button "Find Leads" at bounding box center [277, 233] width 35 height 11
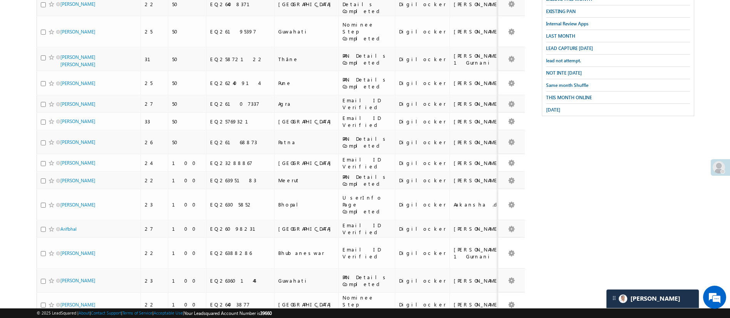
scroll to position [0, 0]
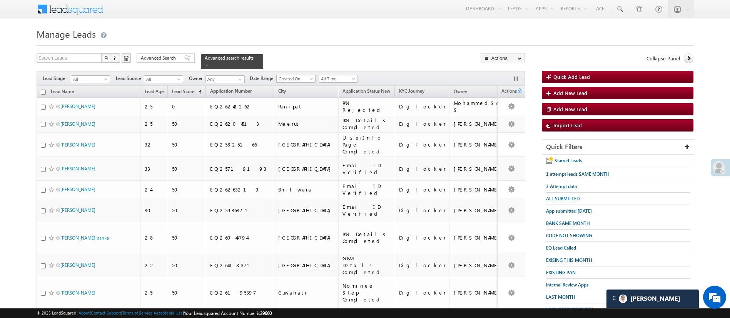
click at [44, 90] on input "checkbox" at bounding box center [43, 92] width 5 height 5
checkbox input "true"
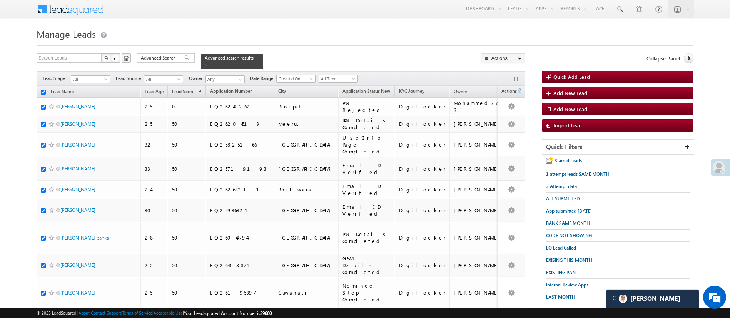
checkbox input "true"
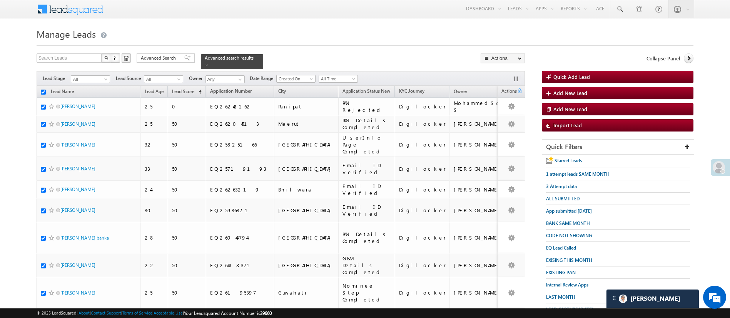
checkbox input "true"
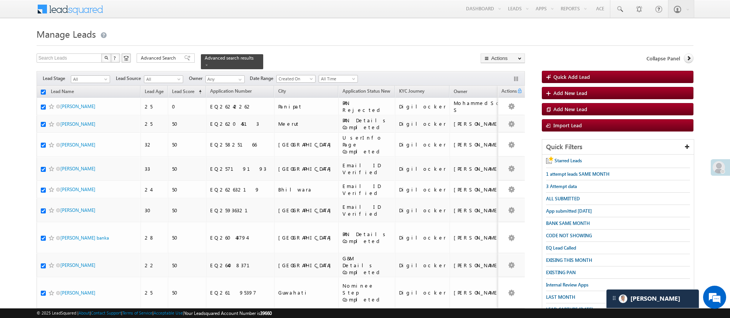
checkbox input "true"
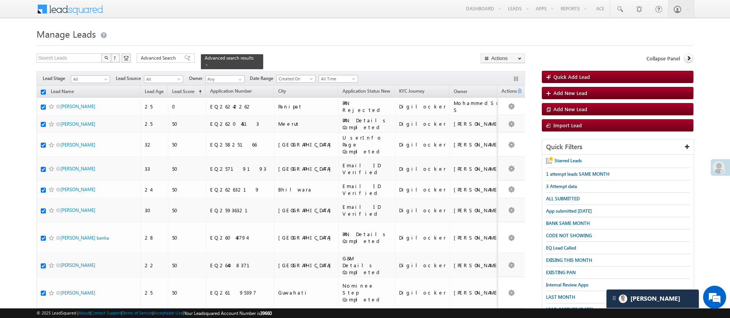
checkbox input "true"
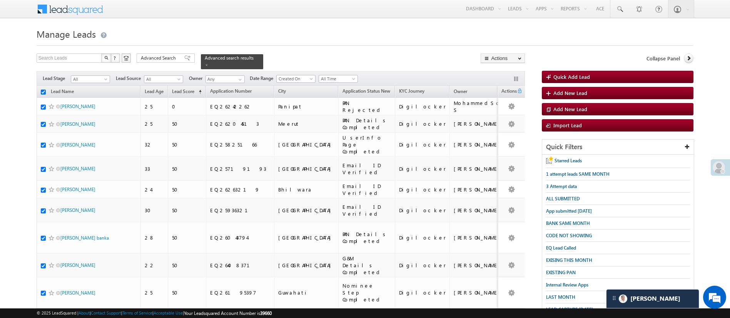
checkbox input "true"
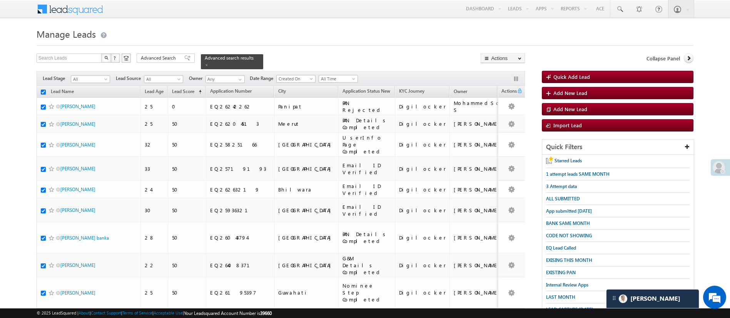
checkbox input "true"
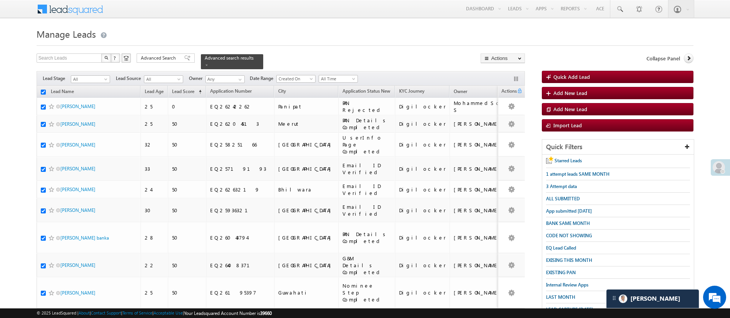
checkbox input "true"
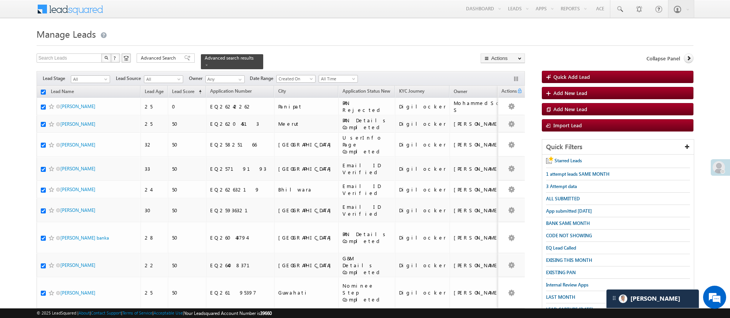
checkbox input "true"
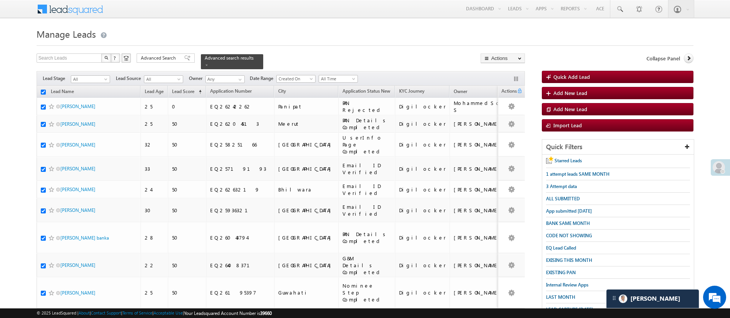
checkbox input "true"
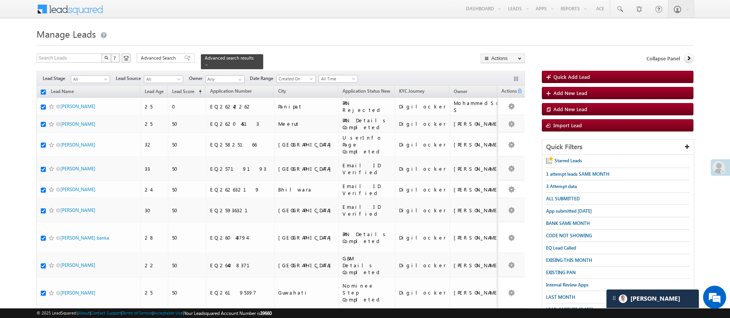
checkbox input "true"
click at [516, 117] on link "Change Owner" at bounding box center [502, 115] width 43 height 9
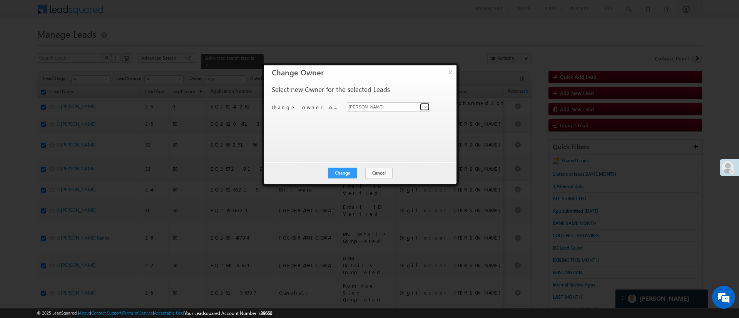
click at [425, 107] on span at bounding box center [425, 107] width 6 height 6
click at [389, 118] on link "Aakansha .d Aakansha.D@angelbroking.com" at bounding box center [388, 119] width 83 height 15
type input "Aakansha .d"
click at [351, 174] on button "Change" at bounding box center [342, 173] width 29 height 11
click at [351, 174] on button "Close" at bounding box center [361, 173] width 25 height 11
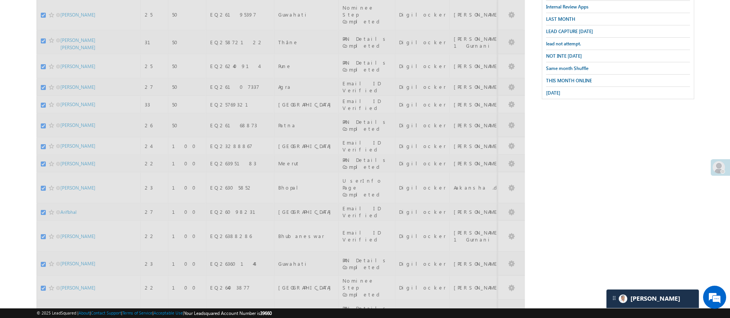
scroll to position [556, 0]
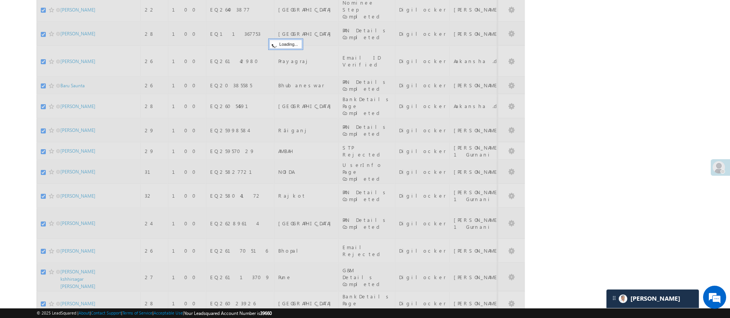
checkbox input "false"
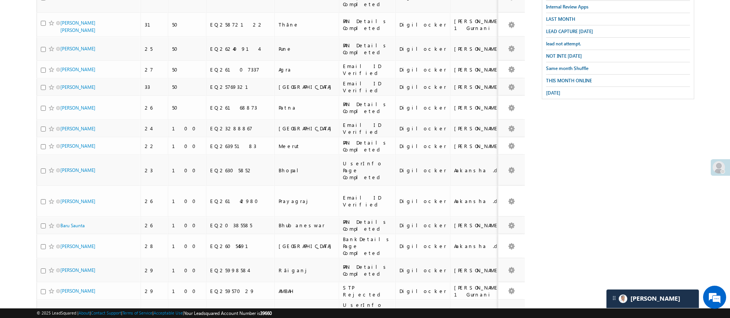
scroll to position [0, 0]
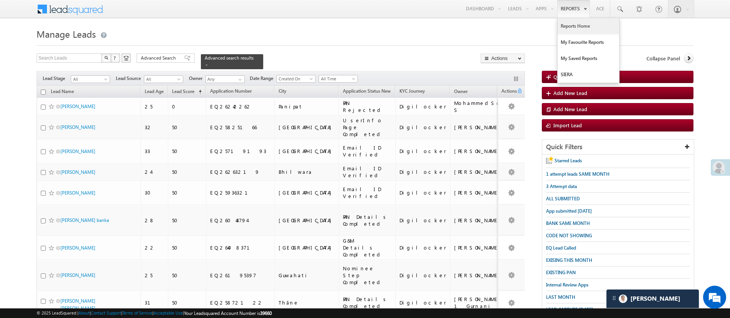
click at [577, 27] on link "Reports Home" at bounding box center [588, 26] width 62 height 16
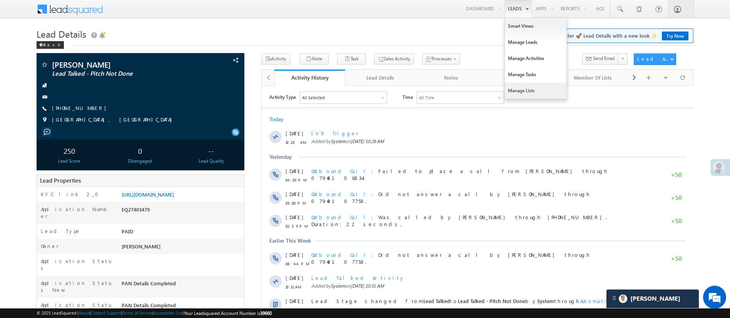
click at [534, 88] on link "Manage Lists" at bounding box center [536, 91] width 62 height 16
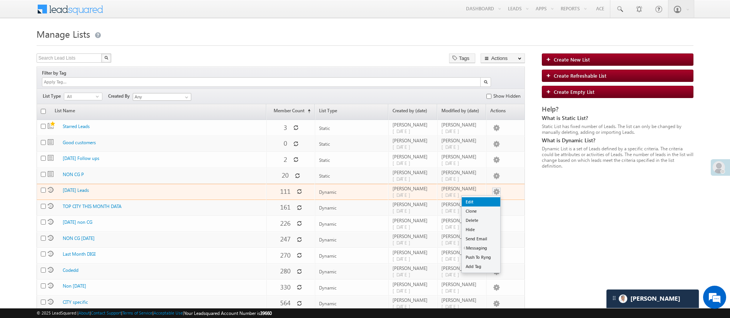
click at [487, 197] on link "Edit" at bounding box center [481, 201] width 38 height 9
checkbox input "true"
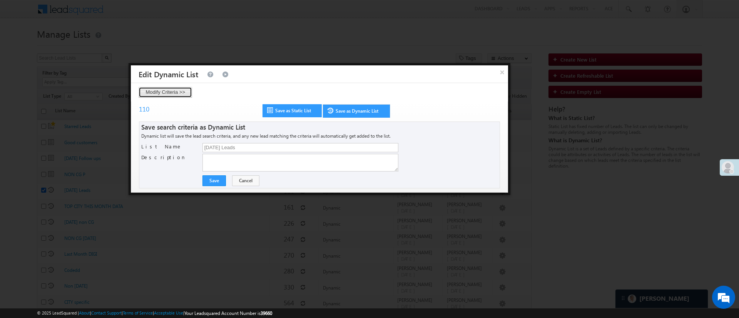
click at [178, 92] on button "Modify Criteria >>" at bounding box center [164, 92] width 53 height 11
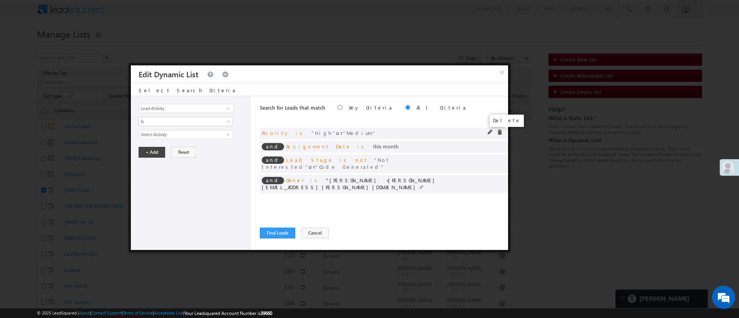
click at [499, 130] on span at bounding box center [499, 132] width 5 height 5
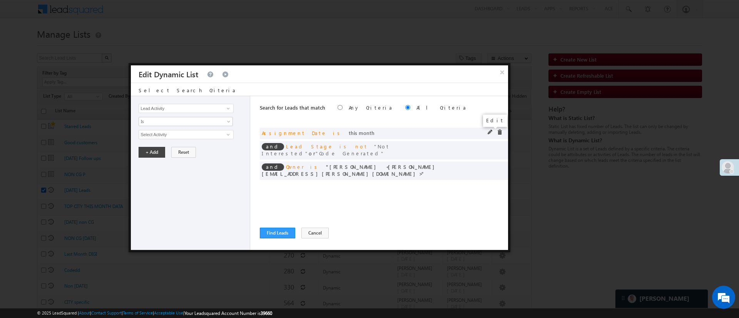
click at [490, 131] on span at bounding box center [489, 132] width 5 height 5
click at [182, 137] on span "This Month" at bounding box center [180, 134] width 83 height 7
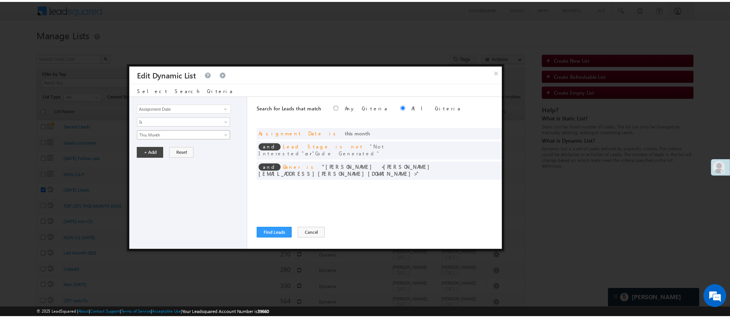
scroll to position [43, 0]
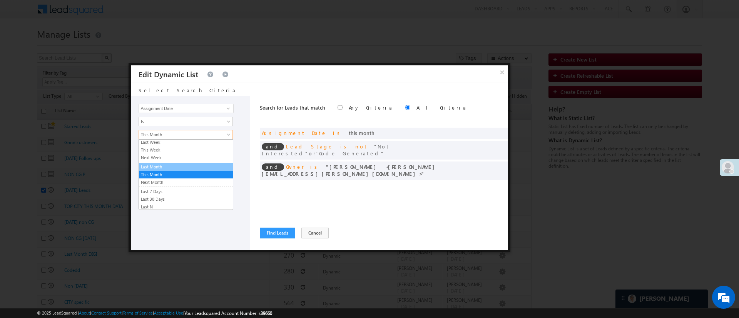
click at [202, 165] on link "Last Month" at bounding box center [186, 166] width 94 height 7
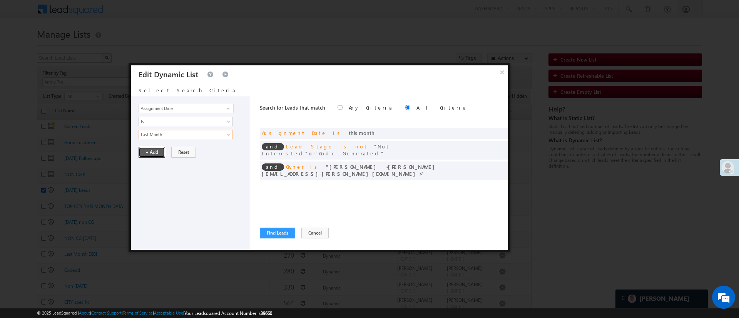
click at [154, 150] on button "+ Add" at bounding box center [151, 152] width 27 height 11
click at [500, 163] on span at bounding box center [499, 165] width 5 height 5
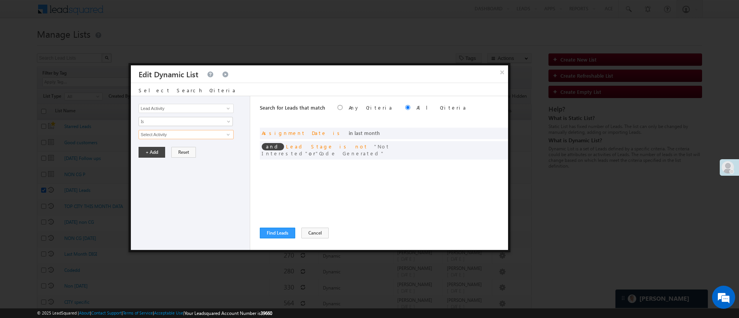
click at [221, 133] on input "Select Activity" at bounding box center [185, 134] width 95 height 9
click at [236, 134] on div "Select Activity Any Activity Sales Activity Cancelled Sales Activity Email Sent…" at bounding box center [191, 134] width 107 height 9
click at [235, 134] on div "Select Activity Any Activity Sales Activity Cancelled Sales Activity Email Sent…" at bounding box center [191, 134] width 107 height 9
click at [230, 133] on span at bounding box center [228, 135] width 6 height 6
click at [227, 108] on span at bounding box center [228, 108] width 6 height 6
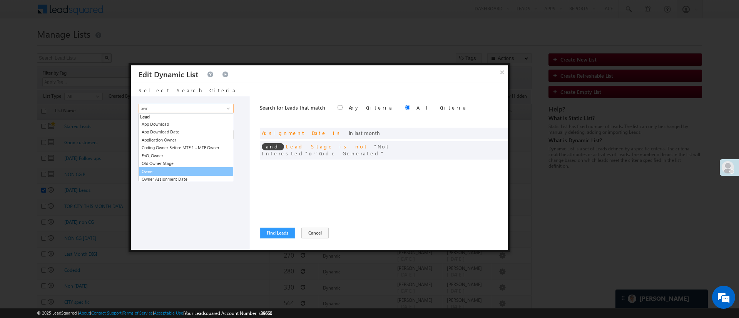
click at [169, 168] on link "Owner" at bounding box center [185, 171] width 95 height 9
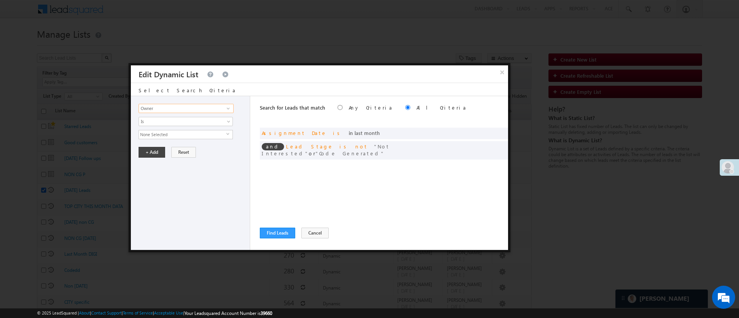
type input "Owner"
click at [212, 133] on span "None Selected" at bounding box center [182, 134] width 87 height 8
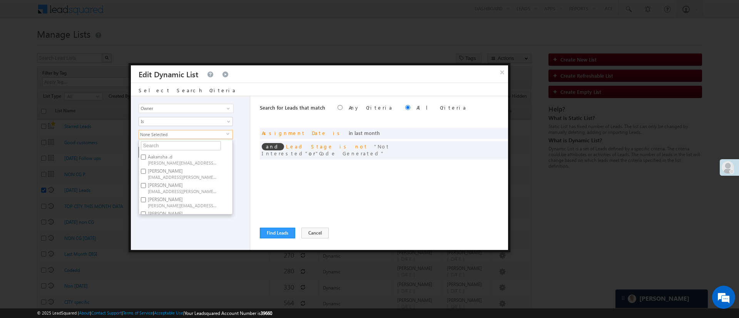
click at [181, 153] on label "Aakansha .d Aakansha.D@angelbroking.com" at bounding box center [182, 159] width 86 height 14
click at [146, 155] on input "Aakansha .d Aakansha.D@angelbroking.com" at bounding box center [143, 157] width 5 height 5
checkbox input "true"
click at [175, 228] on div "Lead Activity Task Sales Group Prospect Id WA Last Message Timestamp 4th Day Di…" at bounding box center [190, 173] width 119 height 154
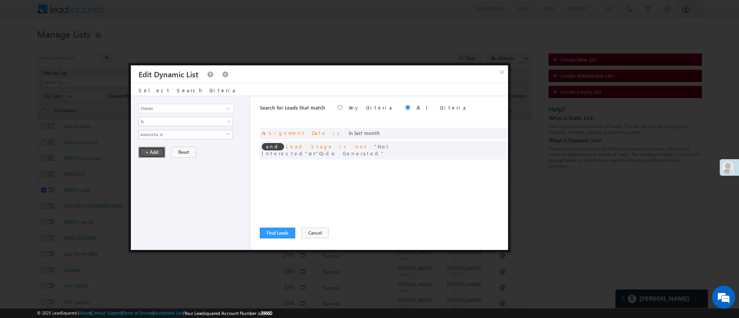
click at [153, 149] on button "+ Add" at bounding box center [151, 152] width 27 height 11
click at [153, 151] on button "+ Add" at bounding box center [151, 152] width 27 height 11
click at [159, 152] on button "+ Add" at bounding box center [151, 152] width 27 height 11
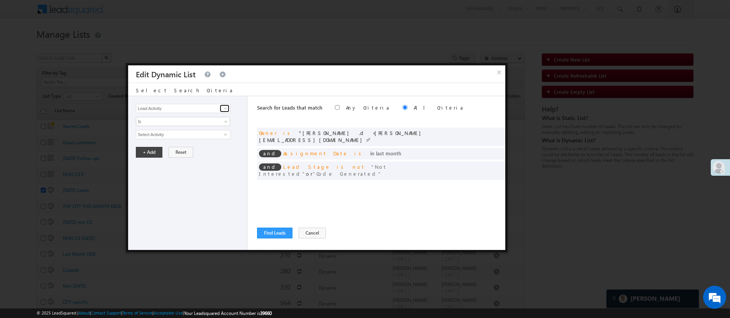
click at [224, 106] on span at bounding box center [225, 108] width 6 height 6
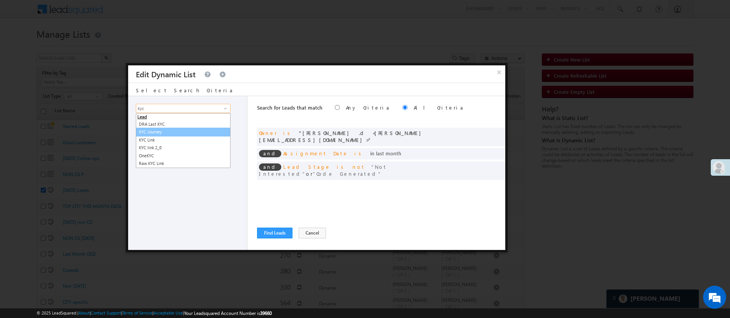
click at [184, 130] on link "KYC Journey" at bounding box center [183, 132] width 95 height 9
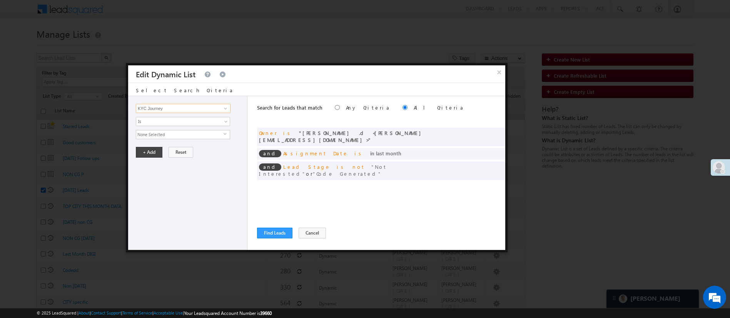
type input "KYC Journey"
click at [182, 135] on span "None Selected" at bounding box center [179, 134] width 87 height 8
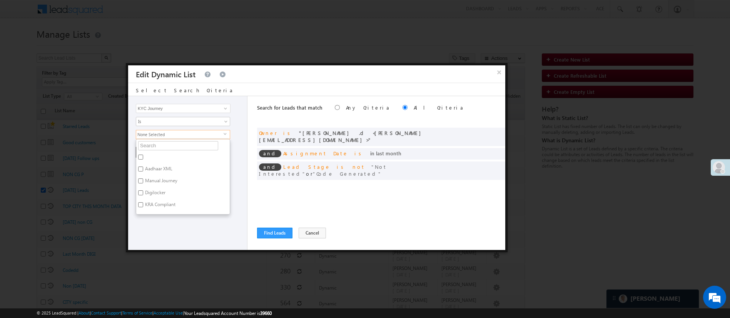
click at [152, 194] on label "Digilocker" at bounding box center [154, 194] width 37 height 12
click at [143, 194] on input "Digilocker" at bounding box center [140, 192] width 5 height 5
checkbox input "true"
click at [176, 214] on div "Lead Activity Task Sales Group Prospect Id WA Last Message Timestamp 4th Day Di…" at bounding box center [187, 173] width 119 height 154
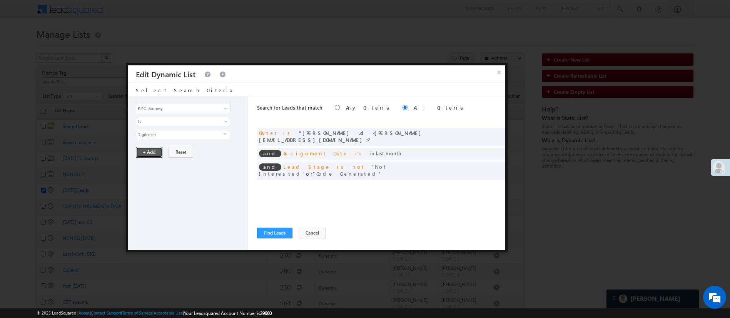
click at [148, 152] on button "+ Add" at bounding box center [149, 152] width 27 height 11
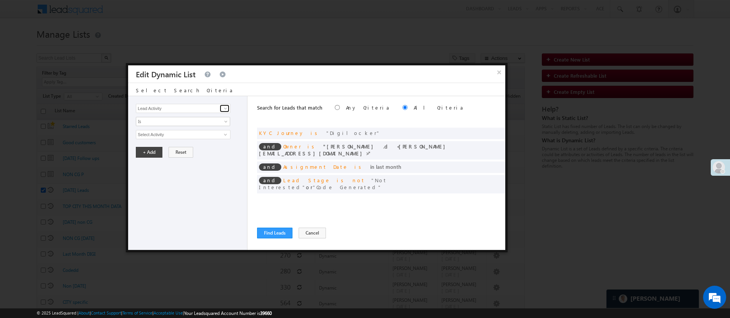
click at [225, 109] on span at bounding box center [225, 108] width 6 height 6
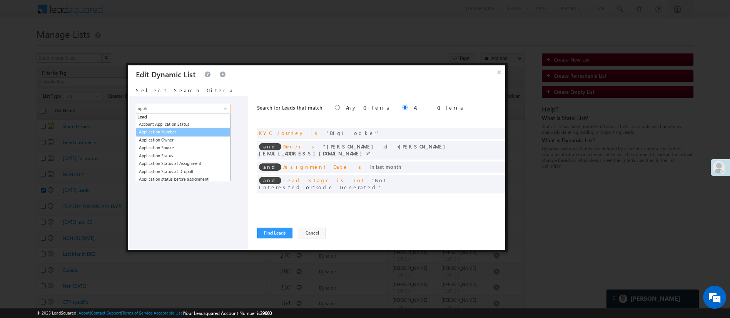
click at [192, 131] on link "Application Number" at bounding box center [183, 132] width 95 height 9
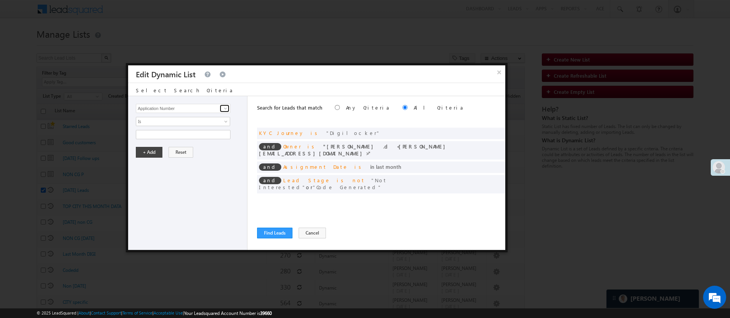
click at [222, 107] on link at bounding box center [225, 109] width 10 height 8
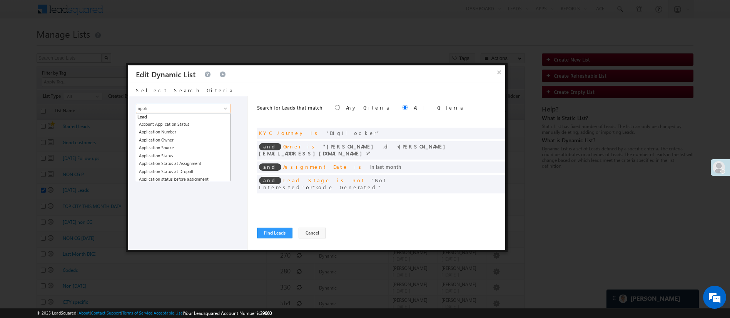
scroll to position [59, 0]
click at [205, 138] on link "Application Status New" at bounding box center [183, 136] width 95 height 9
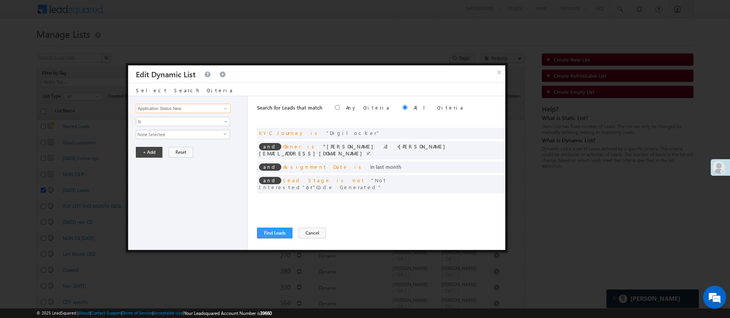
type input "Application Status New"
click at [205, 138] on span "None Selected" at bounding box center [179, 134] width 87 height 8
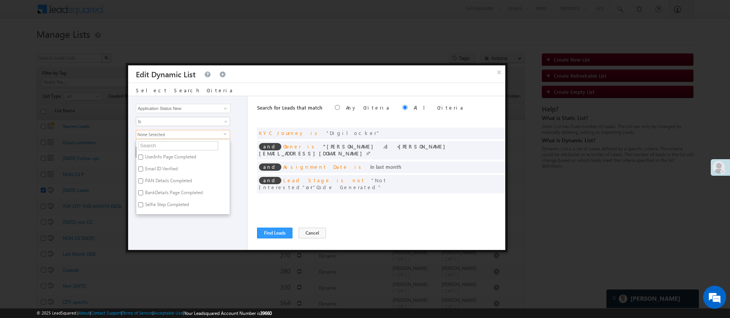
click at [158, 178] on label "PAN Details Completed" at bounding box center [167, 182] width 63 height 12
click at [143, 178] on input "PAN Details Completed" at bounding box center [140, 180] width 5 height 5
checkbox input "true"
click at [175, 192] on label "BankDetails Page Completed" at bounding box center [173, 194] width 74 height 12
click at [143, 192] on input "BankDetails Page Completed" at bounding box center [140, 192] width 5 height 5
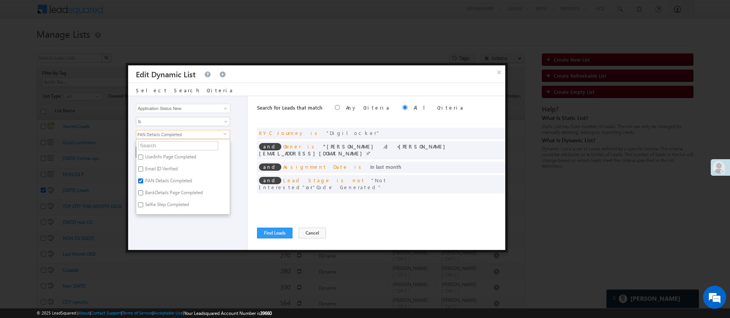
checkbox input "true"
click at [198, 217] on div "Lead Activity Task Sales Group Prospect Id WA Last Message Timestamp 4th Day Di…" at bounding box center [187, 173] width 119 height 154
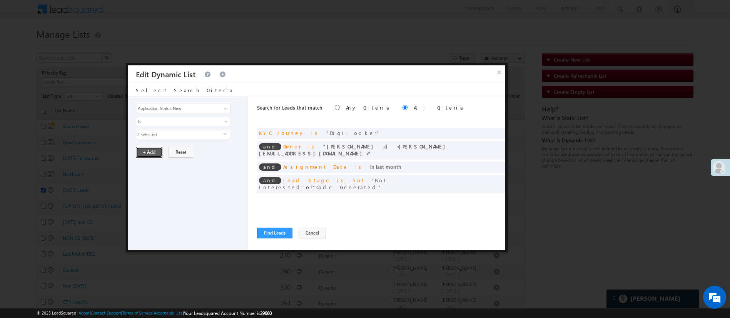
click at [153, 153] on button "+ Add" at bounding box center [149, 152] width 27 height 11
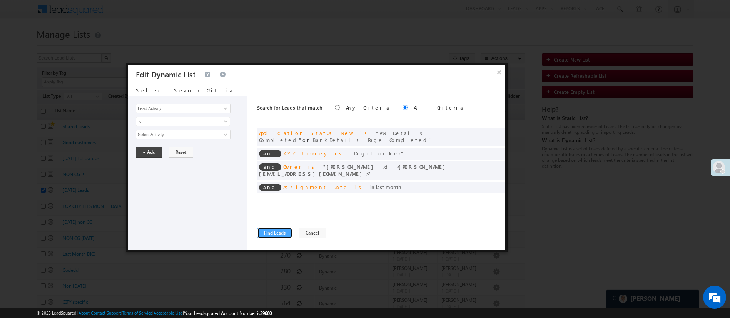
click at [277, 230] on button "Find Leads" at bounding box center [274, 233] width 35 height 11
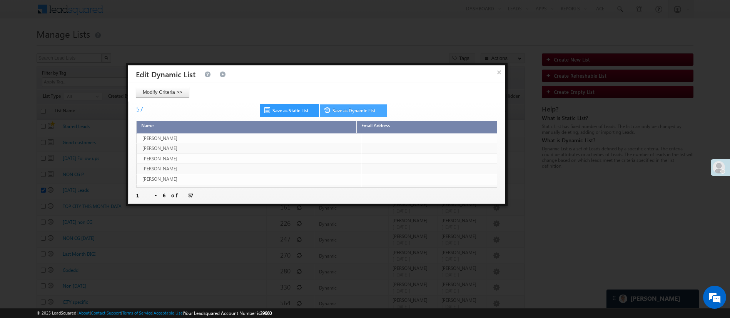
click at [336, 113] on link "Save as Dynamic List" at bounding box center [353, 110] width 67 height 13
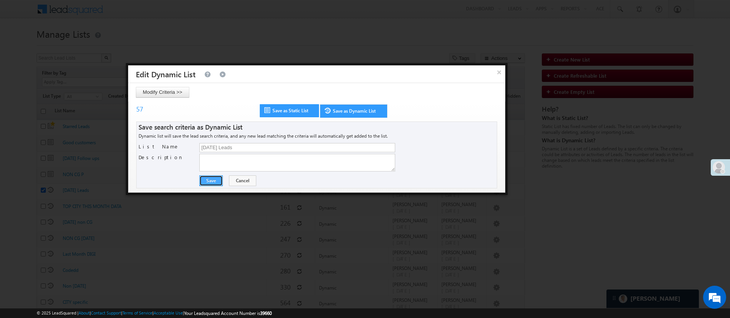
click at [215, 182] on button "Save" at bounding box center [210, 180] width 23 height 11
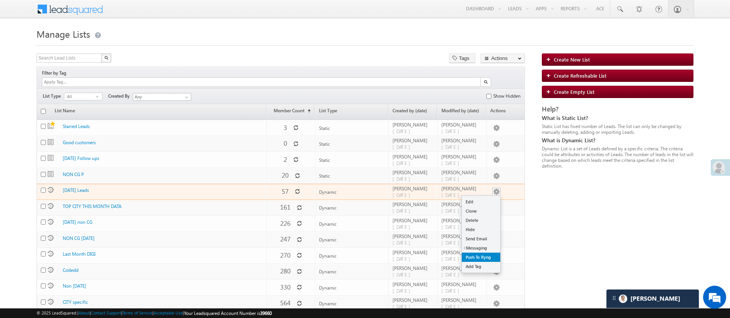
click at [482, 253] on link "Push To Ryng" at bounding box center [481, 257] width 38 height 9
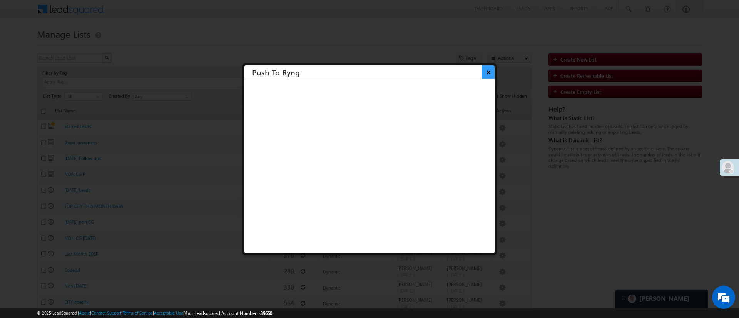
click at [482, 75] on button "×" at bounding box center [488, 71] width 13 height 13
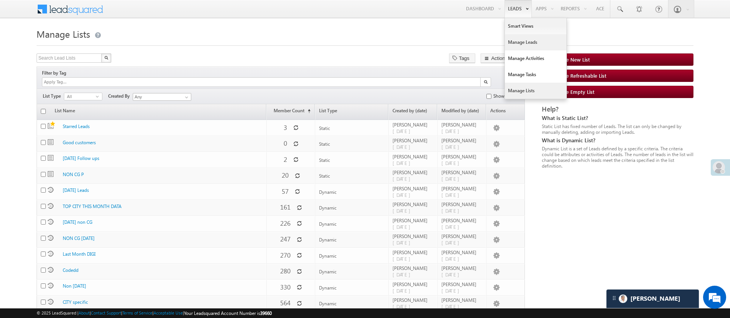
click at [515, 41] on link "Manage Leads" at bounding box center [536, 42] width 62 height 16
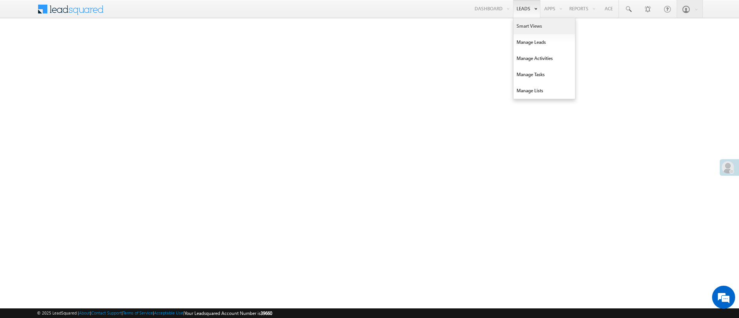
click at [520, 30] on link "Smart Views" at bounding box center [544, 26] width 62 height 16
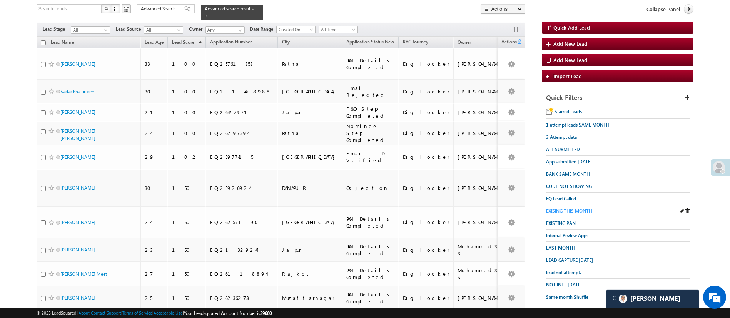
scroll to position [78, 0]
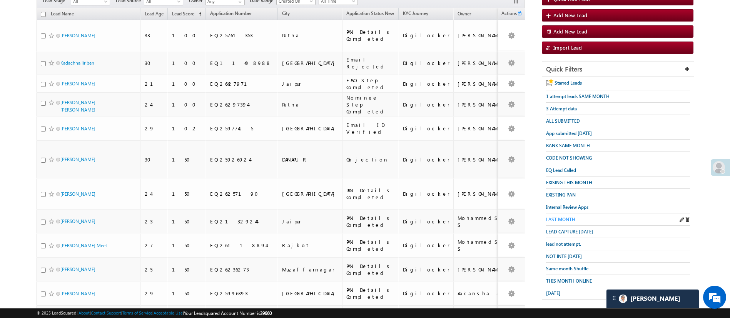
click at [563, 217] on span "LAST MONTH" at bounding box center [560, 220] width 29 height 6
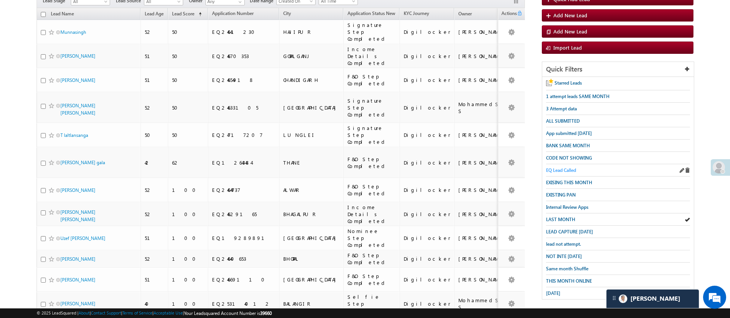
click at [571, 167] on span "EQ Lead Called" at bounding box center [561, 170] width 30 height 6
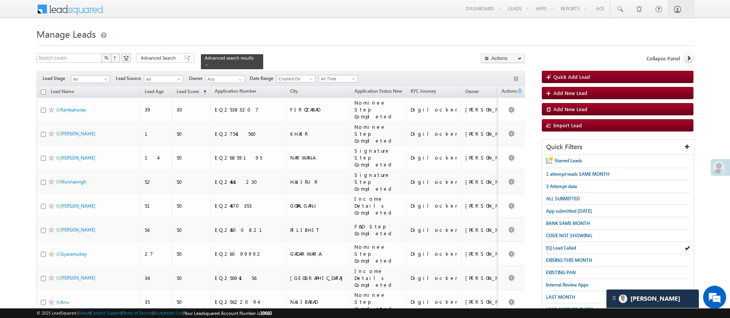
scroll to position [0, 0]
click at [353, 75] on span "All Time" at bounding box center [337, 78] width 37 height 7
click at [340, 130] on link "Last Month" at bounding box center [339, 133] width 39 height 7
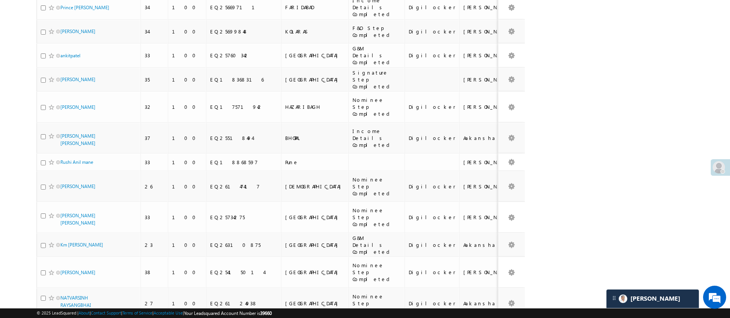
scroll to position [812, 0]
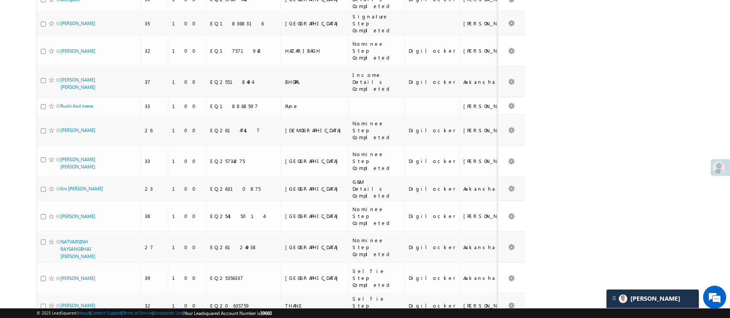
click at [65, 280] on li "25" at bounding box center [62, 280] width 18 height 8
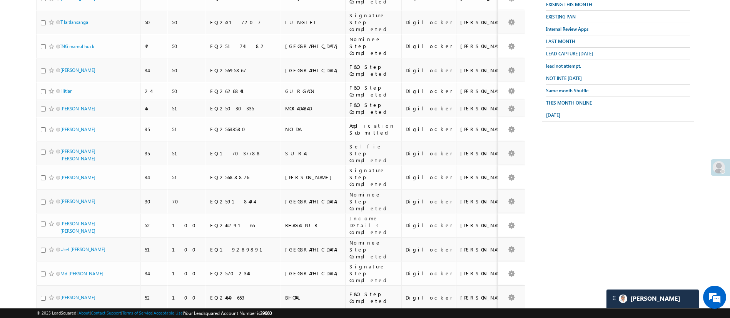
scroll to position [0, 0]
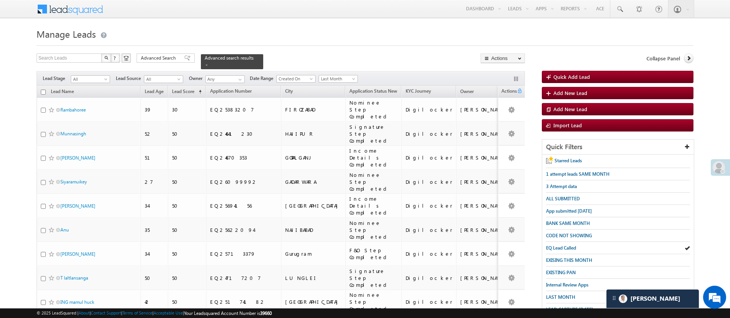
click at [44, 90] on input "checkbox" at bounding box center [43, 92] width 5 height 5
checkbox input "true"
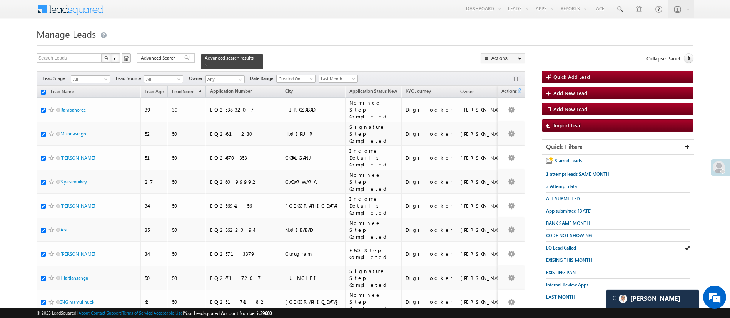
checkbox input "true"
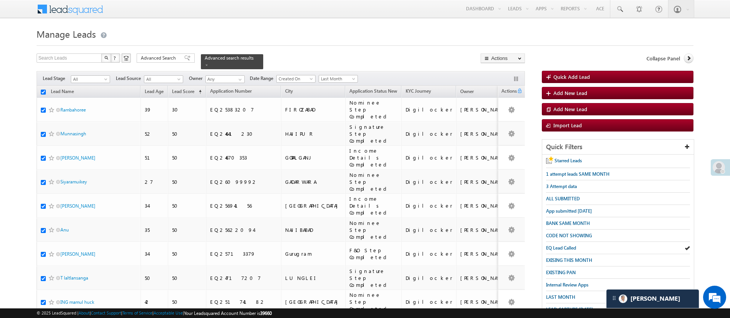
checkbox input "true"
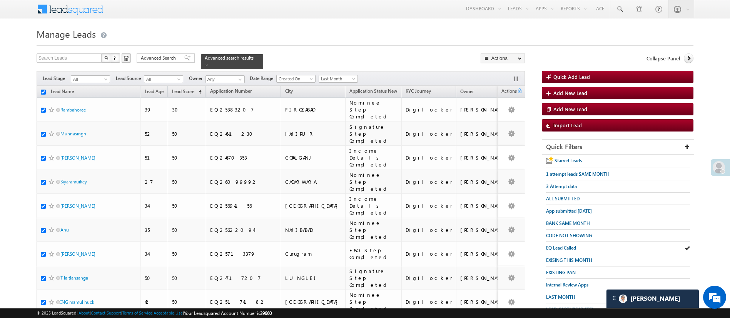
checkbox input "true"
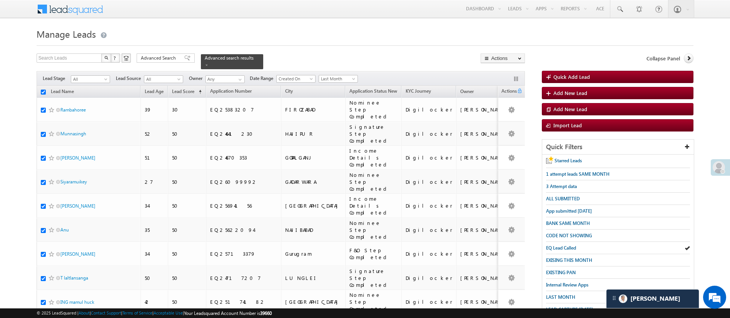
checkbox input "true"
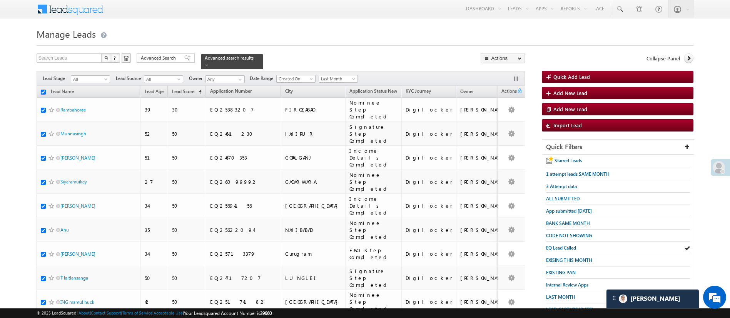
checkbox input "true"
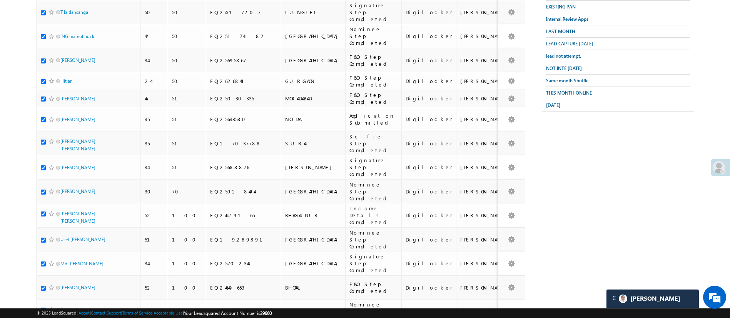
scroll to position [296, 0]
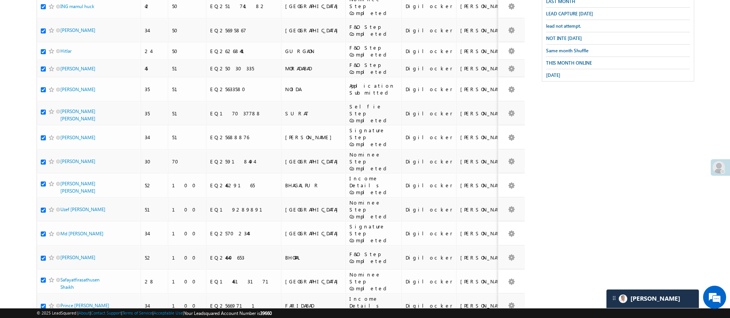
click at [65, 289] on li "50" at bounding box center [62, 288] width 18 height 8
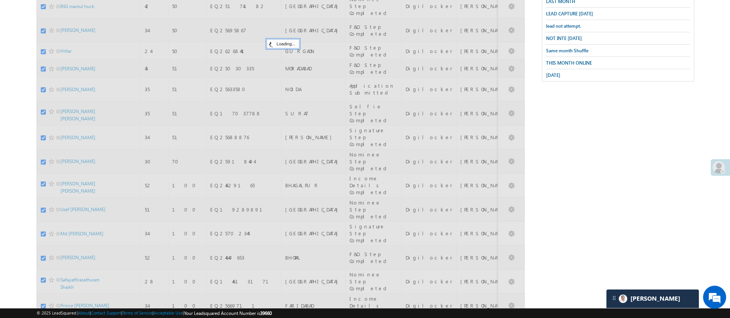
scroll to position [18, 0]
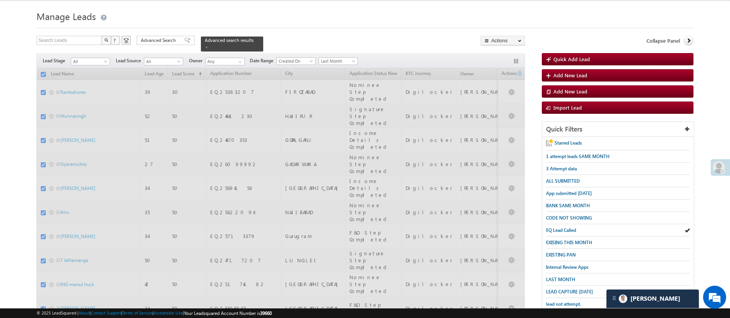
checkbox input "false"
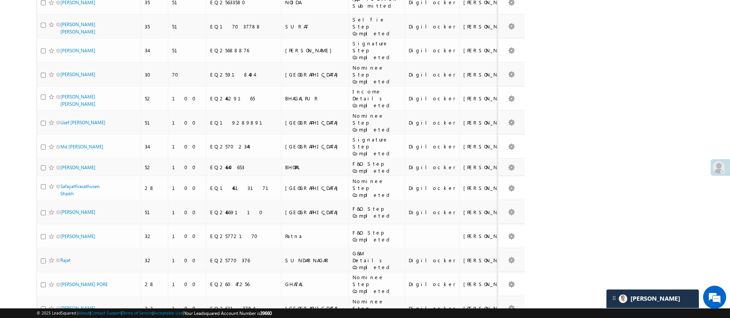
scroll to position [11, 0]
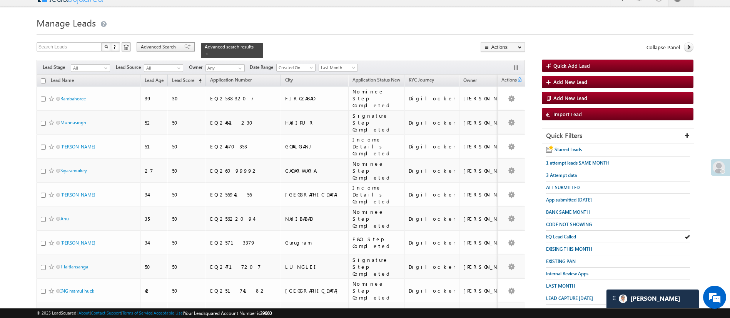
click at [167, 48] on span "Advanced Search" at bounding box center [159, 46] width 37 height 7
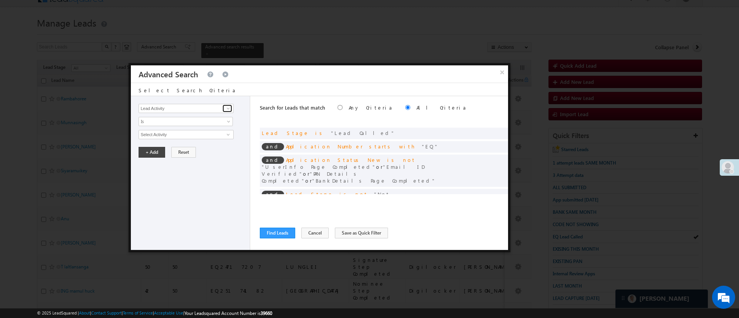
click at [231, 111] on link at bounding box center [227, 109] width 10 height 8
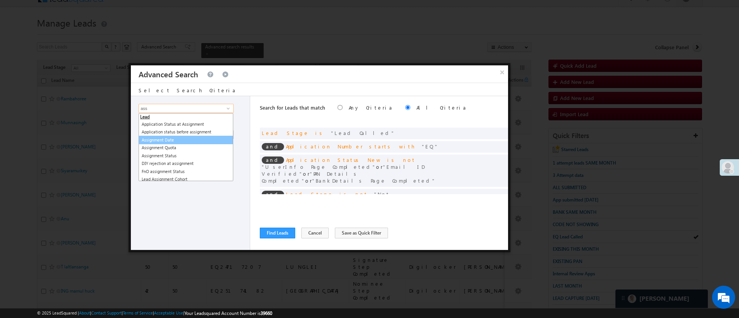
click at [202, 140] on link "Assignment Date" at bounding box center [185, 140] width 95 height 9
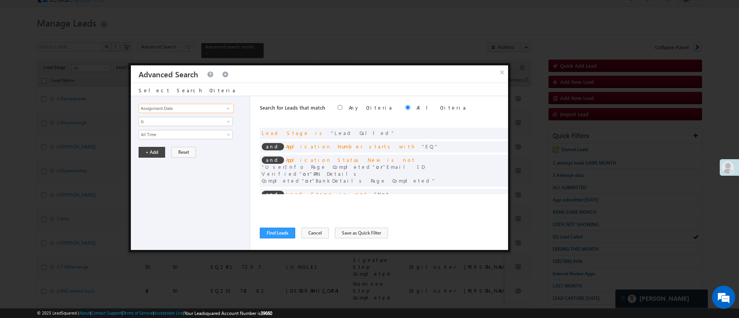
type input "Assignment Date"
click at [202, 140] on div "Lead Activity Task Sales Group Prospect Id WA Last Message Timestamp 4th Day Di…" at bounding box center [190, 173] width 119 height 154
click at [202, 137] on span "All Time" at bounding box center [180, 134] width 83 height 7
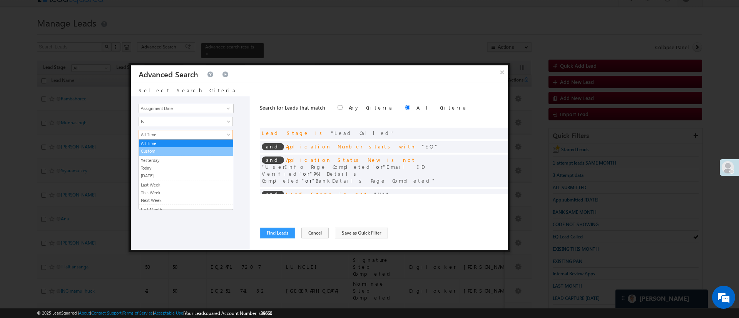
click at [184, 149] on link "Custom" at bounding box center [186, 151] width 94 height 7
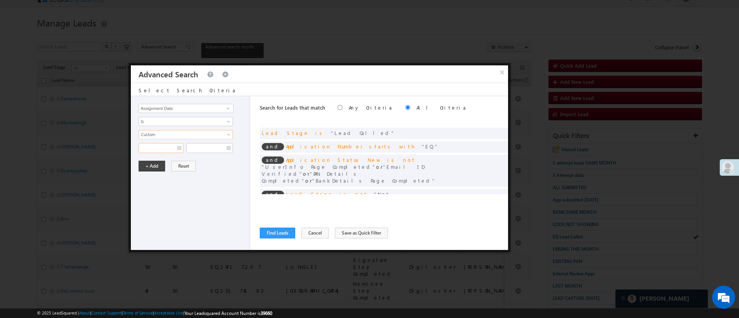
click at [160, 148] on input "text" at bounding box center [160, 148] width 45 height 10
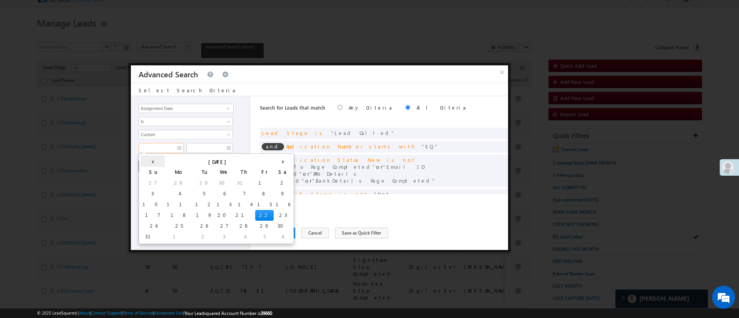
click at [149, 157] on th "‹" at bounding box center [152, 161] width 24 height 12
click at [149, 215] on td "20" at bounding box center [149, 215] width 19 height 11
type input "07/20/25"
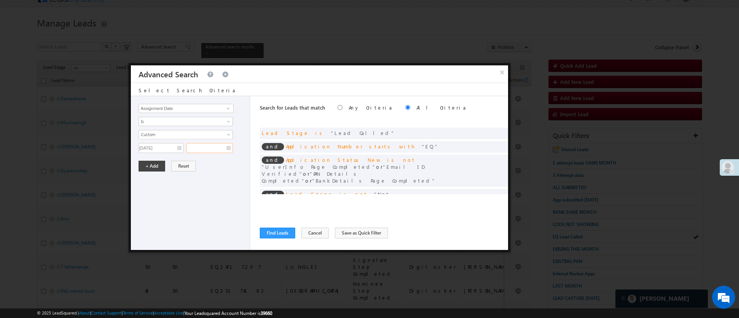
click at [210, 150] on input "text" at bounding box center [209, 148] width 47 height 10
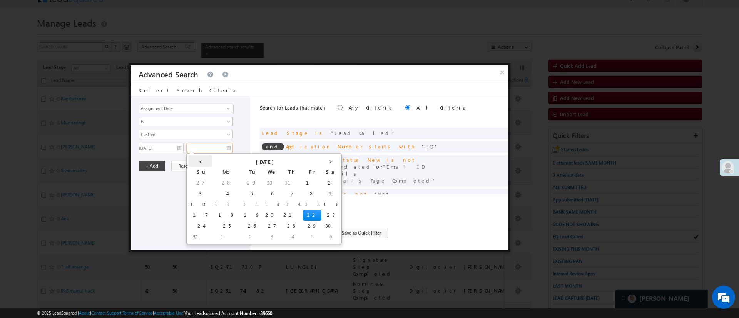
click at [195, 158] on th "‹" at bounding box center [200, 161] width 24 height 12
click at [265, 224] on td "31" at bounding box center [277, 226] width 24 height 11
type input "07/31/25"
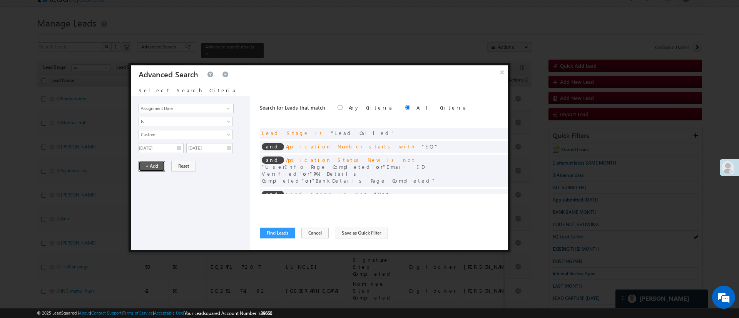
click at [158, 165] on button "+ Add" at bounding box center [151, 166] width 27 height 11
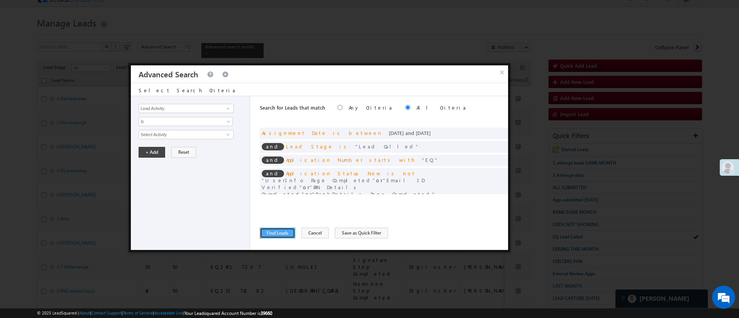
click at [275, 231] on button "Find Leads" at bounding box center [277, 233] width 35 height 11
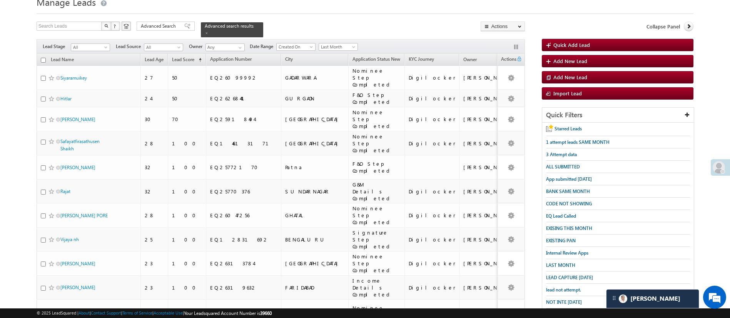
scroll to position [0, 0]
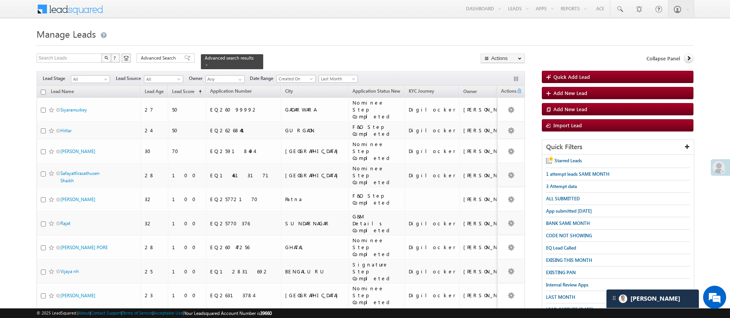
click at [42, 90] on input "checkbox" at bounding box center [43, 92] width 5 height 5
checkbox input "true"
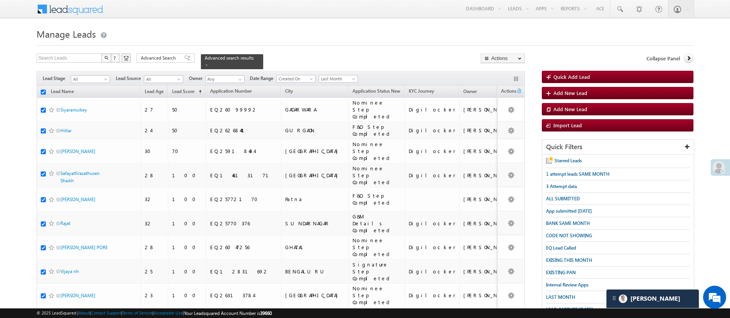
checkbox input "true"
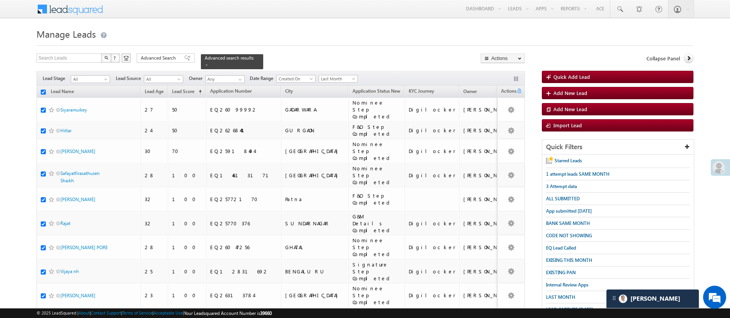
checkbox input "true"
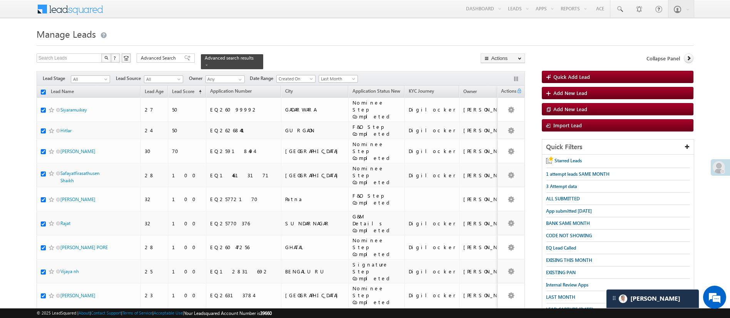
checkbox input "true"
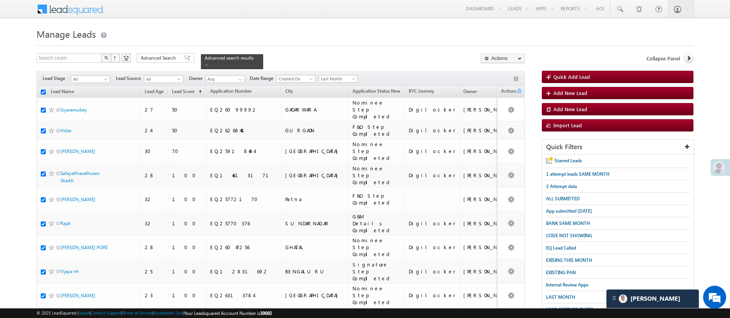
checkbox input "true"
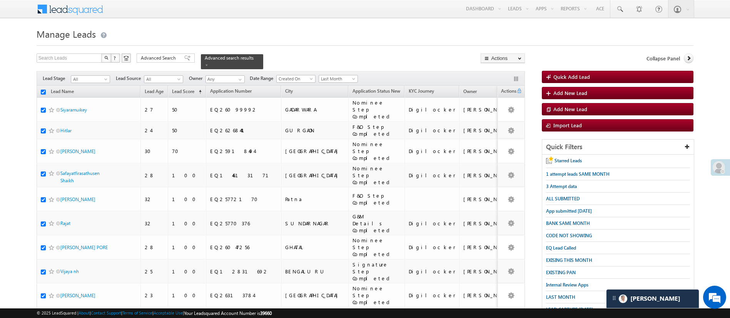
checkbox input "true"
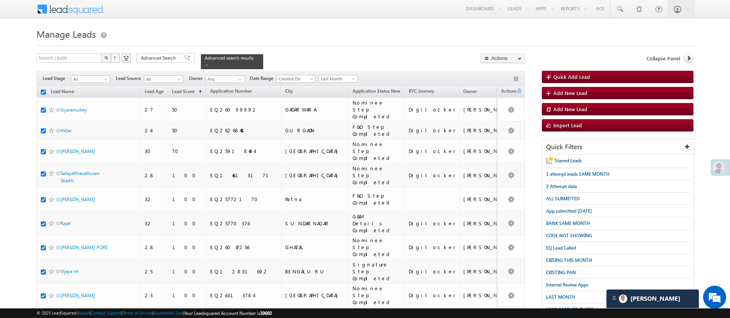
checkbox input "true"
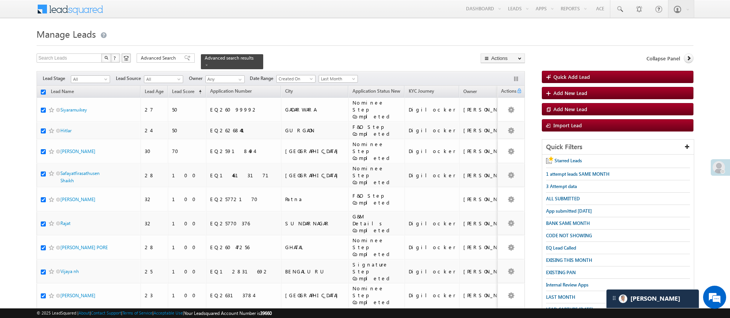
checkbox input "true"
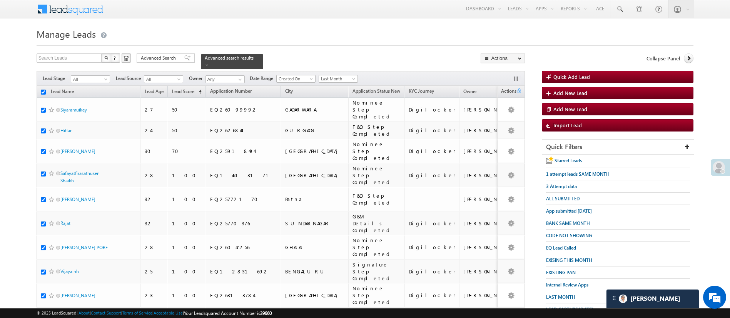
checkbox input "true"
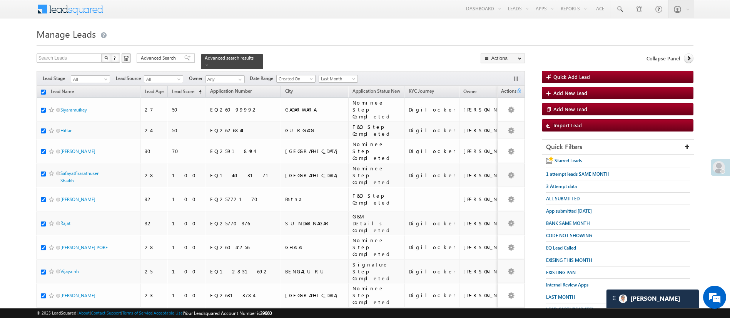
checkbox input "true"
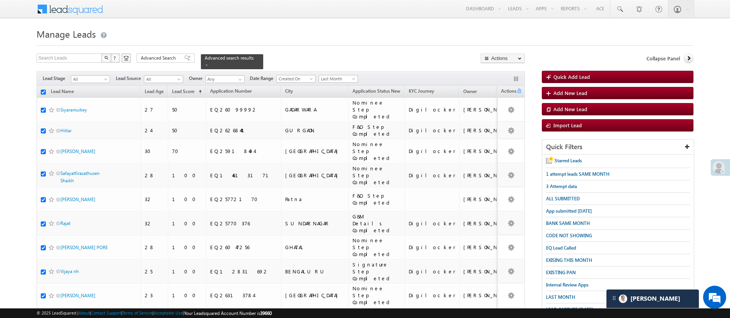
checkbox input "true"
click at [167, 62] on div "Advanced Search" at bounding box center [166, 57] width 58 height 9
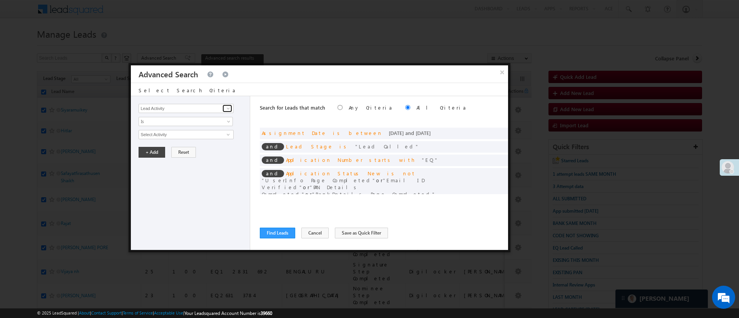
click at [227, 108] on span at bounding box center [228, 108] width 6 height 6
click at [178, 139] on link "Modified On" at bounding box center [185, 140] width 95 height 9
type input "Modified On"
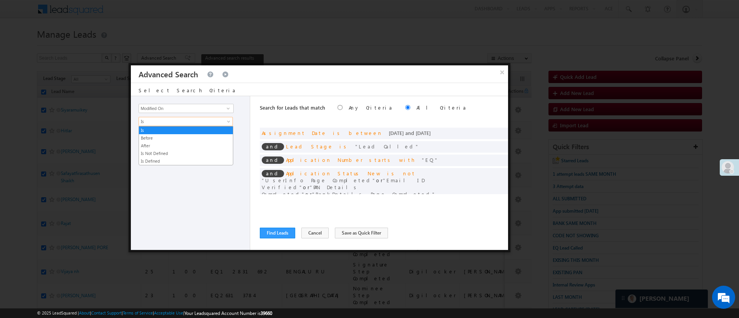
click at [183, 122] on span "Is" at bounding box center [180, 121] width 83 height 7
click at [179, 135] on link "Before" at bounding box center [186, 138] width 94 height 7
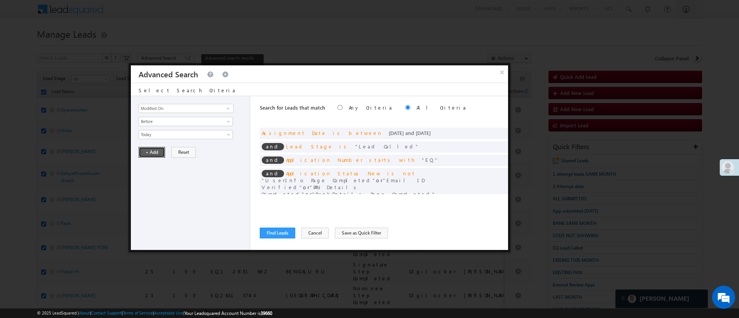
click at [155, 151] on button "+ Add" at bounding box center [151, 152] width 27 height 11
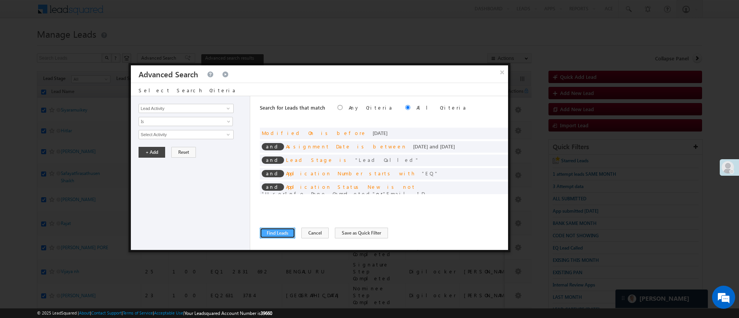
click at [265, 229] on button "Find Leads" at bounding box center [277, 233] width 35 height 11
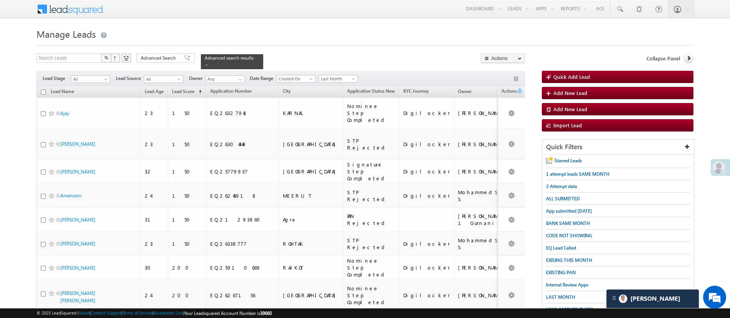
click at [44, 90] on input "checkbox" at bounding box center [43, 92] width 5 height 5
checkbox input "true"
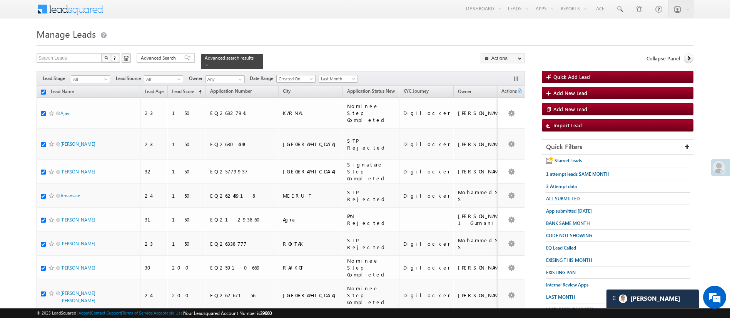
checkbox input "true"
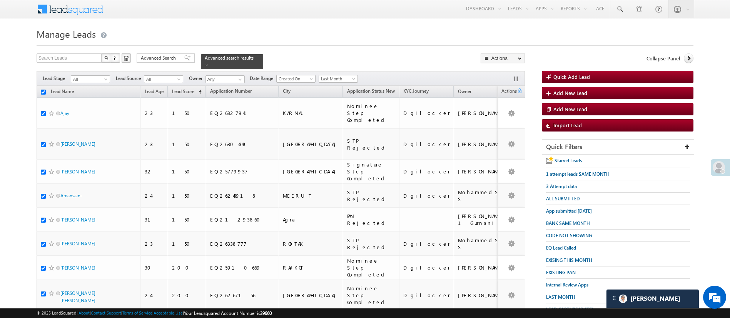
checkbox input "true"
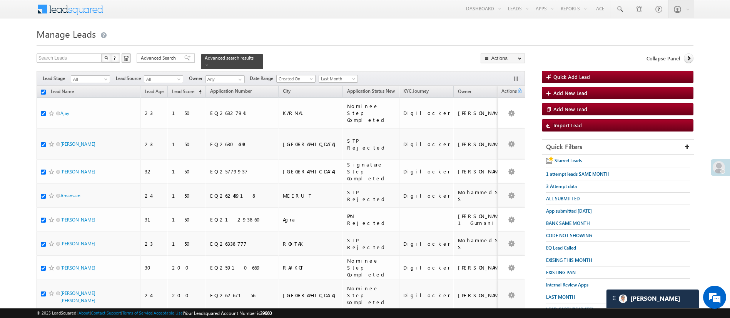
checkbox input "true"
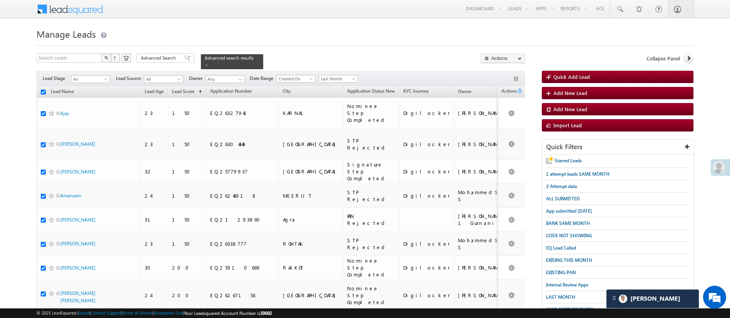
checkbox input "true"
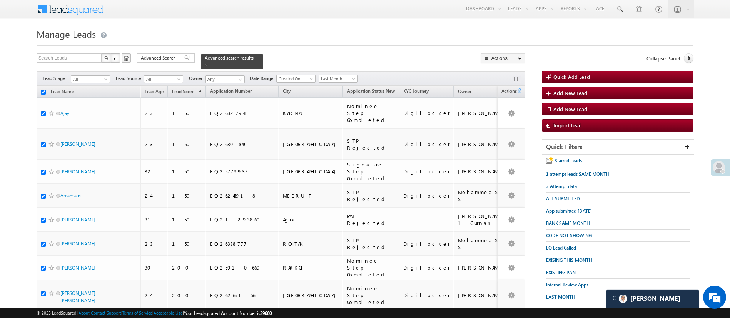
checkbox input "true"
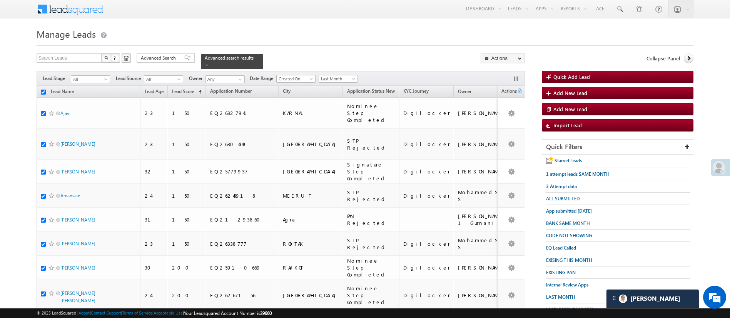
checkbox input "true"
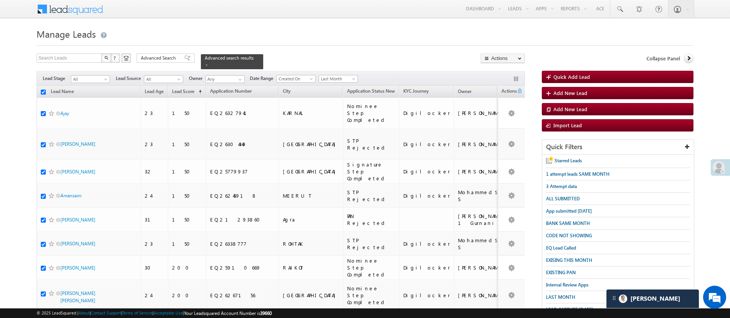
checkbox input "true"
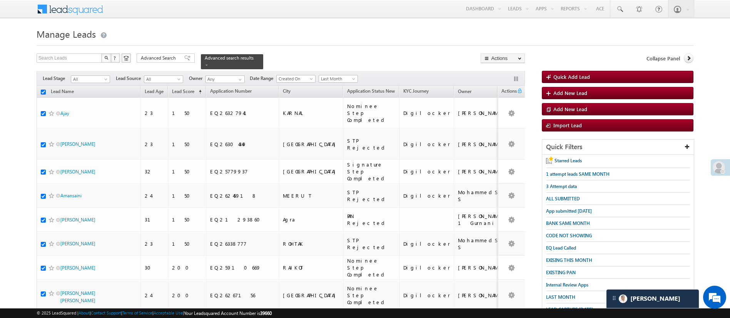
checkbox input "true"
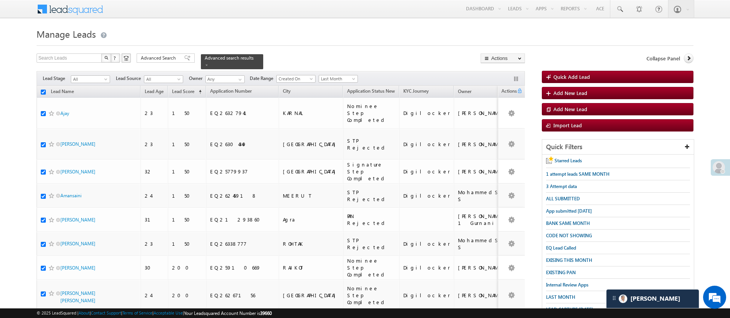
checkbox input "true"
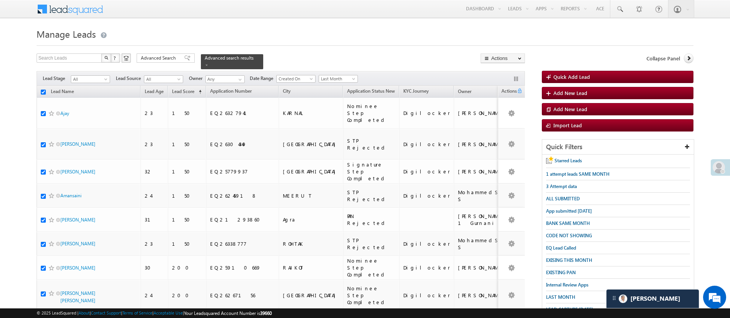
checkbox input "true"
click at [504, 114] on link "Change Owner" at bounding box center [502, 115] width 43 height 9
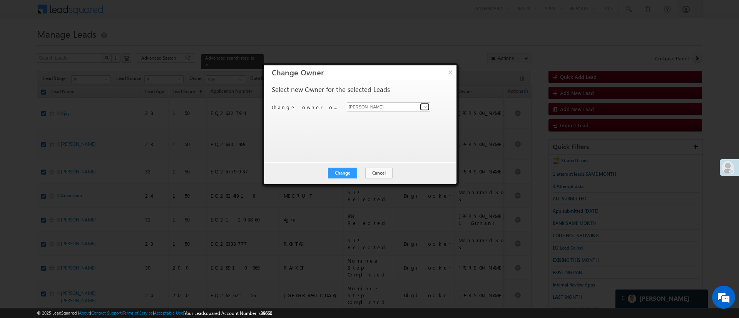
click at [426, 104] on span at bounding box center [425, 107] width 6 height 6
click at [380, 132] on link "Ujjwal 1Gurnani Ujjwal.1Gurnani@angelbroking.com" at bounding box center [388, 132] width 83 height 15
type input "[PERSON_NAME] 1Gurnani"
click at [349, 175] on button "Change" at bounding box center [342, 173] width 29 height 11
click at [360, 173] on button "Close" at bounding box center [361, 173] width 25 height 11
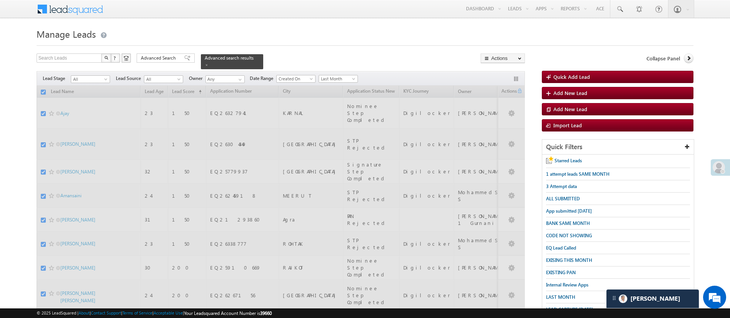
checkbox input "false"
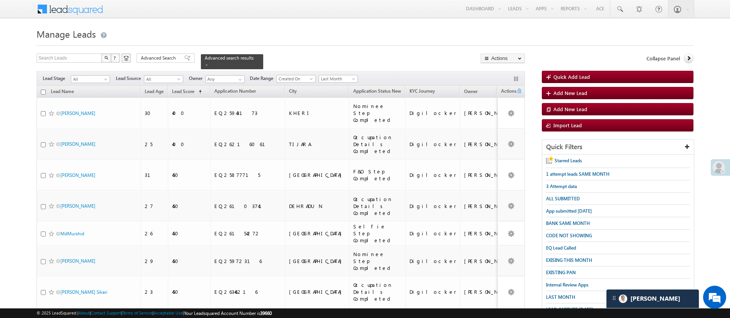
scroll to position [278, 0]
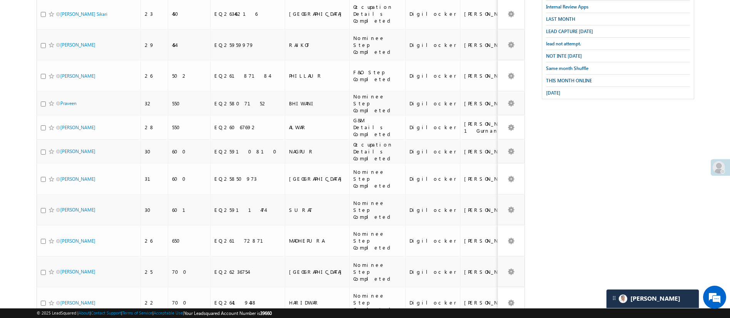
click at [729, 75] on body "Menu [PERSON_NAME] [PERSON_NAME] h.1Pa nchal @ange lbrok ing.c om" at bounding box center [365, 88] width 730 height 732
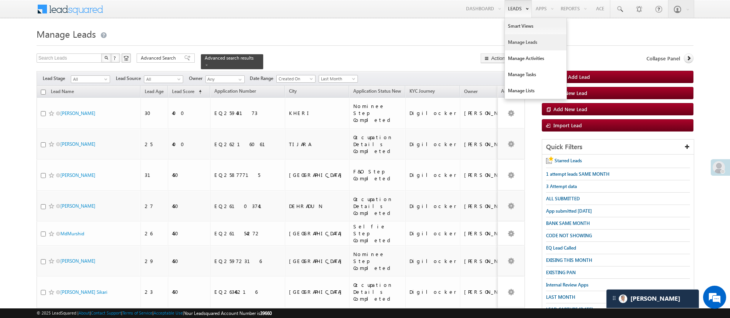
click at [520, 42] on link "Manage Leads" at bounding box center [536, 42] width 62 height 16
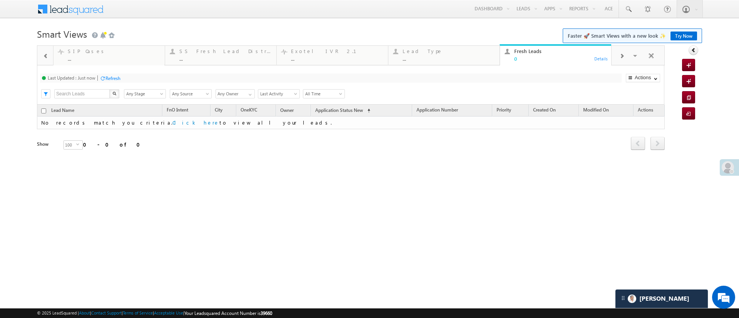
click at [114, 77] on div "Refresh" at bounding box center [112, 78] width 15 height 6
click at [110, 77] on div "Refresh" at bounding box center [112, 78] width 15 height 6
click at [119, 78] on div "Refresh" at bounding box center [112, 78] width 15 height 6
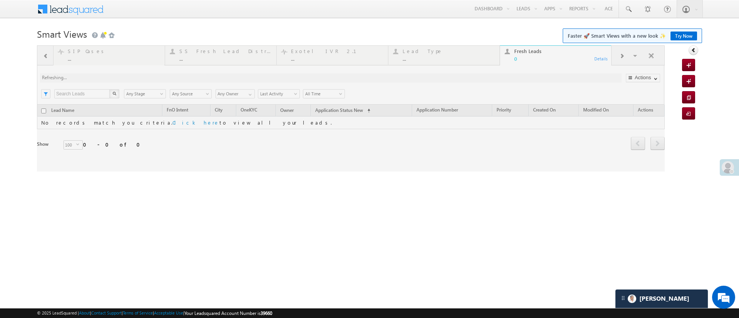
click at [634, 57] on div at bounding box center [350, 108] width 627 height 126
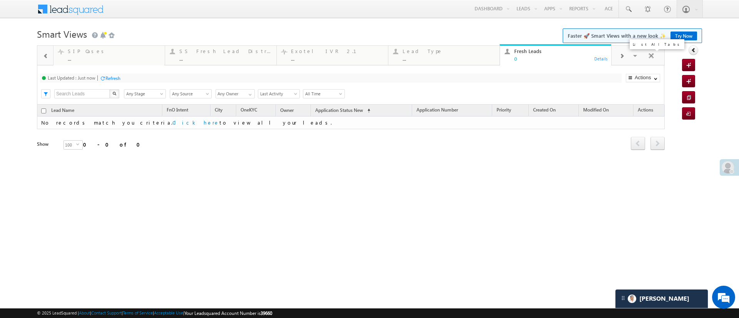
click at [635, 57] on span at bounding box center [636, 57] width 8 height 16
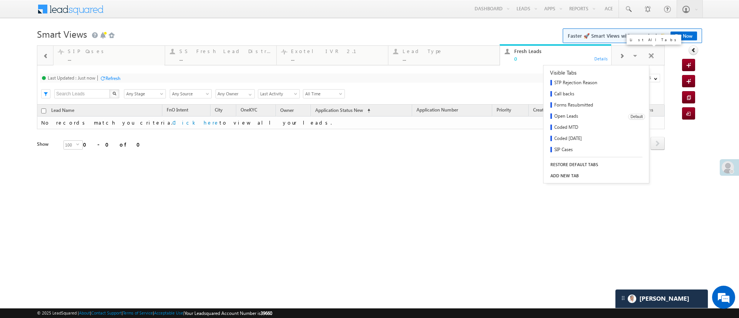
click at [573, 117] on link "Open Leads" at bounding box center [582, 116] width 79 height 11
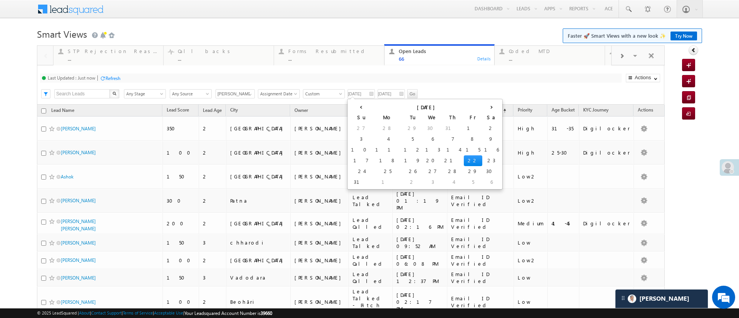
click at [362, 94] on input "[DATE]" at bounding box center [360, 93] width 27 height 9
click at [373, 148] on td "11" at bounding box center [387, 150] width 28 height 11
type input "[DATE]"
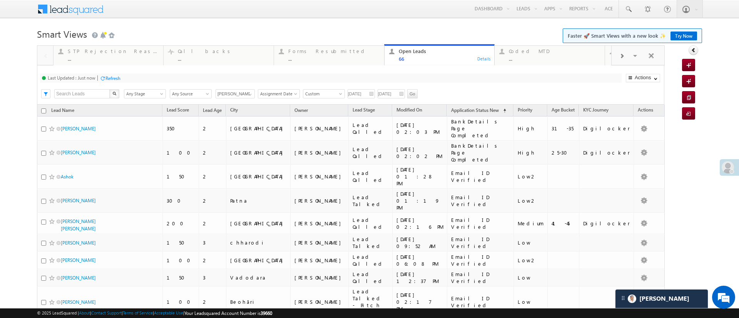
click at [391, 92] on input "[DATE]" at bounding box center [390, 93] width 27 height 9
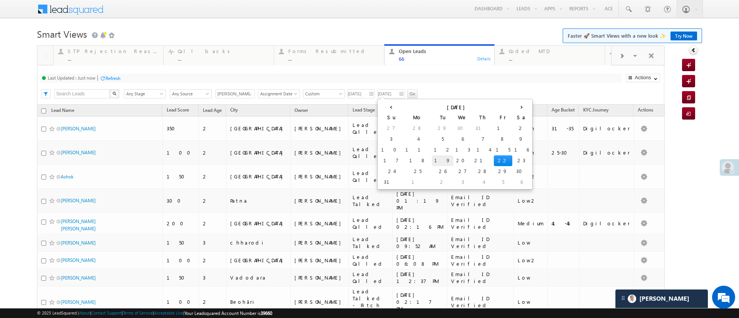
click at [432, 161] on td "19" at bounding box center [443, 160] width 22 height 11
type input "[DATE]"
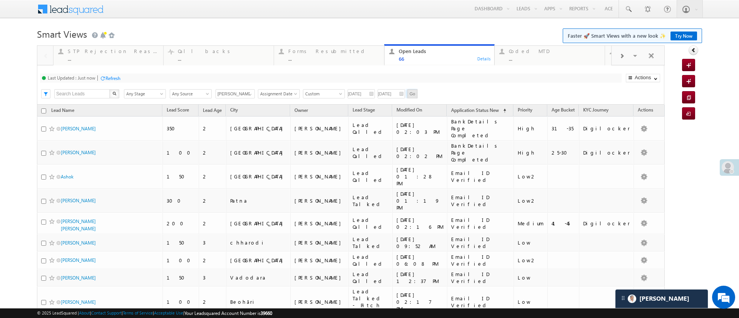
click at [413, 96] on input "Go" at bounding box center [412, 93] width 10 height 9
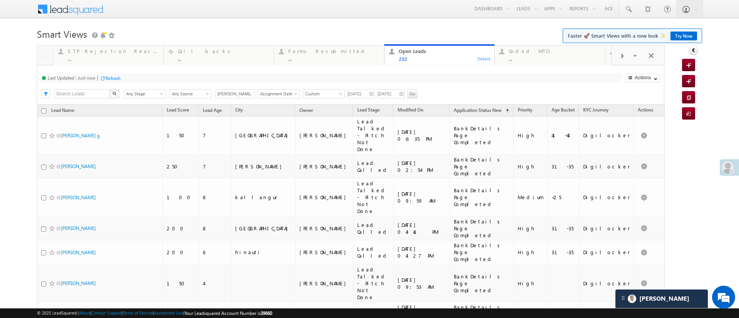
click at [252, 98] on input "[PERSON_NAME]" at bounding box center [234, 93] width 39 height 9
click at [248, 92] on span at bounding box center [250, 95] width 6 height 6
click at [328, 80] on div "Last Updated : Just now Refresh Refreshing..." at bounding box center [330, 77] width 581 height 9
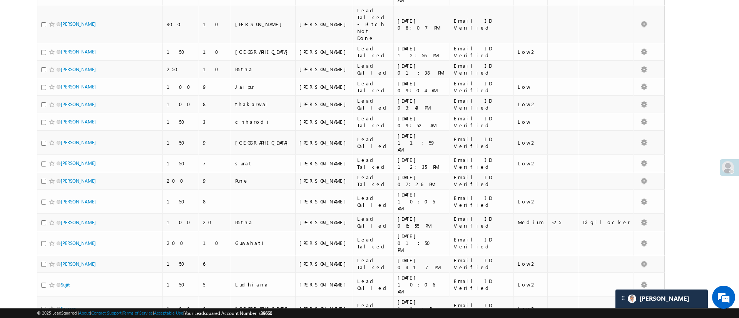
scroll to position [1614, 0]
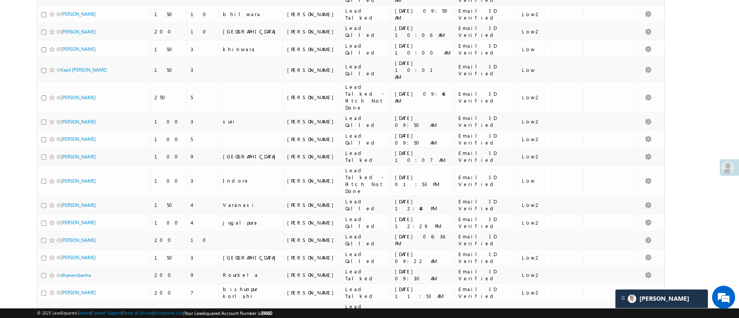
scroll to position [0, 0]
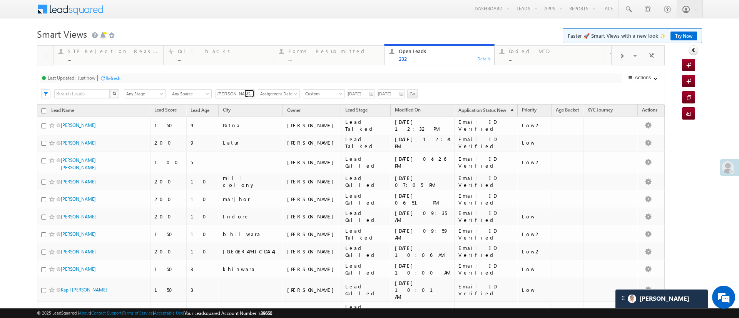
click at [246, 97] on link at bounding box center [249, 94] width 10 height 8
click at [237, 102] on link "[PERSON_NAME]" at bounding box center [235, 102] width 40 height 9
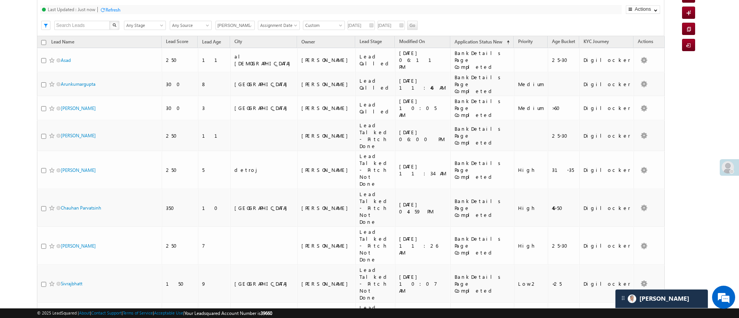
scroll to position [66, 0]
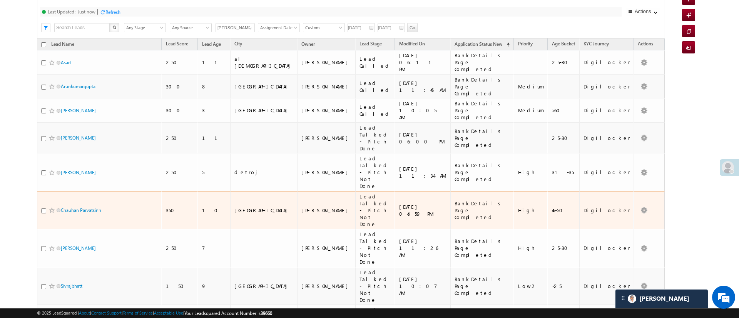
type input "[PERSON_NAME]"
click at [44, 208] on input "checkbox" at bounding box center [43, 210] width 5 height 5
checkbox input "true"
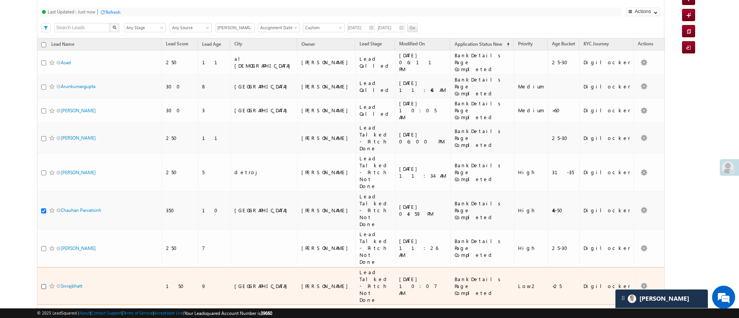
click at [42, 284] on input "checkbox" at bounding box center [43, 286] width 5 height 5
checkbox input "true"
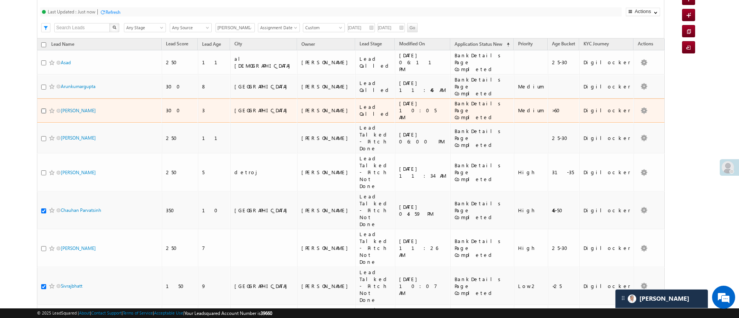
click at [43, 108] on input "checkbox" at bounding box center [43, 110] width 5 height 5
checkbox input "true"
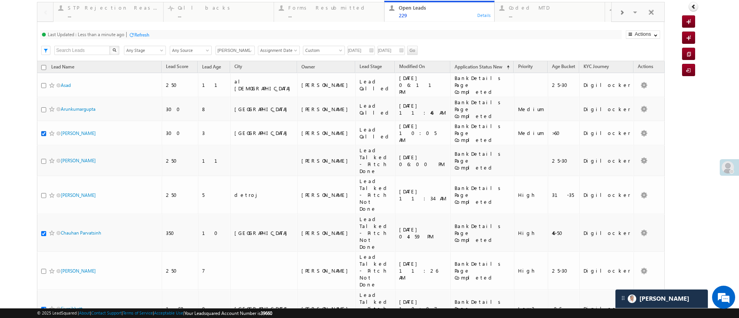
scroll to position [14, 0]
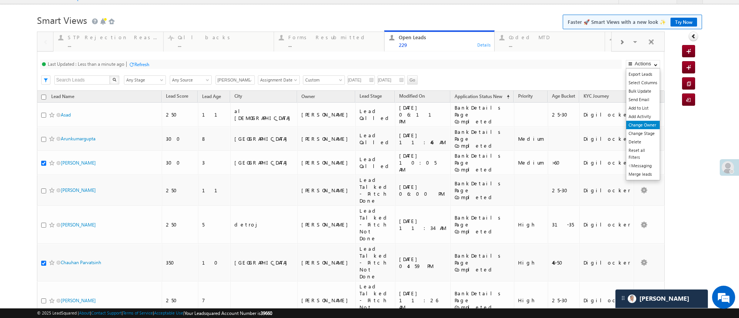
click at [643, 122] on link "Change Owner" at bounding box center [642, 125] width 33 height 8
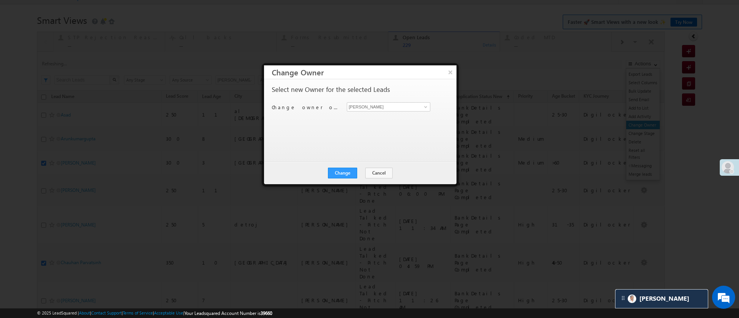
scroll to position [0, 0]
click at [425, 108] on span at bounding box center [425, 107] width 6 height 6
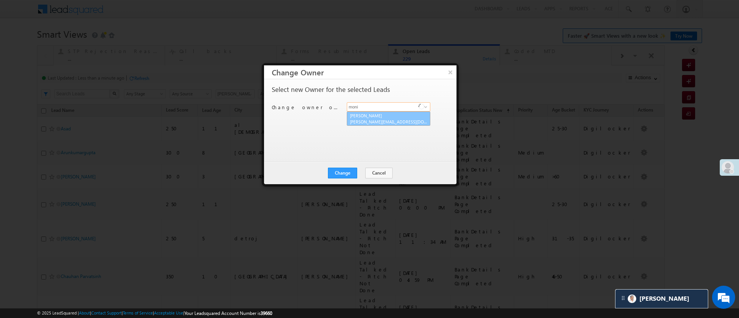
click at [405, 115] on link "[PERSON_NAME] [PERSON_NAME][EMAIL_ADDRESS][DOMAIN_NAME]" at bounding box center [388, 119] width 83 height 15
type input "[PERSON_NAME]"
click at [346, 173] on button "Change" at bounding box center [342, 173] width 29 height 11
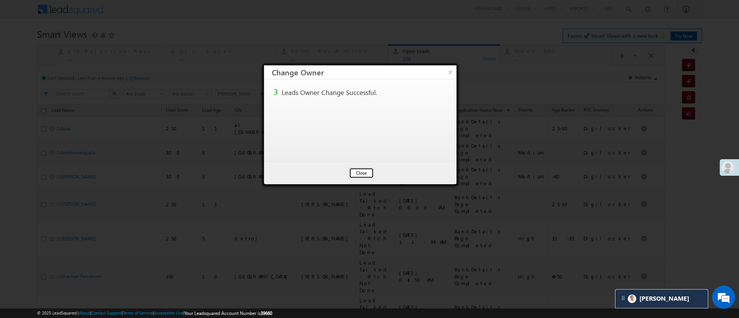
click at [369, 174] on button "Close" at bounding box center [361, 173] width 25 height 11
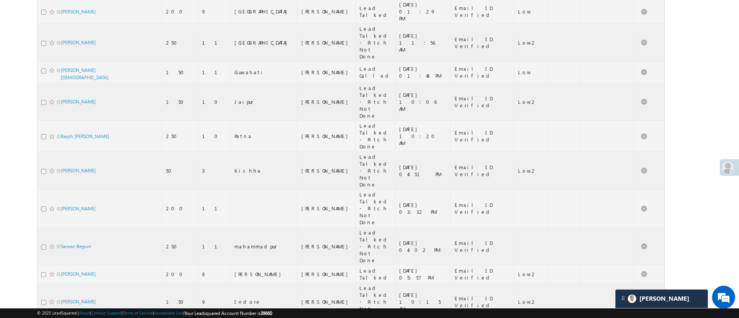
scroll to position [1611, 0]
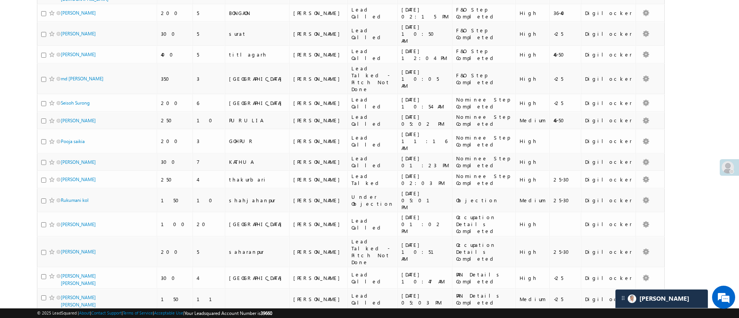
scroll to position [776, 0]
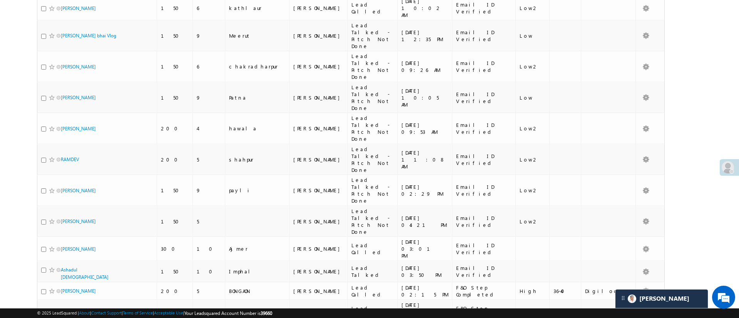
checkbox input "true"
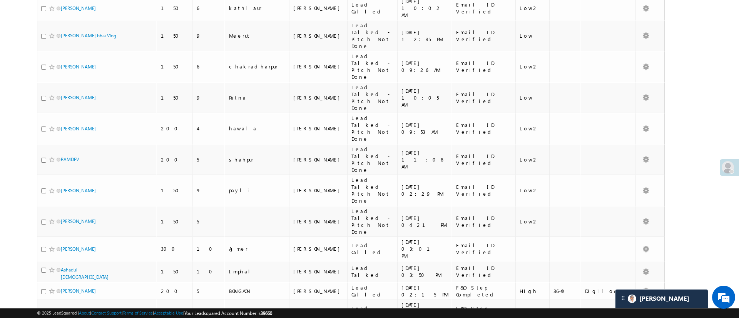
checkbox input "true"
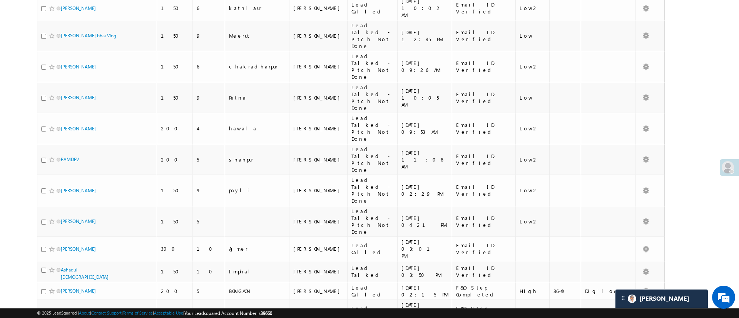
checkbox input "true"
drag, startPoint x: 737, startPoint y: 148, endPoint x: 23, endPoint y: 70, distance: 717.8
drag, startPoint x: 737, startPoint y: 160, endPoint x: 17, endPoint y: 90, distance: 723.8
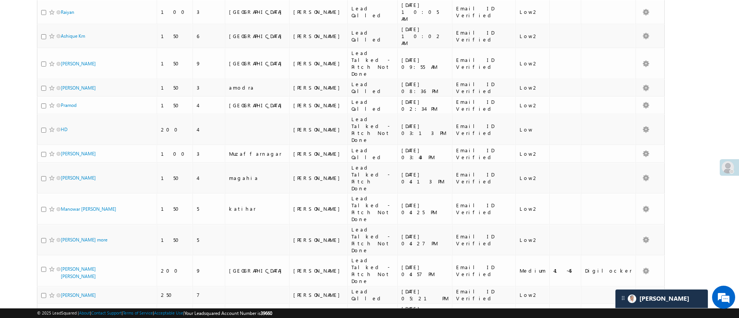
scroll to position [0, 0]
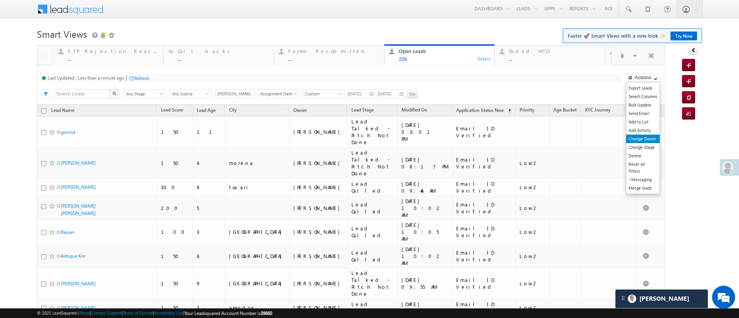
click at [639, 135] on link "Change Owner" at bounding box center [642, 139] width 33 height 8
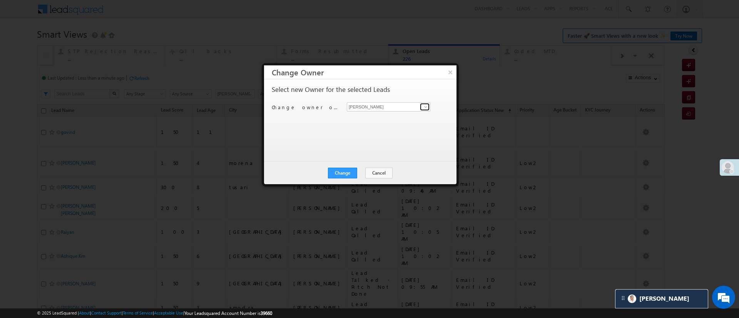
click at [422, 107] on link at bounding box center [425, 107] width 10 height 8
click at [385, 119] on span "[PERSON_NAME][EMAIL_ADDRESS][DOMAIN_NAME]" at bounding box center [388, 122] width 77 height 6
type input "[PERSON_NAME]"
click at [386, 118] on div "Select new Owner for the selected Leads Change owner of 4 leads to Manish [PERS…" at bounding box center [359, 117] width 175 height 62
click at [347, 178] on div "Change Cancel Close" at bounding box center [360, 173] width 192 height 22
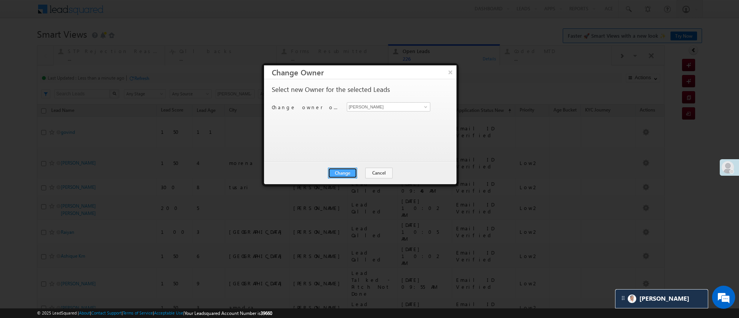
click at [347, 177] on button "Change" at bounding box center [342, 173] width 29 height 11
click at [354, 173] on button "Close" at bounding box center [361, 173] width 25 height 11
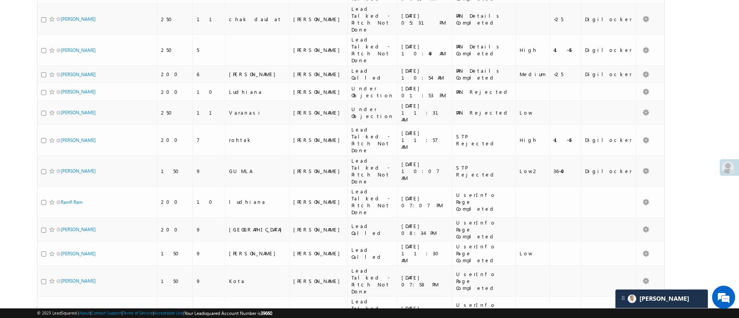
scroll to position [1617, 0]
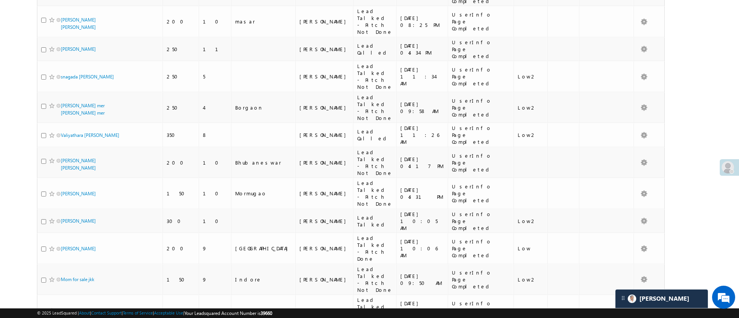
scroll to position [245, 0]
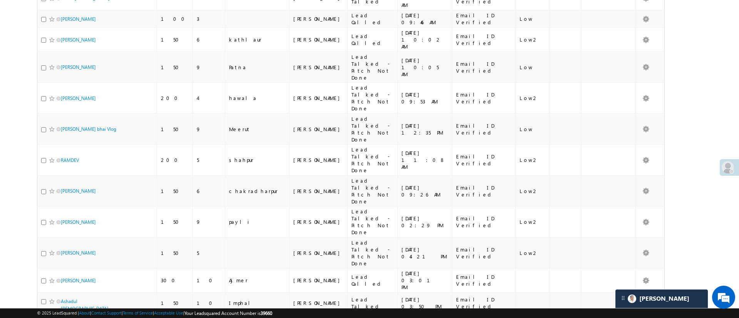
scroll to position [747, 0]
checkbox input "true"
click at [43, 318] on input "checkbox" at bounding box center [43, 320] width 5 height 5
checkbox input "true"
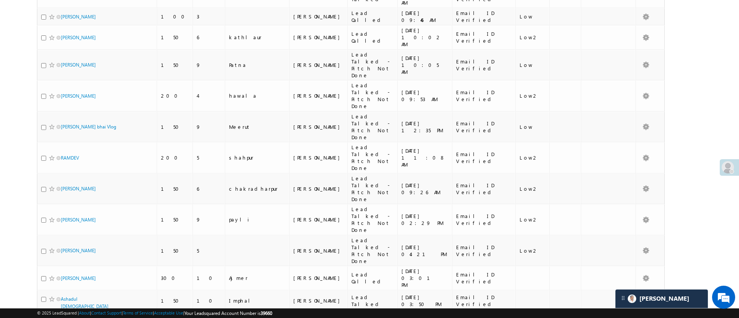
checkbox input "true"
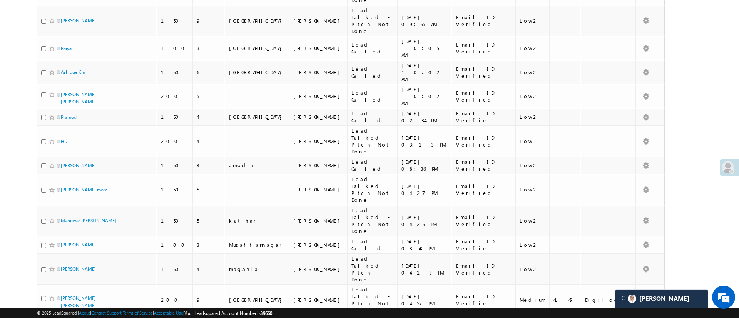
scroll to position [0, 0]
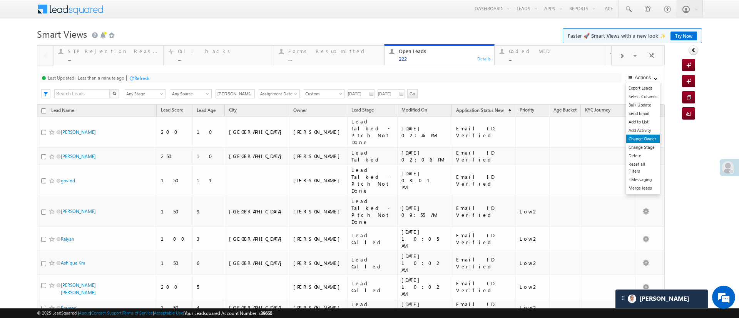
click at [637, 137] on link "Change Owner" at bounding box center [642, 139] width 33 height 8
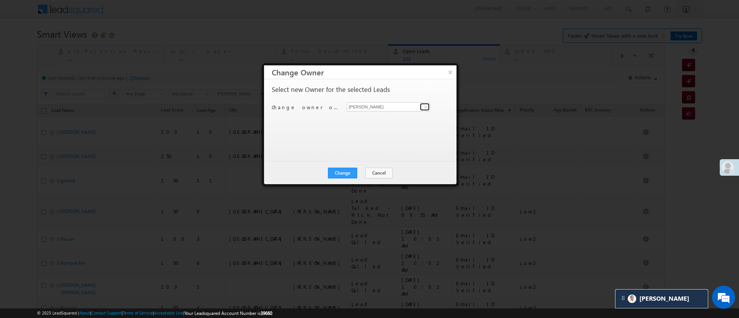
click at [424, 108] on span at bounding box center [425, 107] width 6 height 6
click at [395, 118] on link "[PERSON_NAME] [PERSON_NAME][EMAIL_ADDRESS][DOMAIN_NAME]" at bounding box center [388, 119] width 83 height 15
type input "[PERSON_NAME]"
click at [348, 171] on button "Change" at bounding box center [342, 173] width 29 height 11
click at [360, 172] on button "Close" at bounding box center [361, 173] width 25 height 11
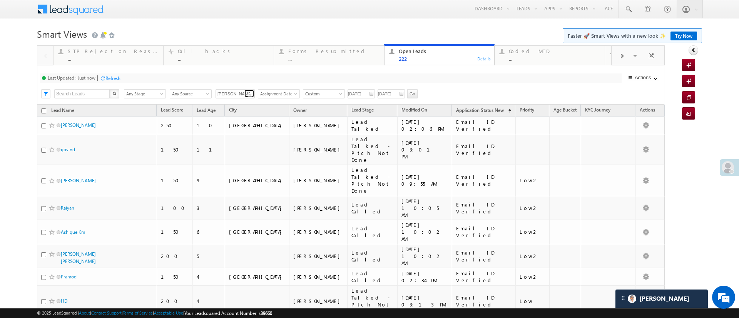
click at [251, 94] on span at bounding box center [250, 95] width 6 height 6
click at [231, 102] on link "[PERSON_NAME]" at bounding box center [235, 102] width 40 height 9
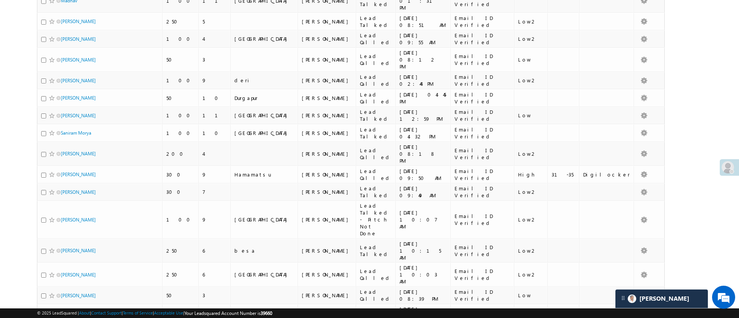
scroll to position [1614, 0]
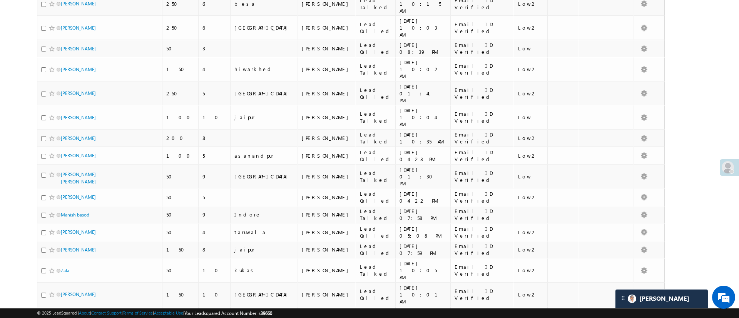
type input "[PERSON_NAME]"
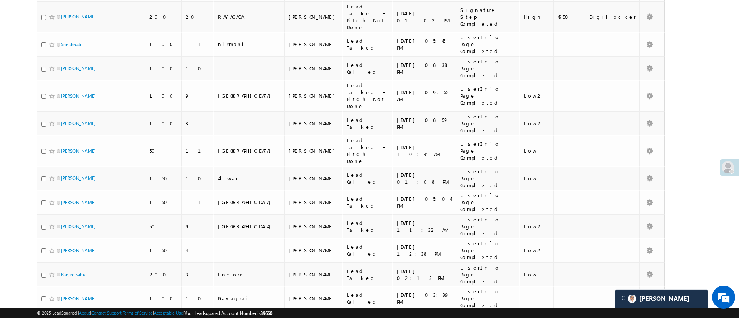
scroll to position [1332, 0]
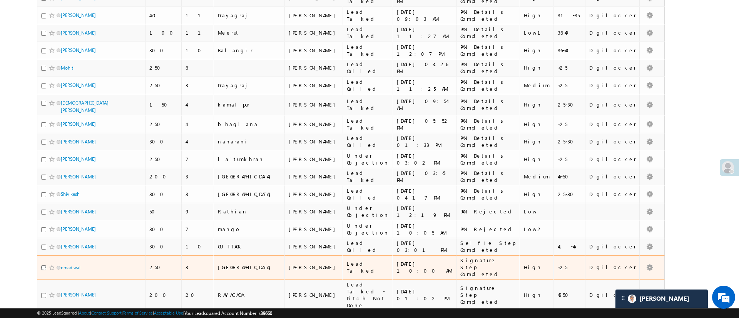
click at [45, 265] on input "checkbox" at bounding box center [43, 267] width 5 height 5
checkbox input "true"
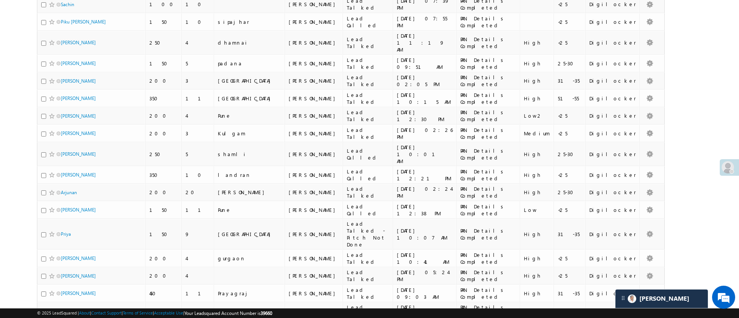
scroll to position [776, 0]
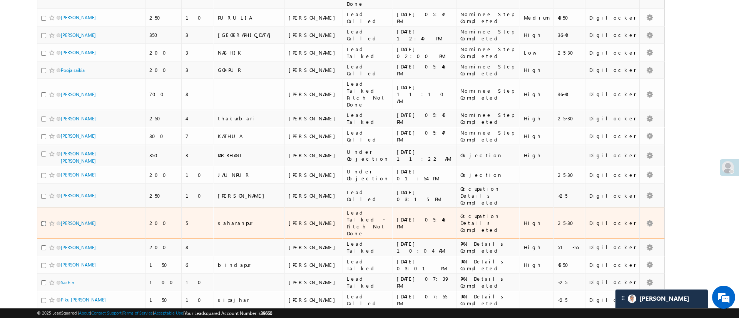
click at [42, 221] on input "checkbox" at bounding box center [43, 223] width 5 height 5
checkbox input "true"
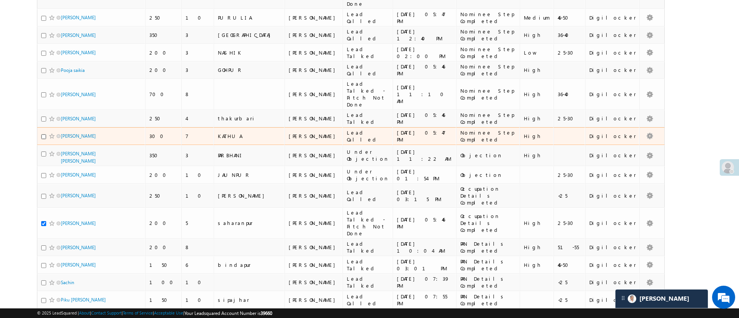
click at [43, 134] on input "checkbox" at bounding box center [43, 136] width 5 height 5
checkbox input "true"
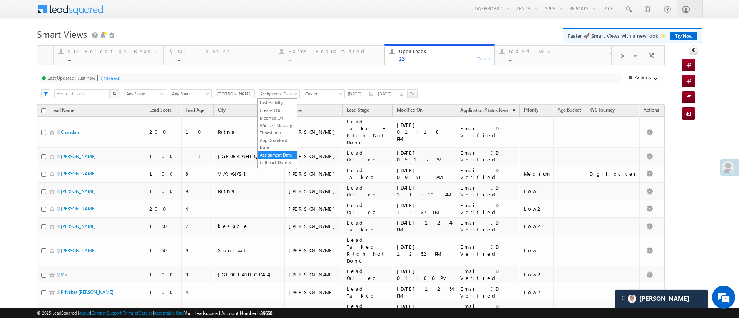
scroll to position [10, 0]
click at [289, 92] on span "Assignment Date" at bounding box center [277, 93] width 39 height 7
click at [293, 80] on div "Last Updated : Just now Refresh Refreshing..." at bounding box center [330, 77] width 581 height 9
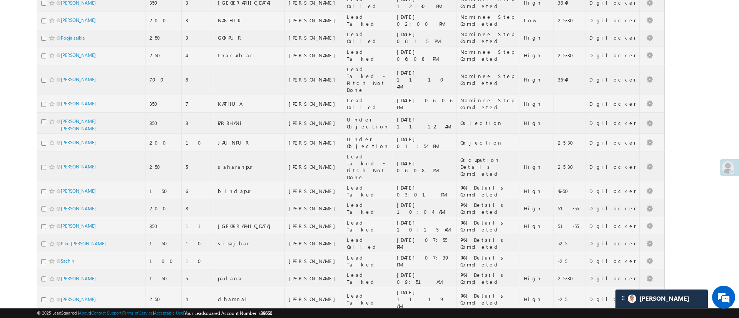
scroll to position [0, 0]
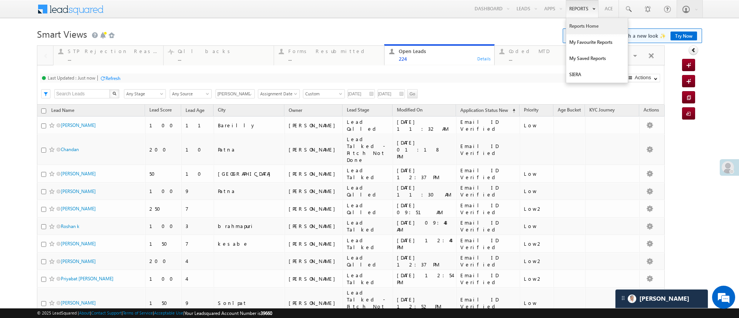
click at [571, 27] on link "Reports Home" at bounding box center [597, 26] width 62 height 16
